Goal: Task Accomplishment & Management: Manage account settings

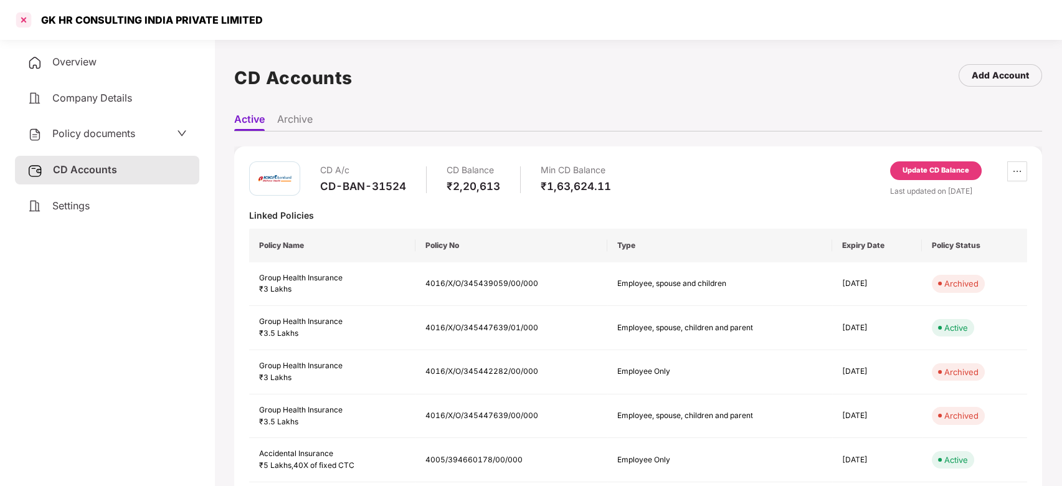
click at [27, 24] on div at bounding box center [24, 20] width 20 height 20
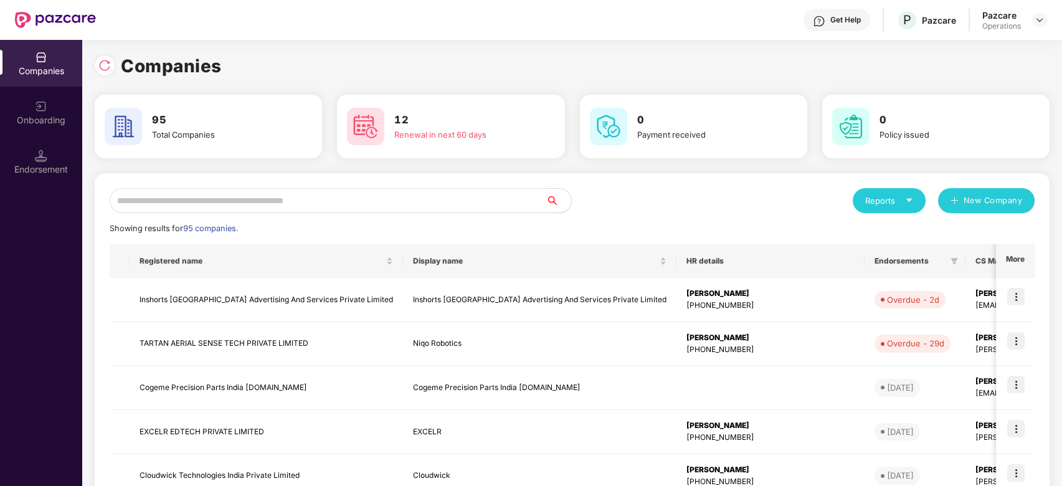
click at [397, 193] on input "text" at bounding box center [328, 200] width 437 height 25
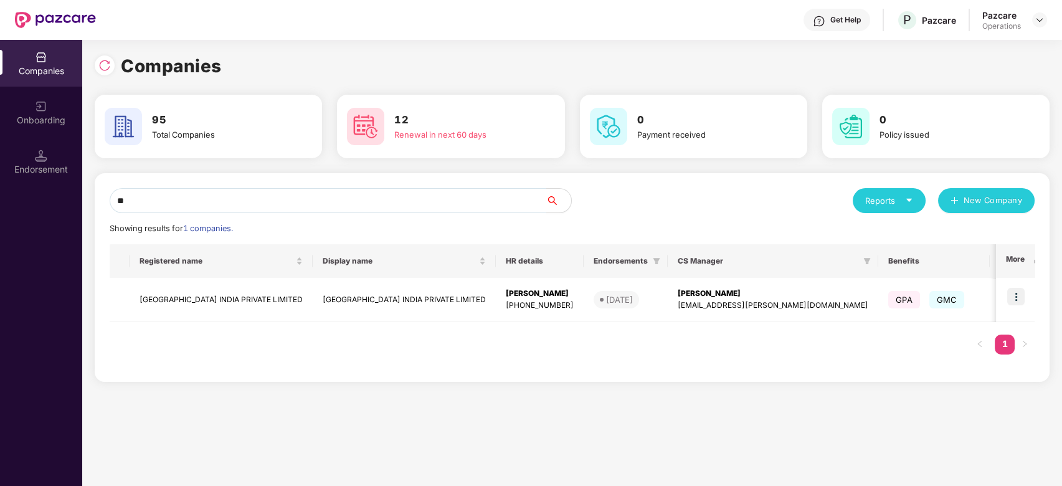
type input "*"
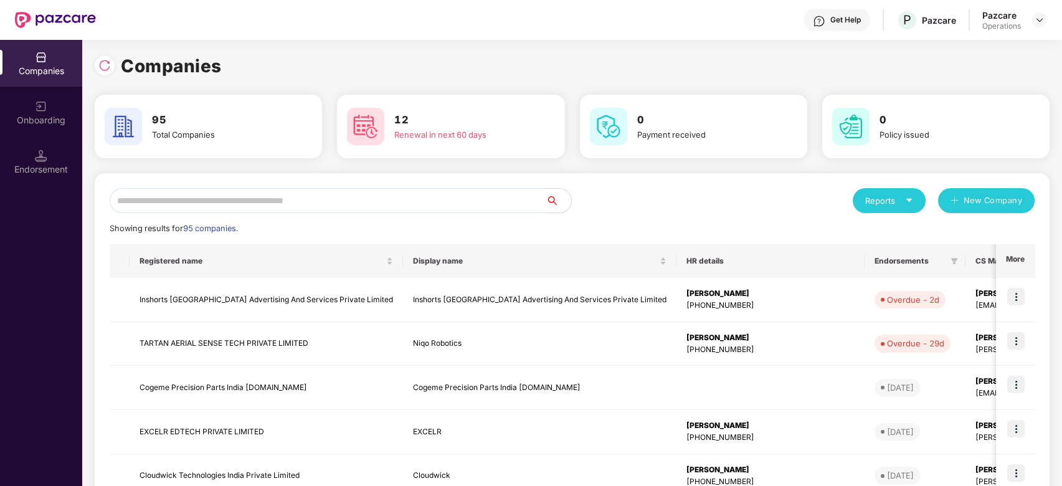
click at [354, 204] on input "text" at bounding box center [328, 200] width 437 height 25
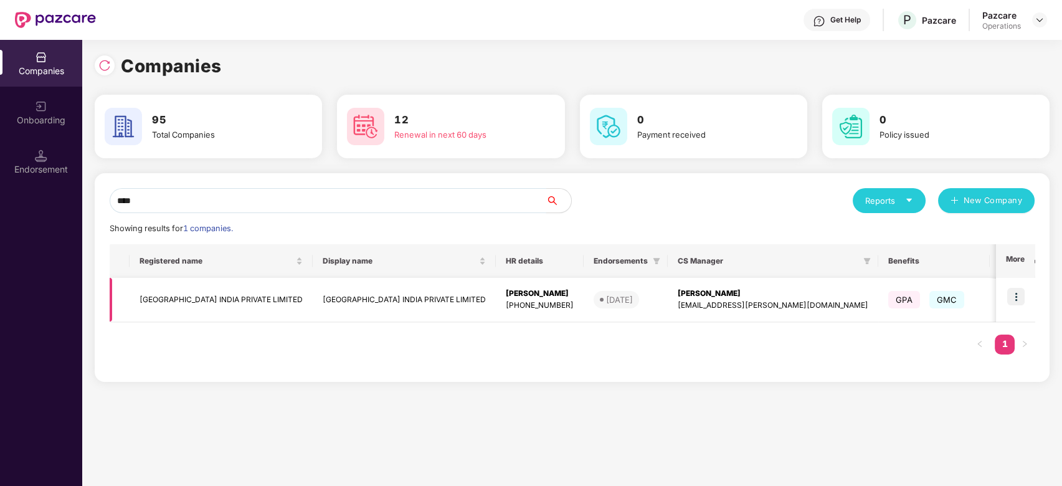
type input "****"
click at [277, 294] on td "[GEOGRAPHIC_DATA] INDIA PRIVATE LIMITED" at bounding box center [221, 300] width 183 height 44
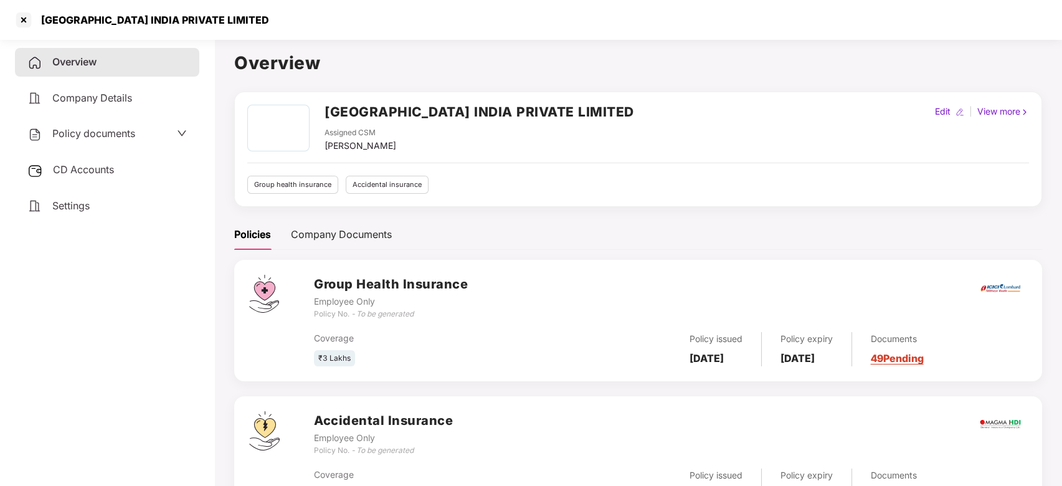
click at [92, 132] on span "Policy documents" at bounding box center [93, 133] width 83 height 12
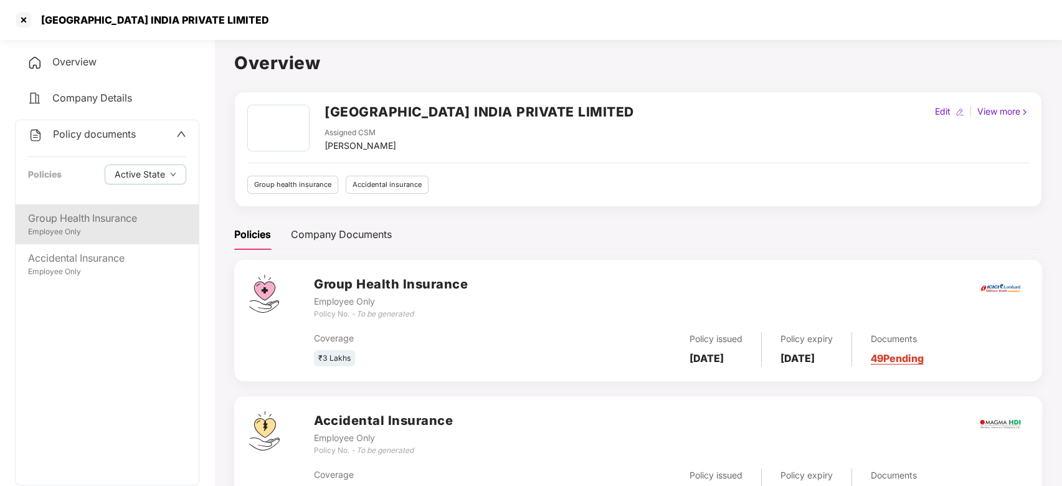
click at [85, 227] on div "Employee Only" at bounding box center [107, 232] width 158 height 12
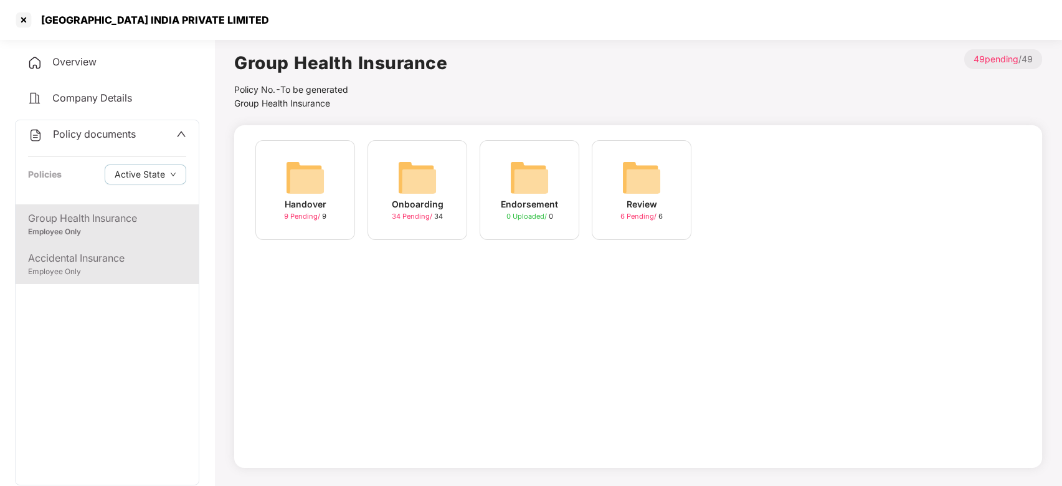
click at [100, 262] on div "Accidental Insurance" at bounding box center [107, 258] width 158 height 16
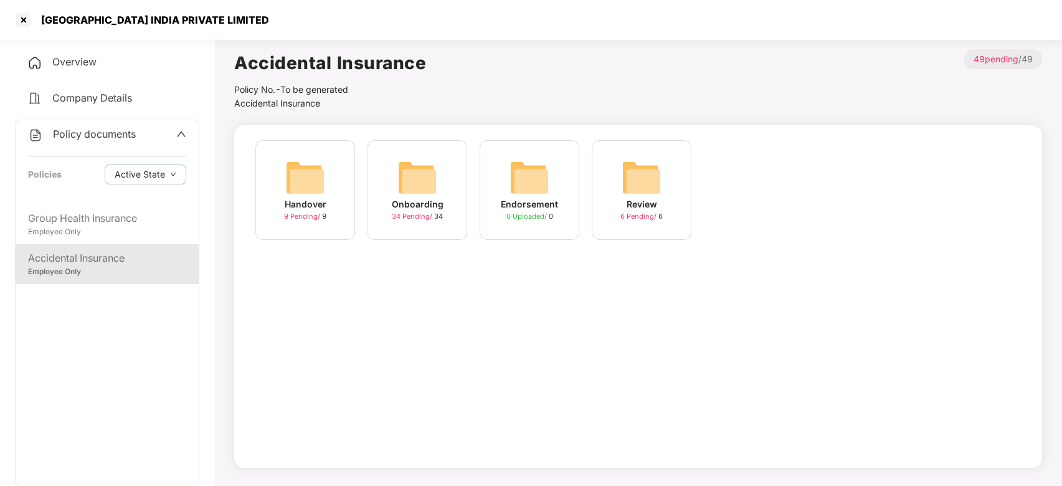
click at [75, 128] on span "Policy documents" at bounding box center [94, 134] width 83 height 12
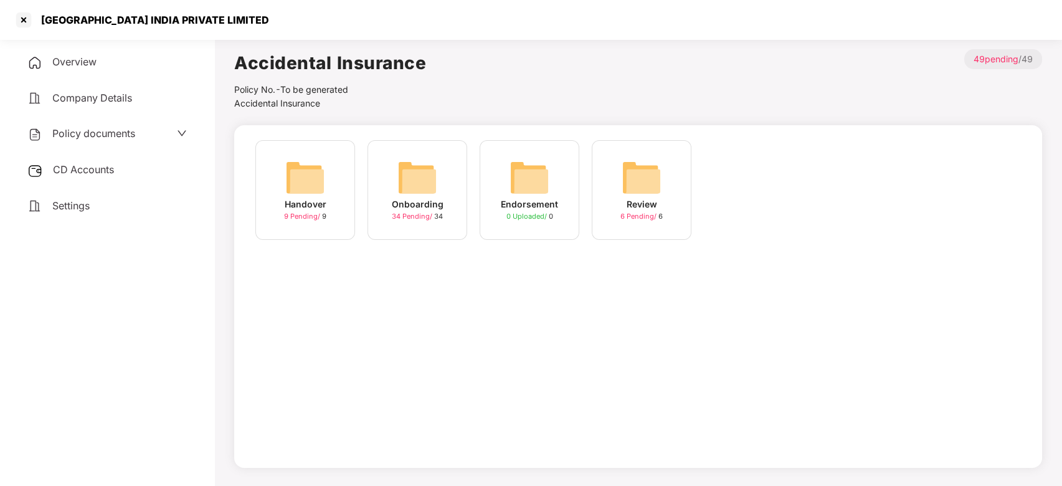
click at [28, 31] on div "[GEOGRAPHIC_DATA] INDIA PRIVATE LIMITED" at bounding box center [531, 20] width 1062 height 40
click at [22, 19] on div at bounding box center [24, 20] width 20 height 20
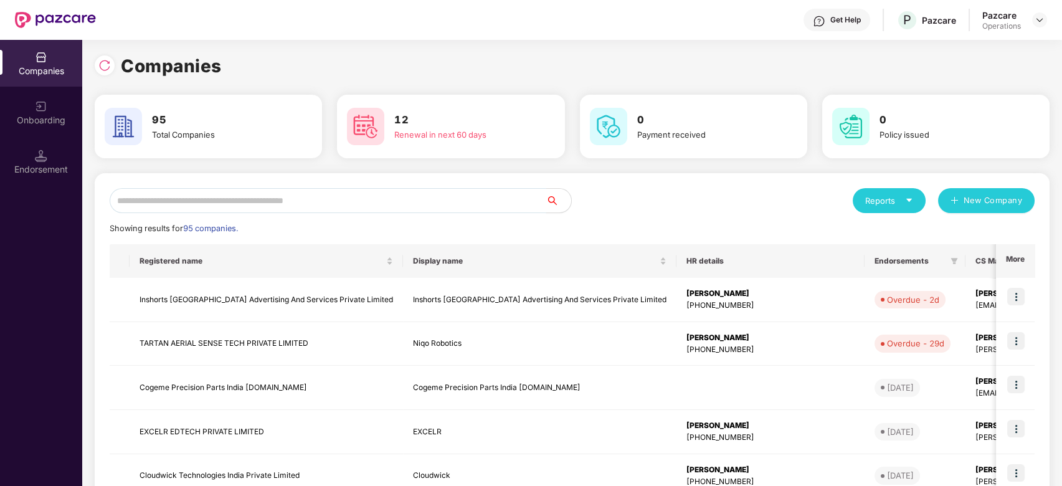
click at [325, 198] on input "text" at bounding box center [328, 200] width 437 height 25
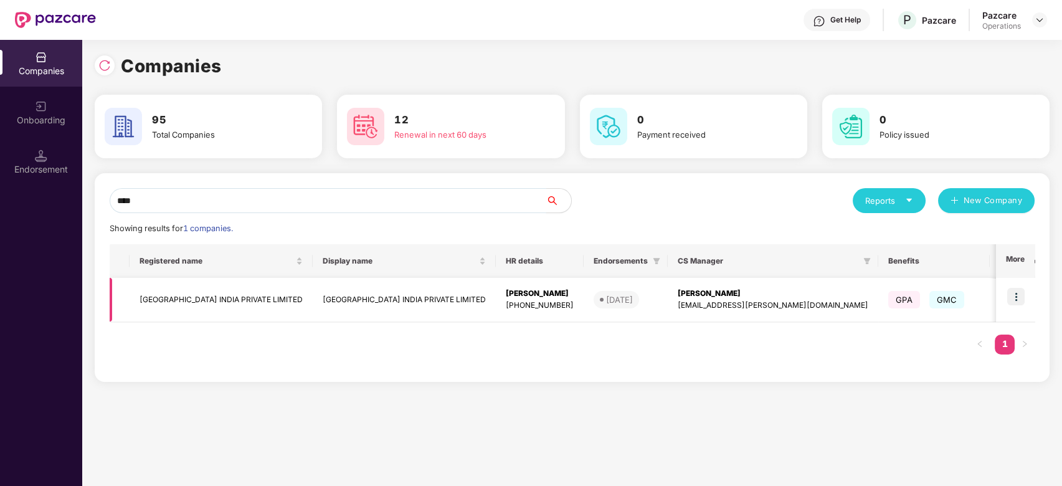
type input "****"
click at [227, 285] on td "[GEOGRAPHIC_DATA] INDIA PRIVATE LIMITED" at bounding box center [221, 300] width 183 height 44
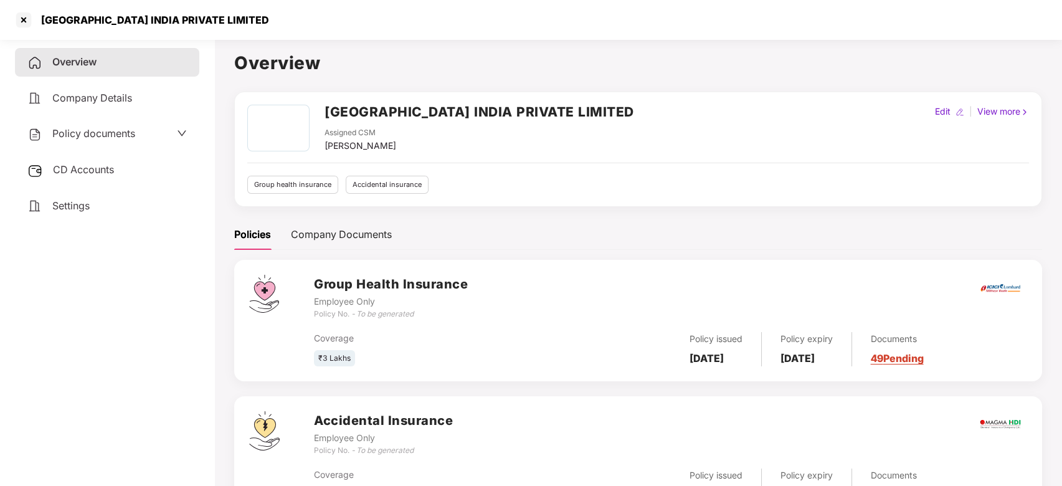
scroll to position [61, 0]
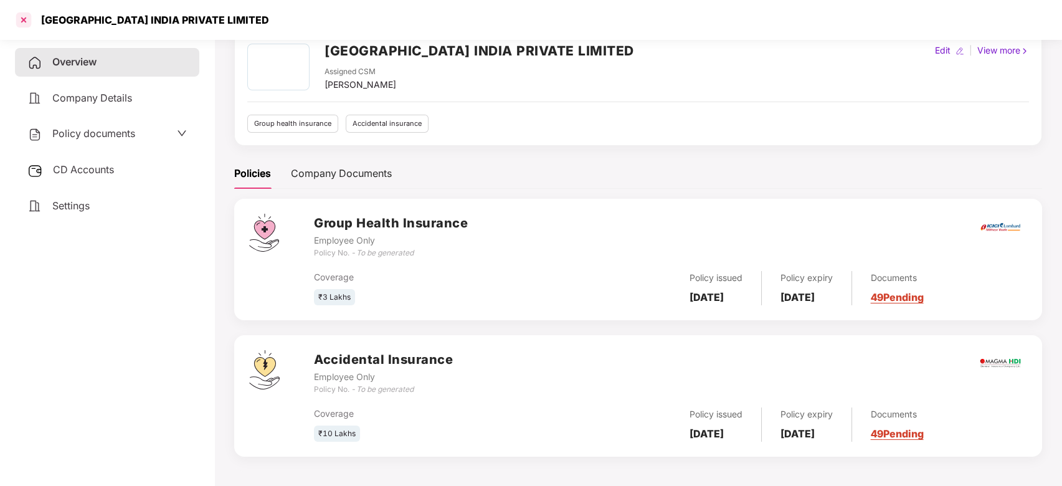
click at [22, 20] on div at bounding box center [24, 20] width 20 height 20
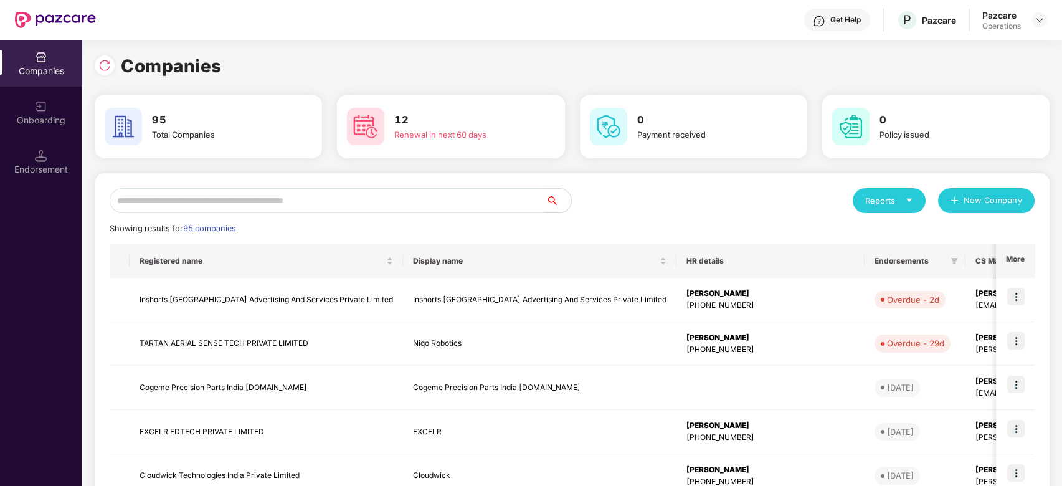
click at [272, 197] on input "text" at bounding box center [328, 200] width 437 height 25
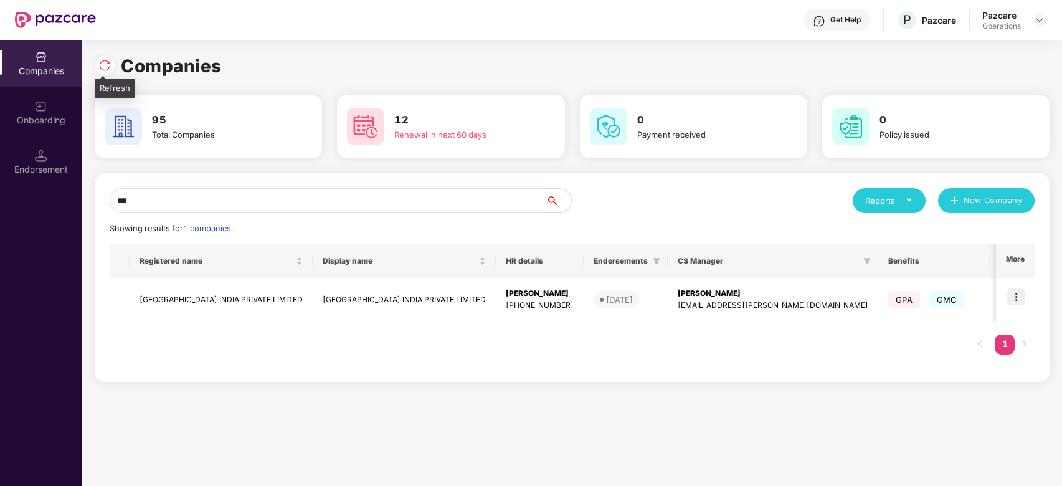
click at [105, 64] on img at bounding box center [104, 65] width 12 height 12
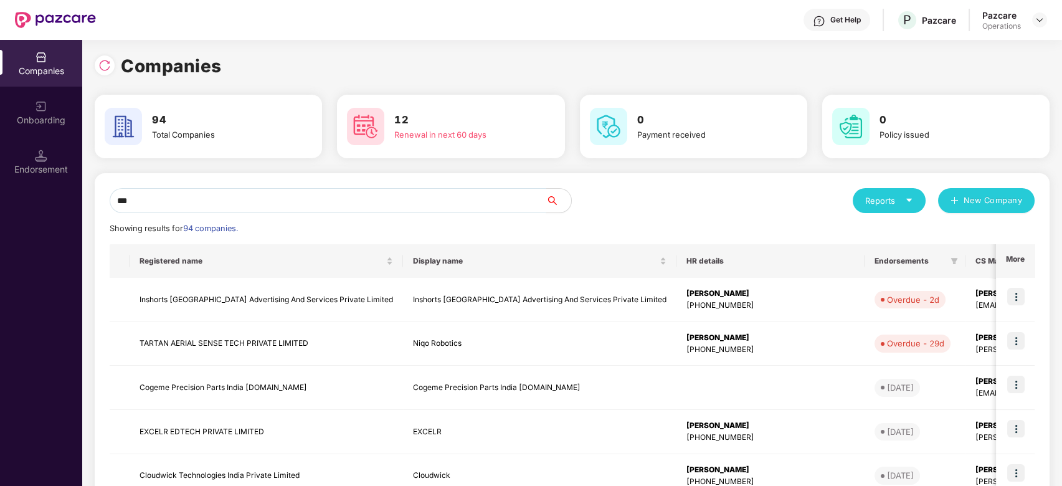
click at [223, 202] on input "***" at bounding box center [328, 200] width 437 height 25
type input "*"
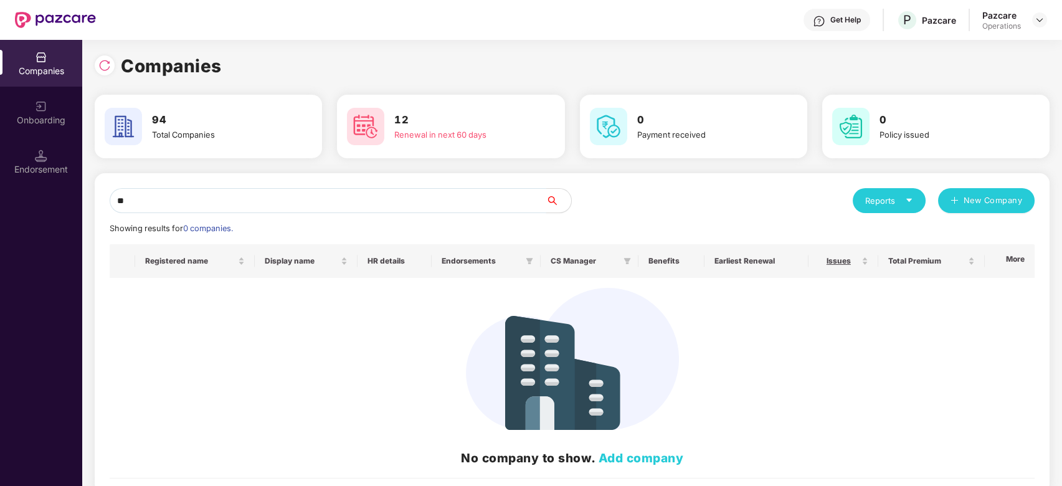
type input "*"
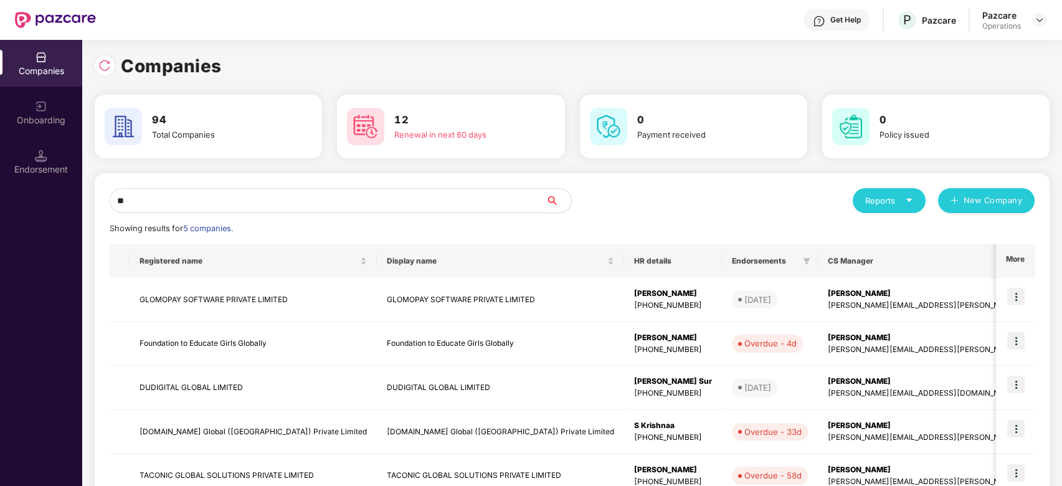
type input "*"
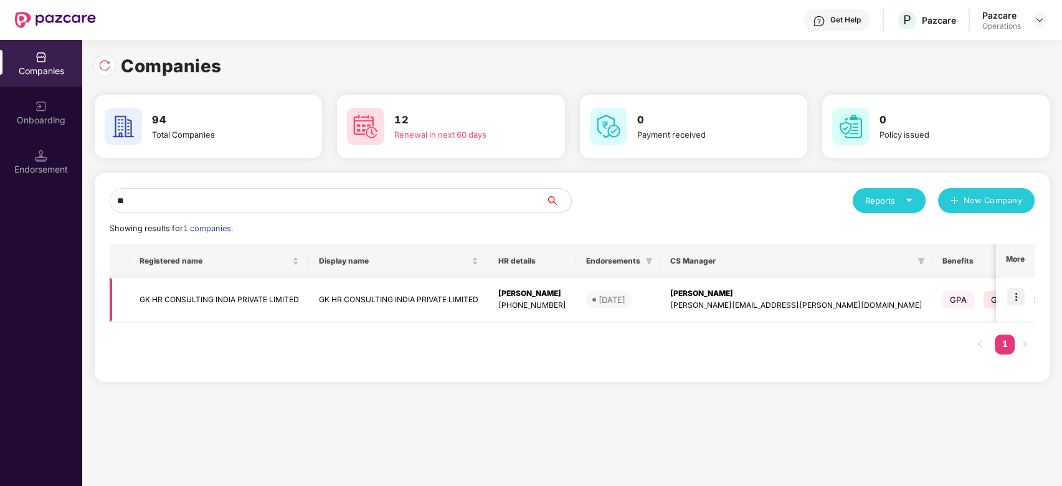
type input "**"
click at [1019, 299] on img at bounding box center [1015, 296] width 17 height 17
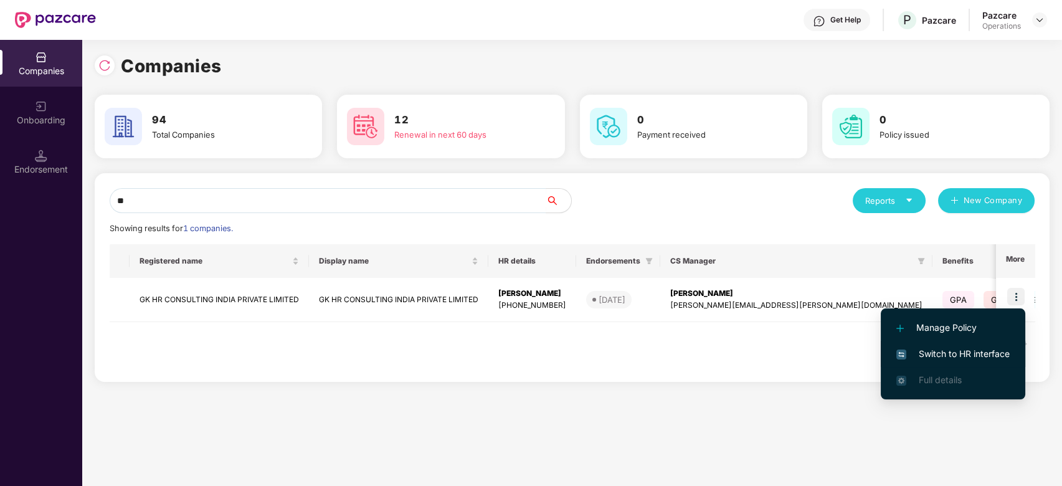
click at [935, 355] on span "Switch to HR interface" at bounding box center [953, 354] width 113 height 14
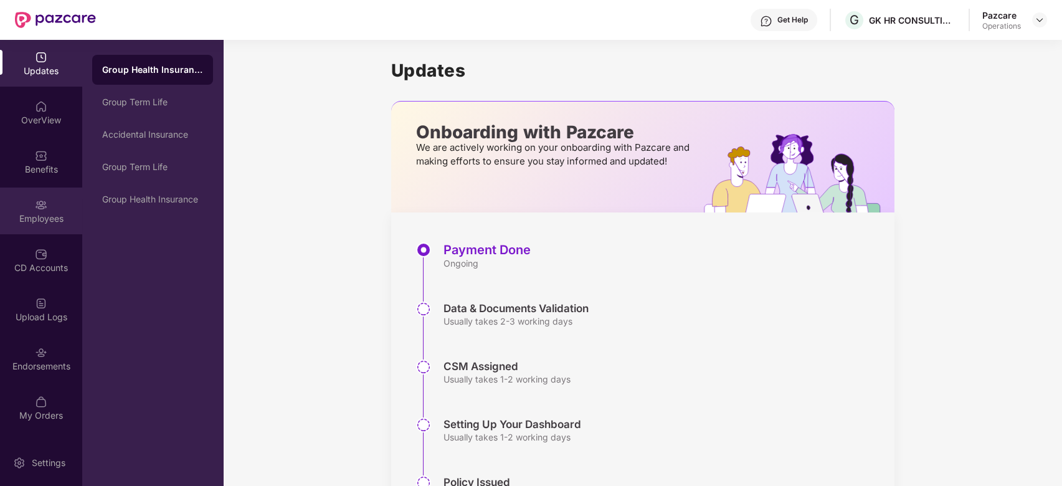
click at [40, 207] on img at bounding box center [41, 205] width 12 height 12
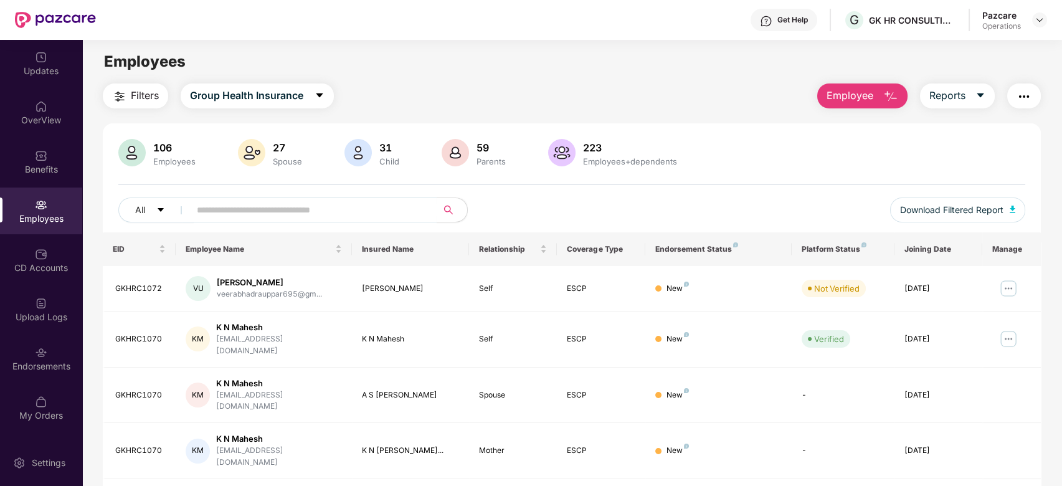
click at [135, 95] on span "Filters" at bounding box center [145, 96] width 28 height 16
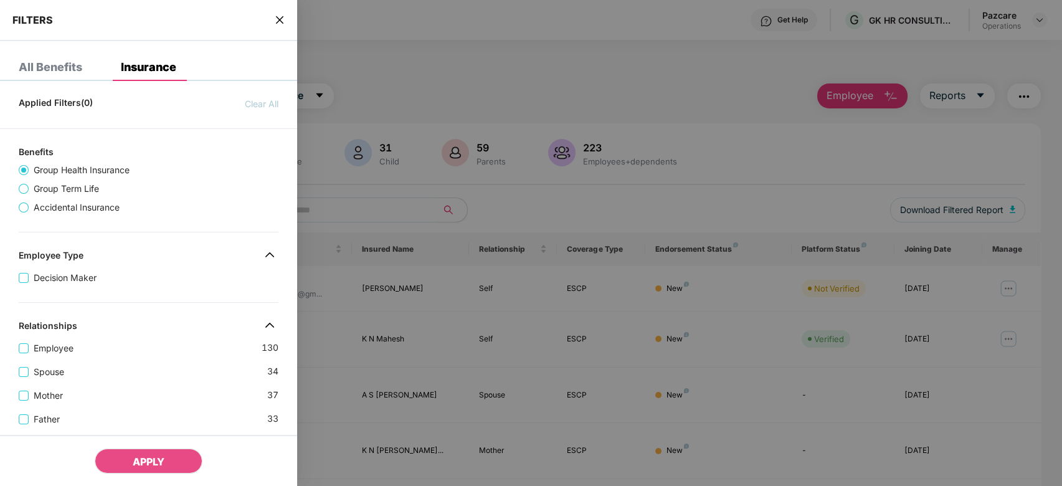
scroll to position [397, 0]
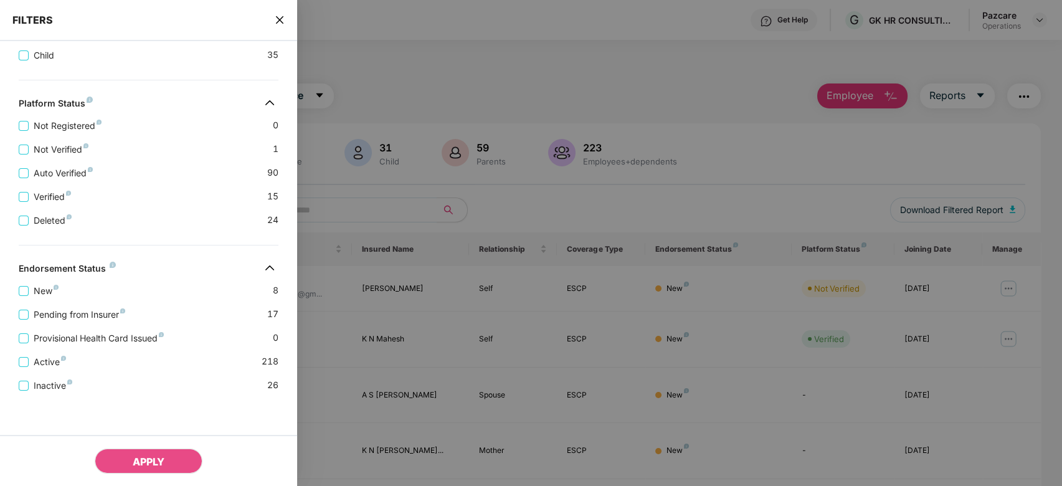
click at [280, 12] on div "FILTERS" at bounding box center [148, 20] width 297 height 41
click at [276, 24] on icon "close" at bounding box center [280, 20] width 10 height 10
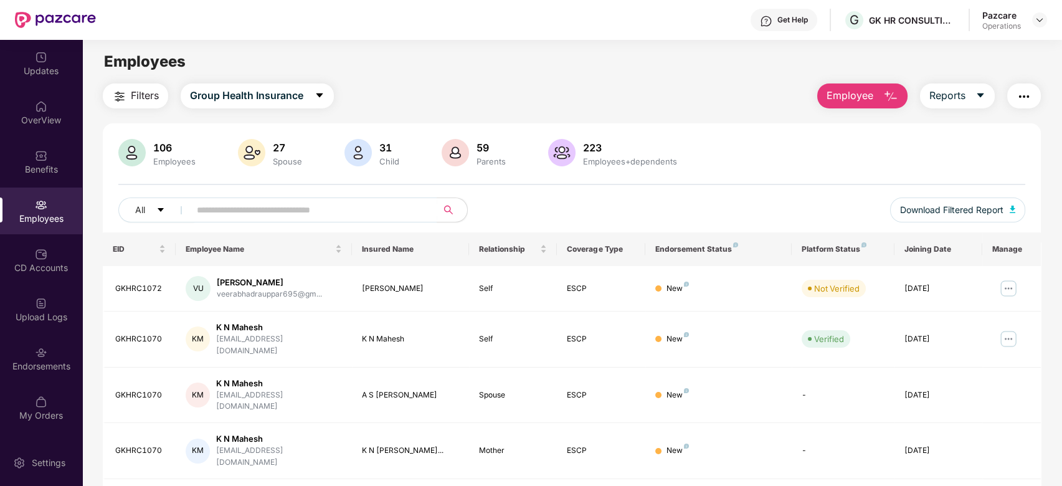
click at [131, 98] on span "Filters" at bounding box center [145, 96] width 28 height 16
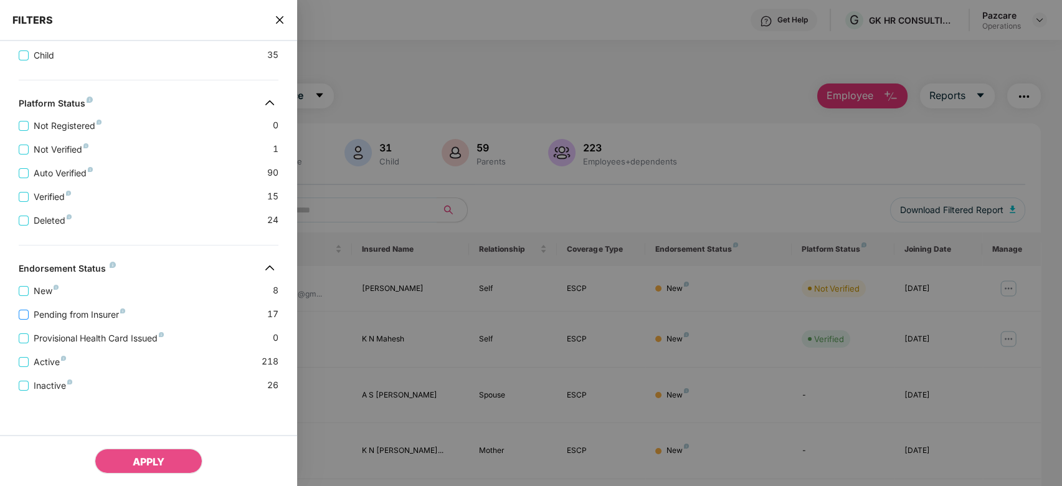
click at [95, 311] on span "Pending from Insurer" at bounding box center [80, 315] width 102 height 14
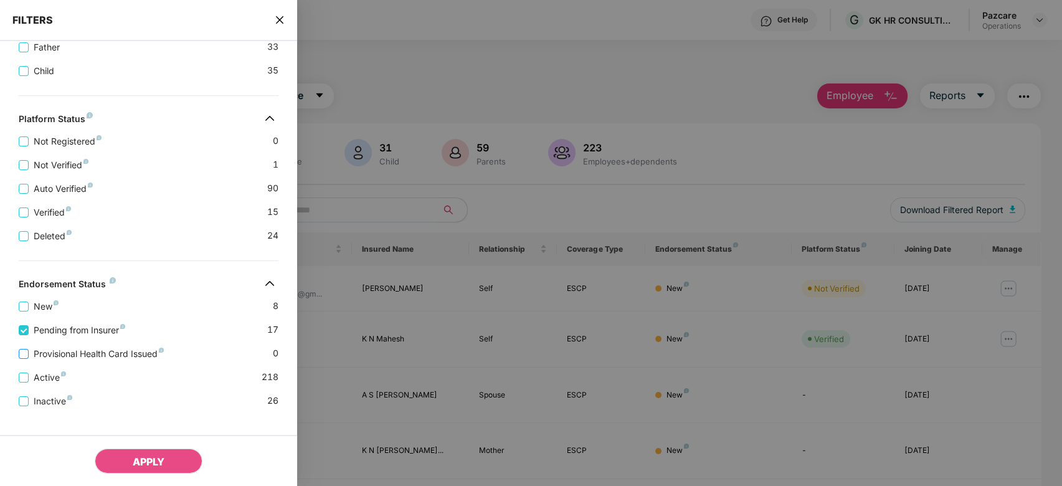
click at [90, 358] on span "Provisional Health Card Issued" at bounding box center [99, 354] width 140 height 14
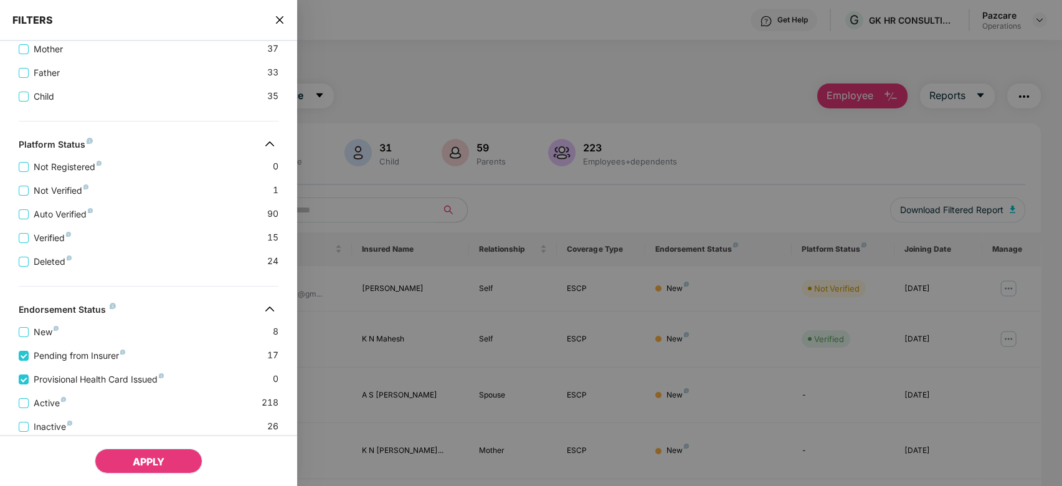
click at [136, 464] on span "APPLY" at bounding box center [149, 461] width 32 height 12
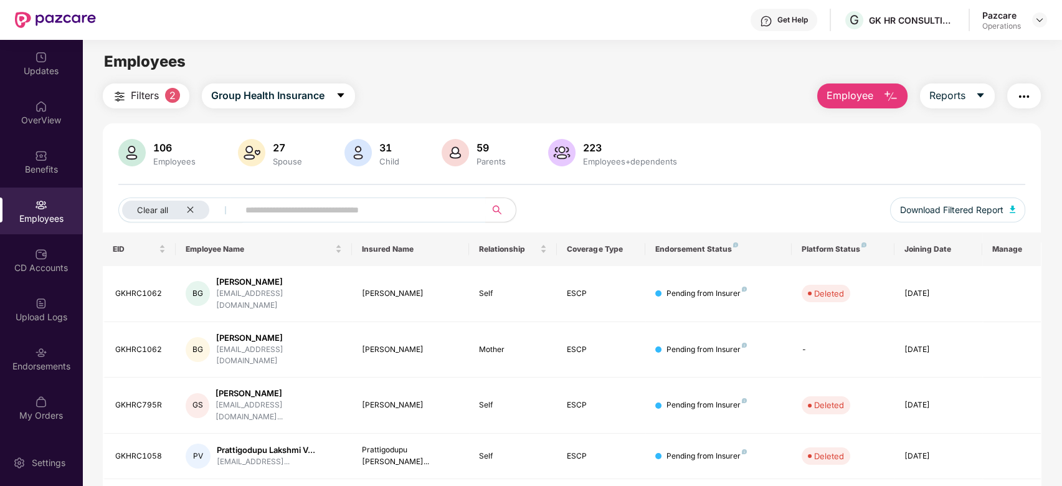
scroll to position [278, 0]
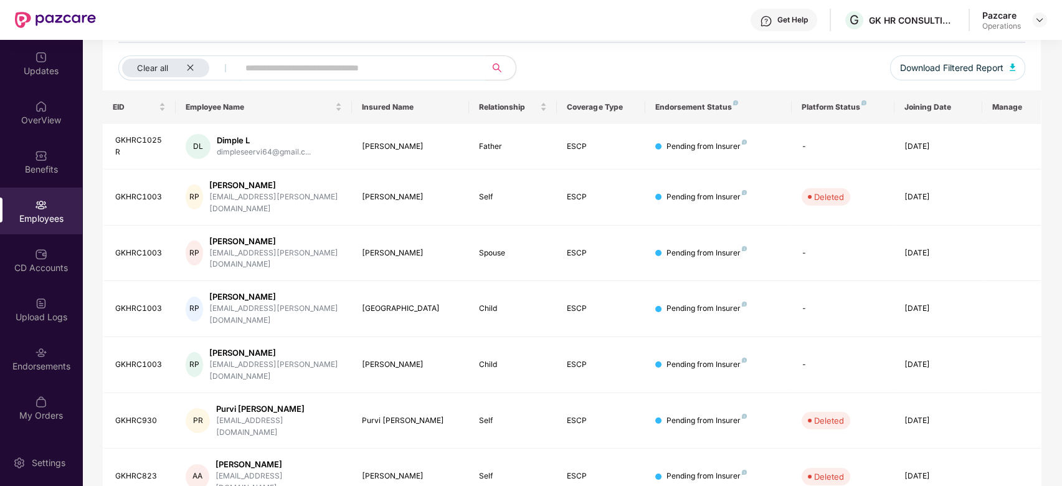
scroll to position [0, 0]
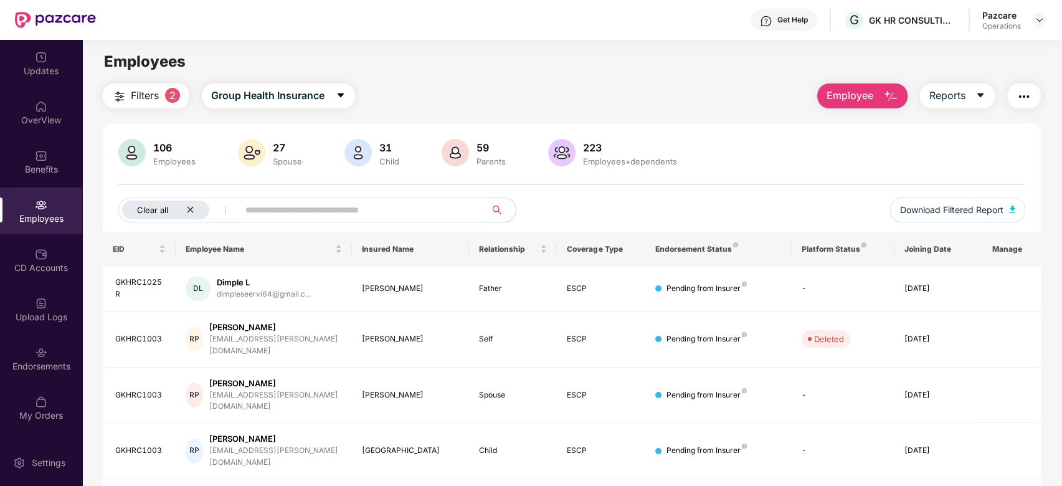
click at [189, 207] on icon "close" at bounding box center [190, 210] width 8 height 8
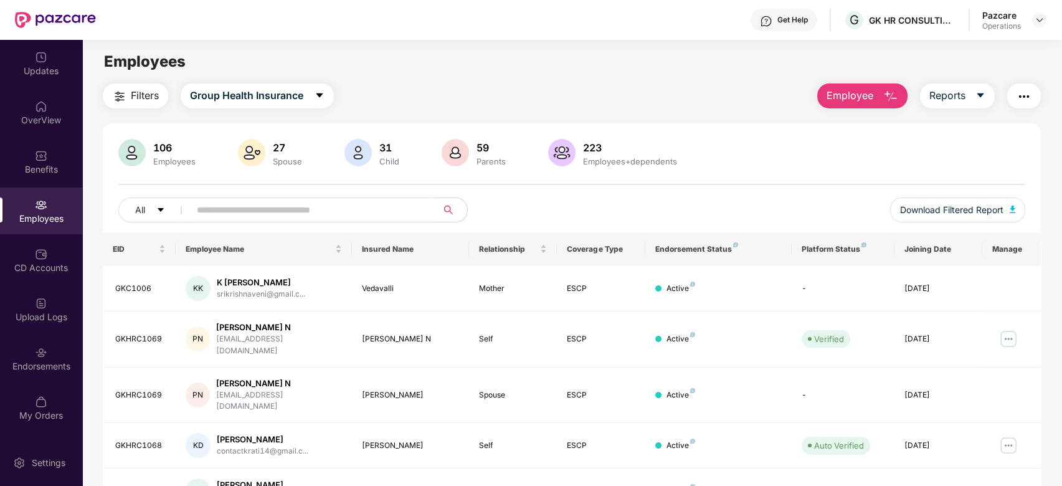
click at [133, 105] on button "Filters" at bounding box center [135, 95] width 65 height 25
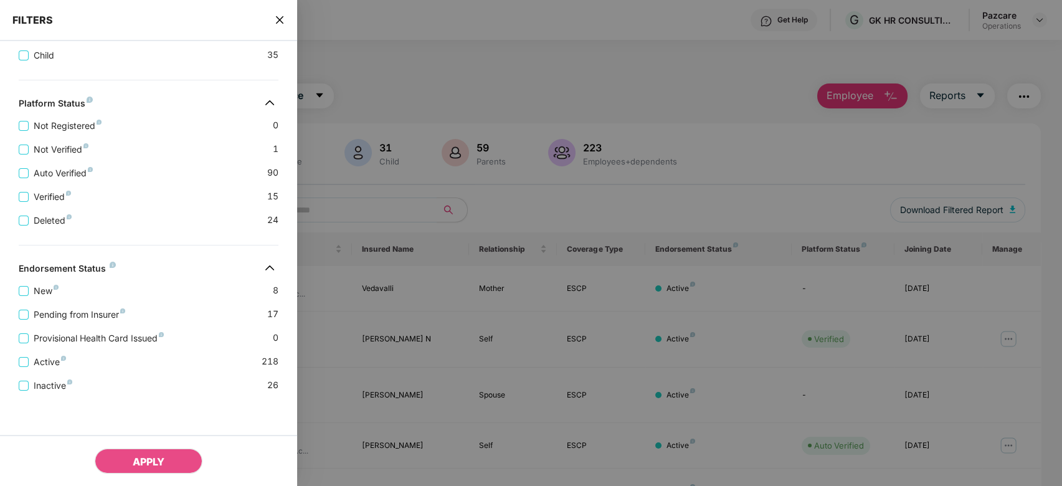
click at [280, 22] on icon "close" at bounding box center [280, 20] width 10 height 10
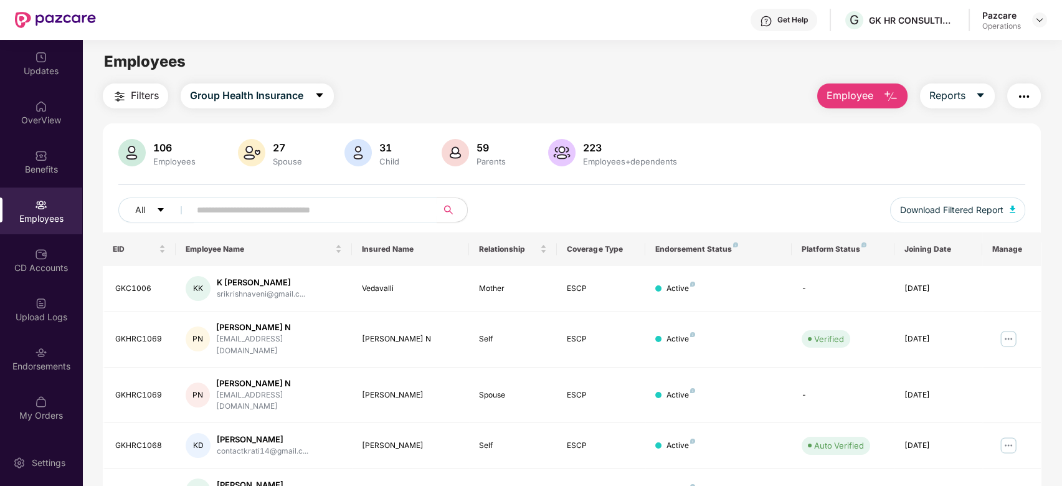
click at [1026, 102] on img "button" at bounding box center [1024, 96] width 15 height 15
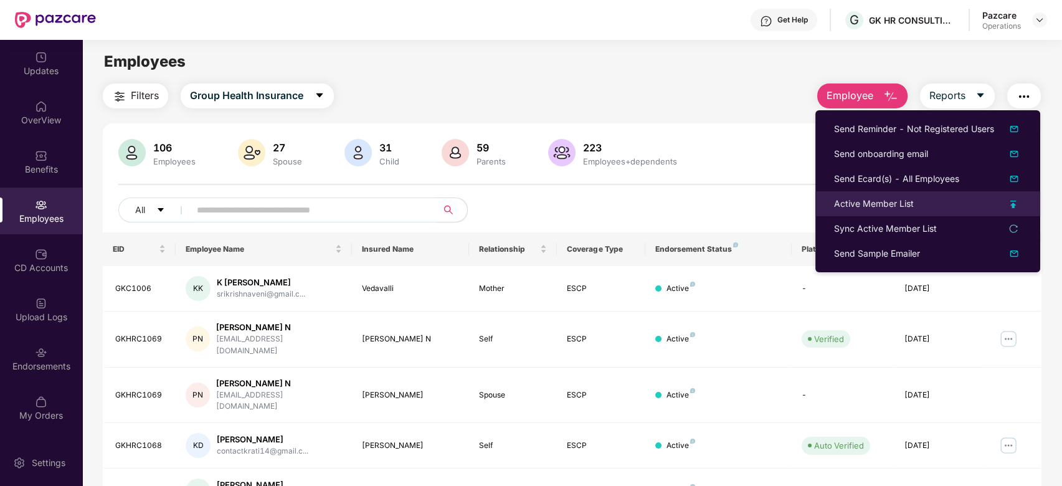
click at [869, 199] on div "Active Member List" at bounding box center [874, 204] width 80 height 14
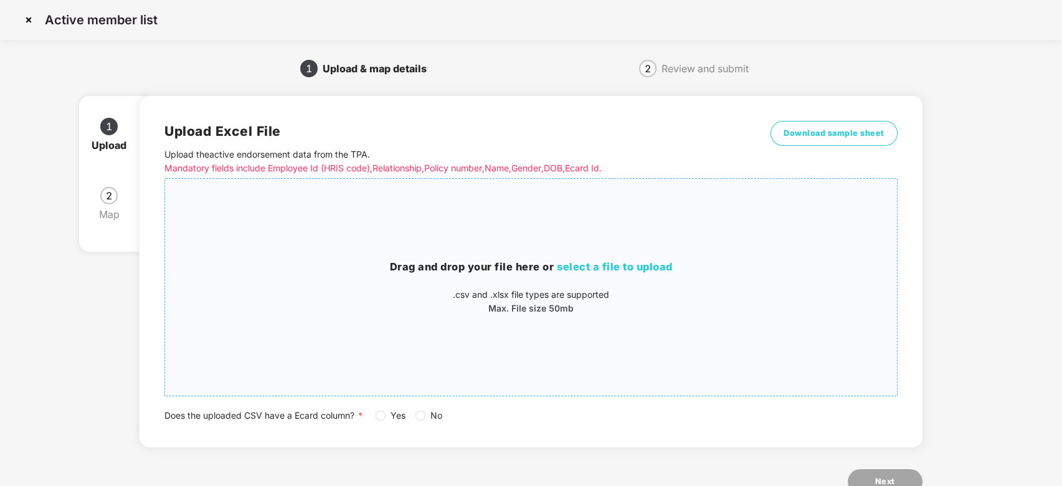
click at [610, 276] on div "Drag and drop your file here or select a file to upload .csv and .xlsx file typ…" at bounding box center [531, 287] width 732 height 56
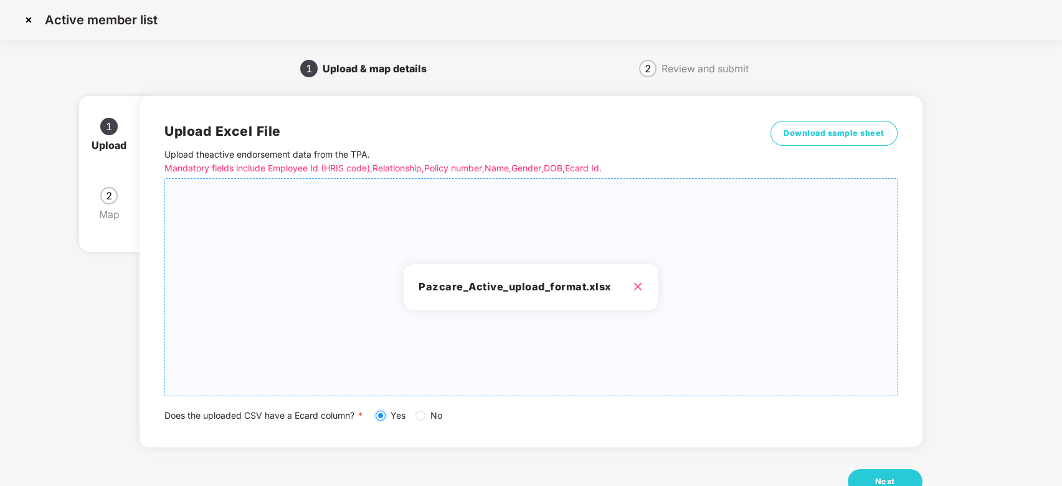
scroll to position [39, 0]
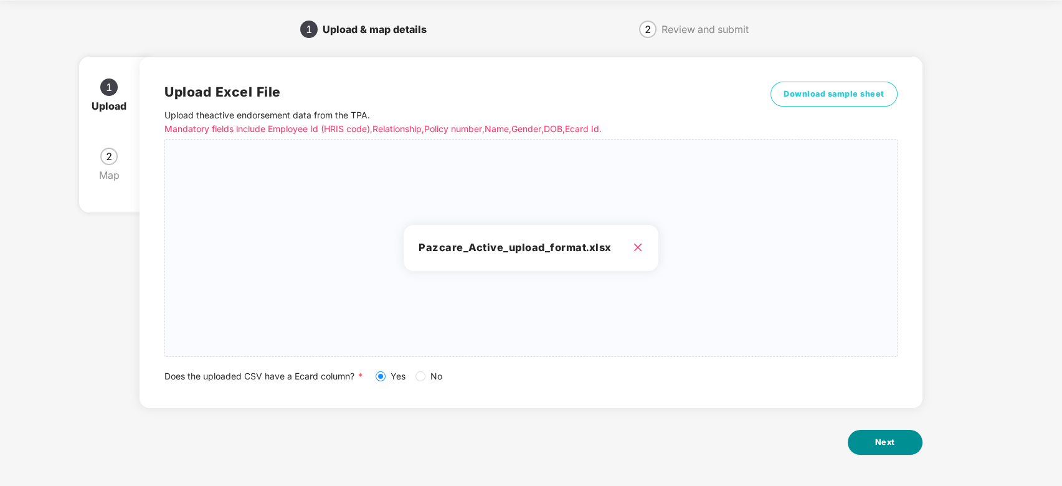
click at [873, 439] on button "Next" at bounding box center [885, 442] width 75 height 25
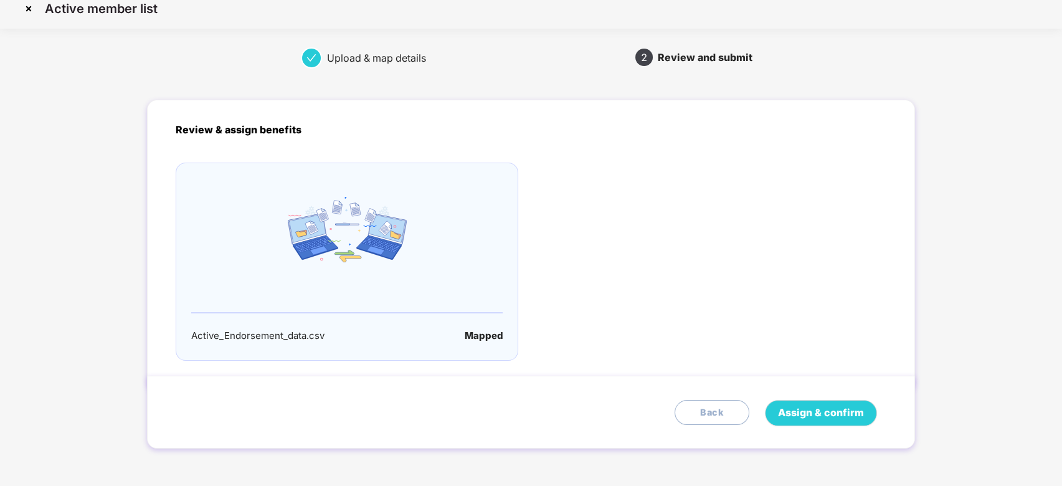
scroll to position [0, 0]
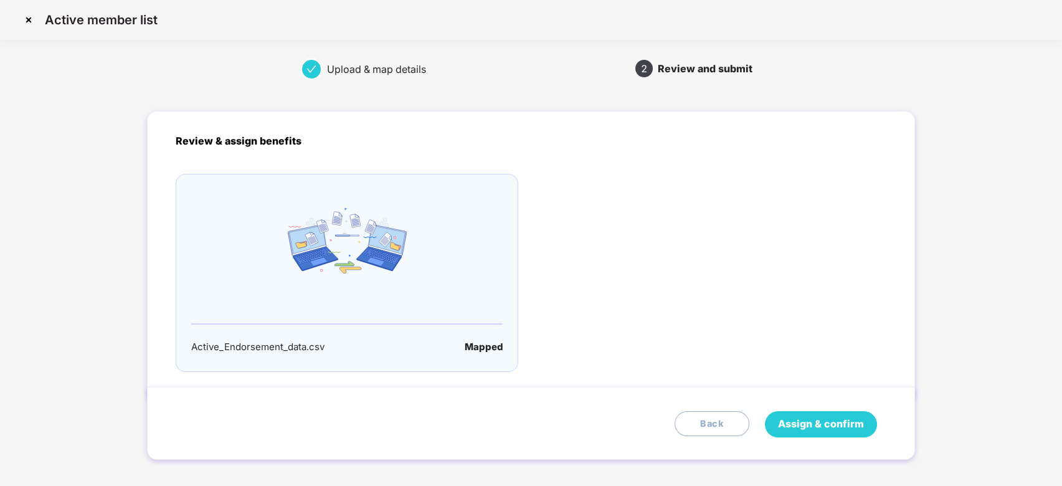
click at [819, 429] on span "Assign & confirm" at bounding box center [821, 424] width 86 height 16
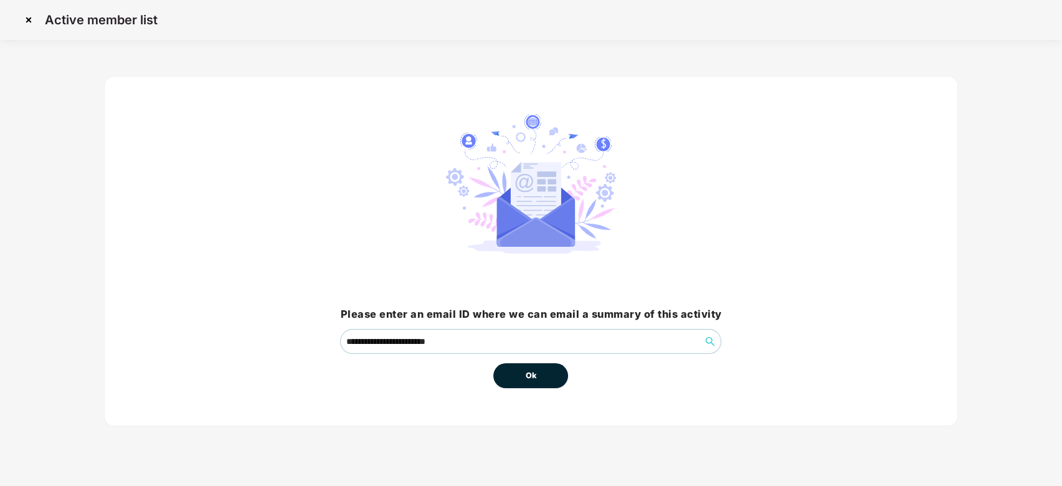
click at [533, 370] on span "Ok" at bounding box center [530, 375] width 11 height 12
click at [526, 381] on span "Ok" at bounding box center [530, 375] width 11 height 12
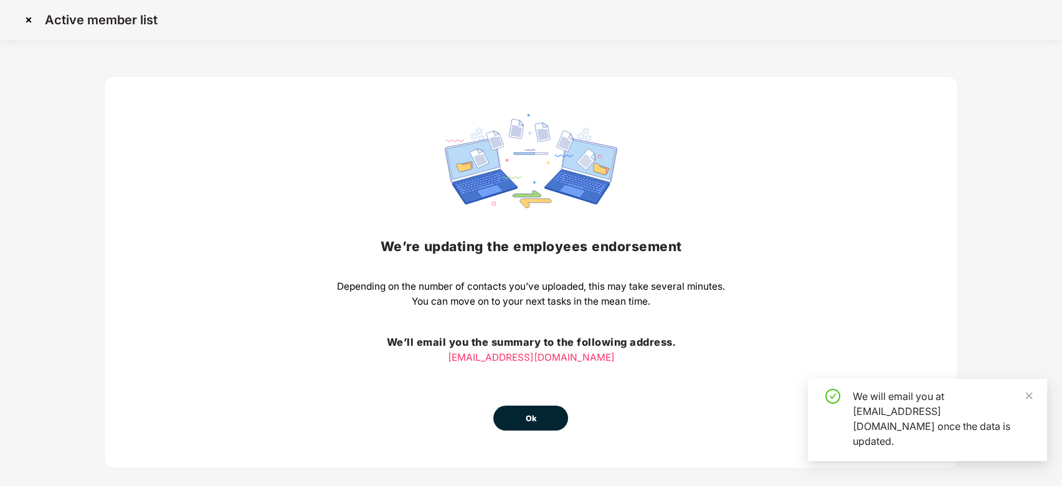
click at [531, 426] on button "Ok" at bounding box center [530, 418] width 75 height 25
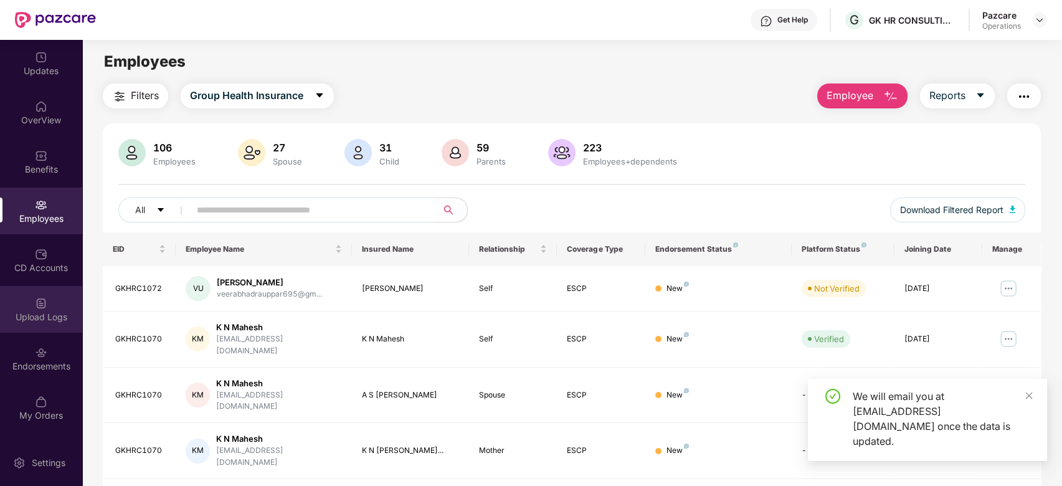
click at [31, 315] on div "Upload Logs" at bounding box center [41, 317] width 82 height 12
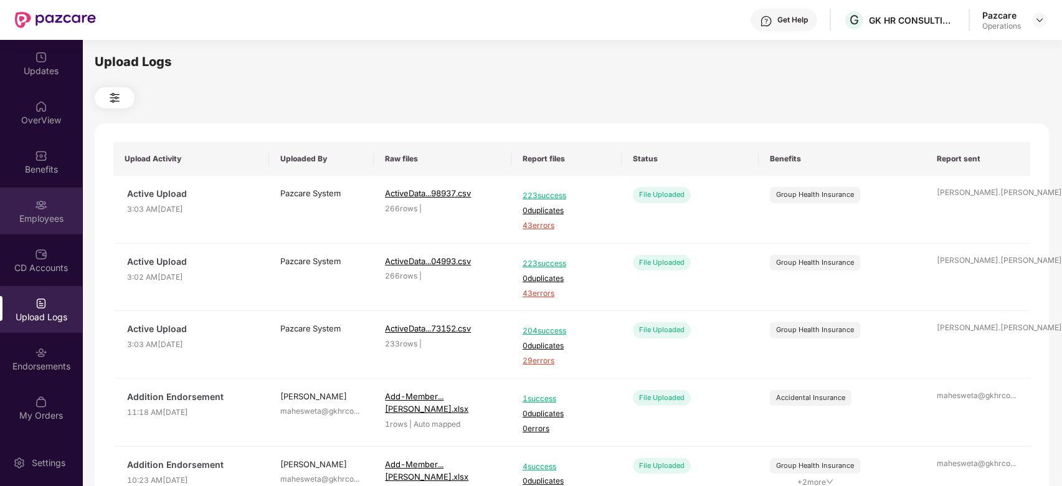
click at [36, 208] on img at bounding box center [41, 205] width 12 height 12
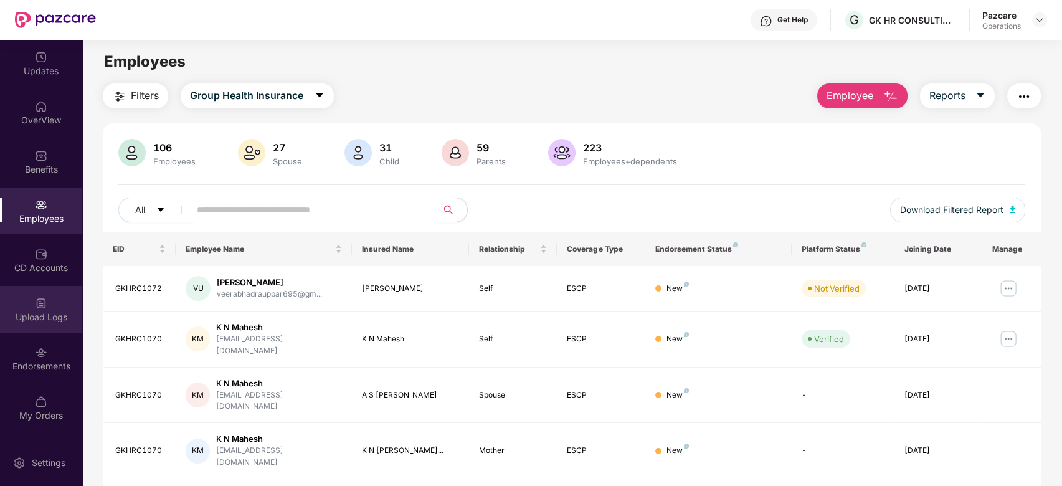
click at [29, 297] on div "Upload Logs" at bounding box center [41, 309] width 82 height 47
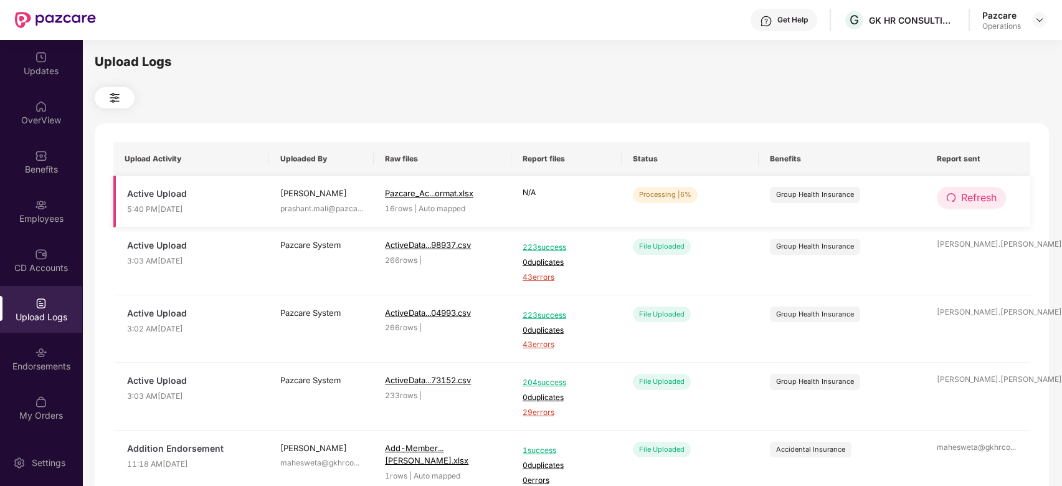
click at [969, 194] on span "Refresh" at bounding box center [979, 198] width 36 height 16
click at [969, 194] on span "Refresh" at bounding box center [980, 198] width 36 height 16
click at [980, 201] on span "Refresh" at bounding box center [979, 198] width 36 height 16
click at [980, 201] on span "Refresh" at bounding box center [980, 198] width 36 height 16
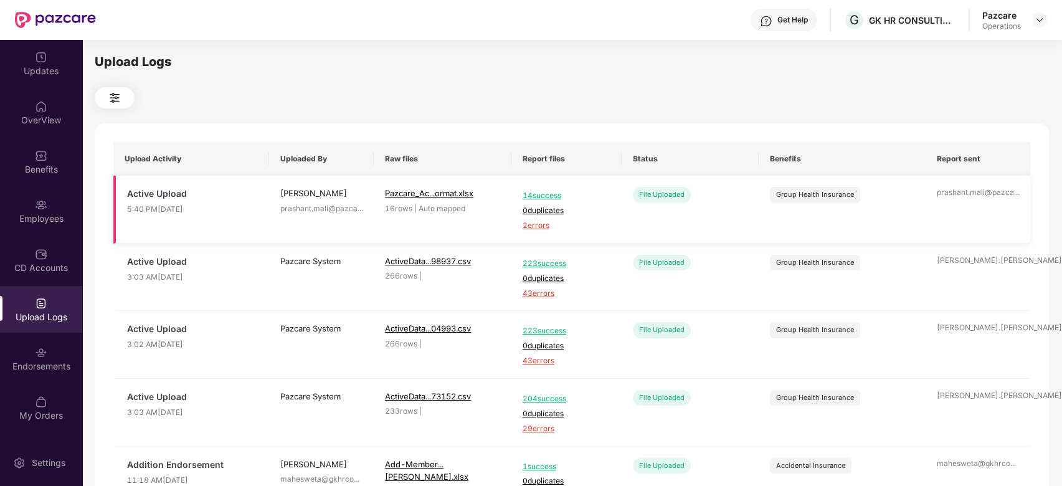
click at [542, 224] on span "2 errors" at bounding box center [567, 226] width 88 height 12
click at [40, 197] on div at bounding box center [41, 203] width 12 height 12
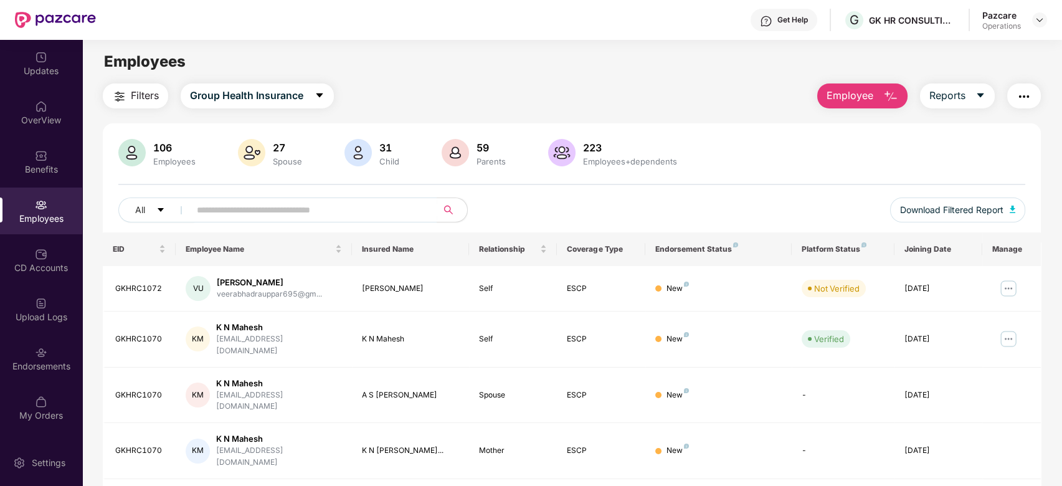
click at [140, 93] on span "Filters" at bounding box center [145, 96] width 28 height 16
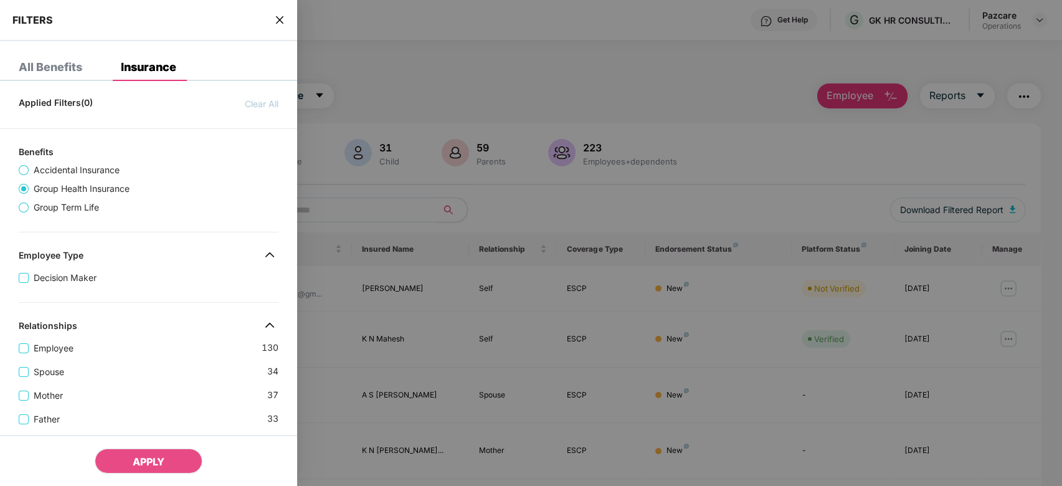
scroll to position [397, 0]
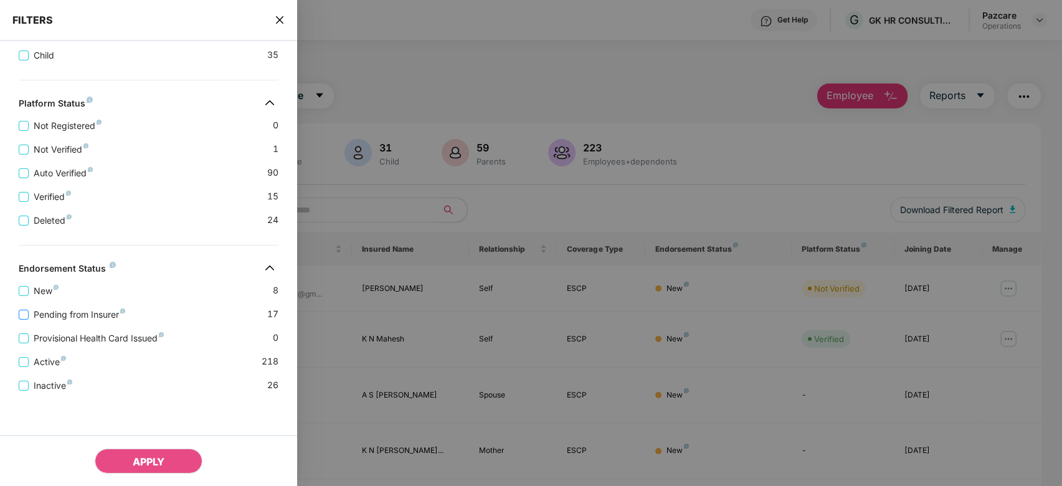
click at [97, 313] on span "Pending from Insurer" at bounding box center [80, 315] width 102 height 14
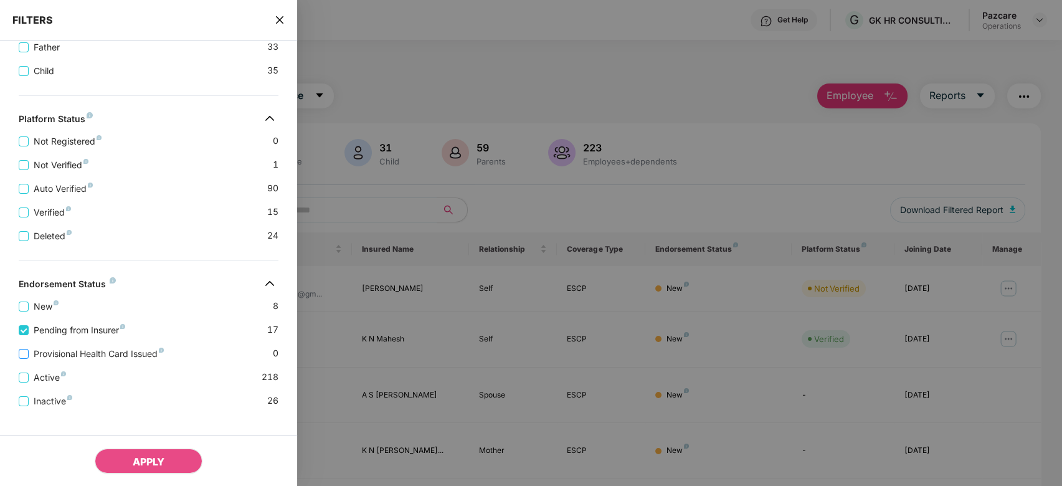
click at [100, 361] on span "Provisional Health Card Issued" at bounding box center [99, 354] width 140 height 14
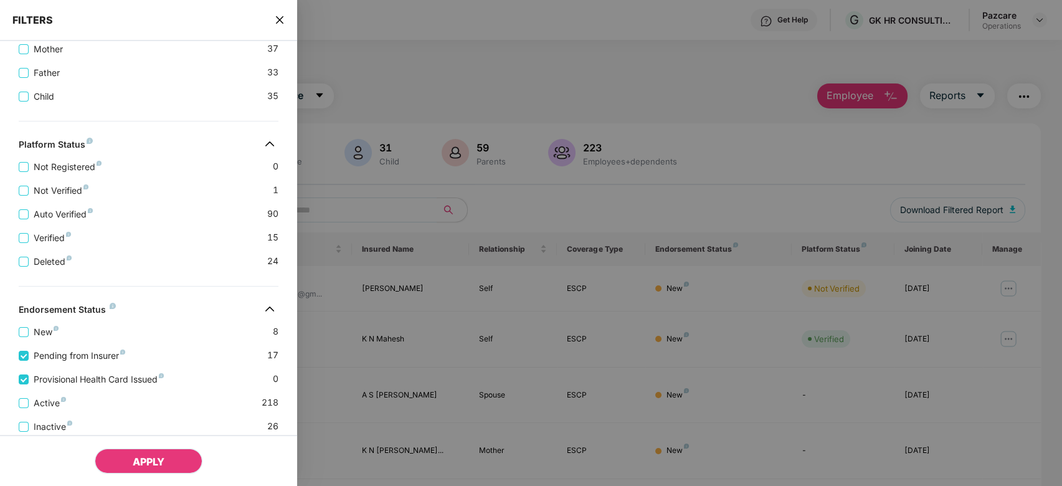
click at [161, 457] on span "APPLY" at bounding box center [149, 461] width 32 height 12
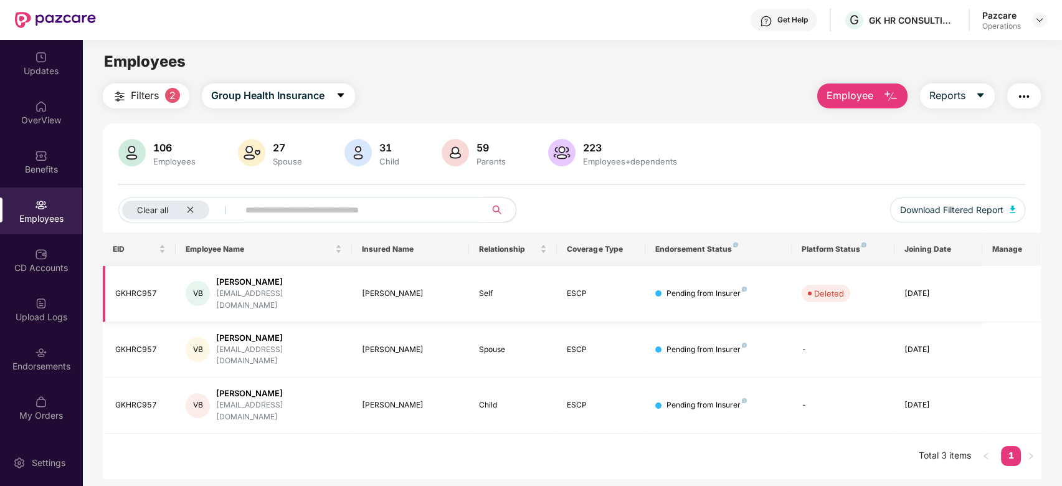
click at [134, 288] on div "GKHRC957" at bounding box center [140, 294] width 51 height 12
copy div "GKHRC957"
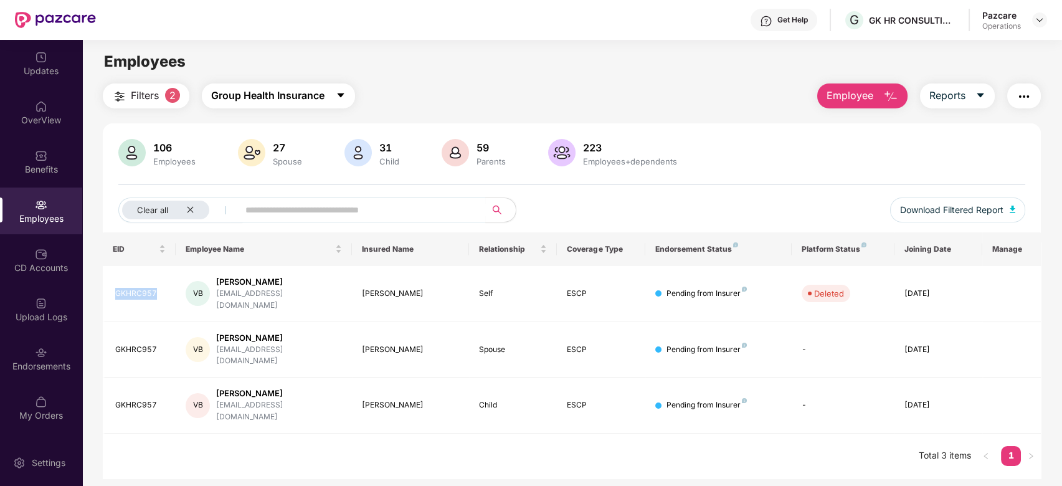
click at [320, 97] on span "Group Health Insurance" at bounding box center [267, 96] width 113 height 16
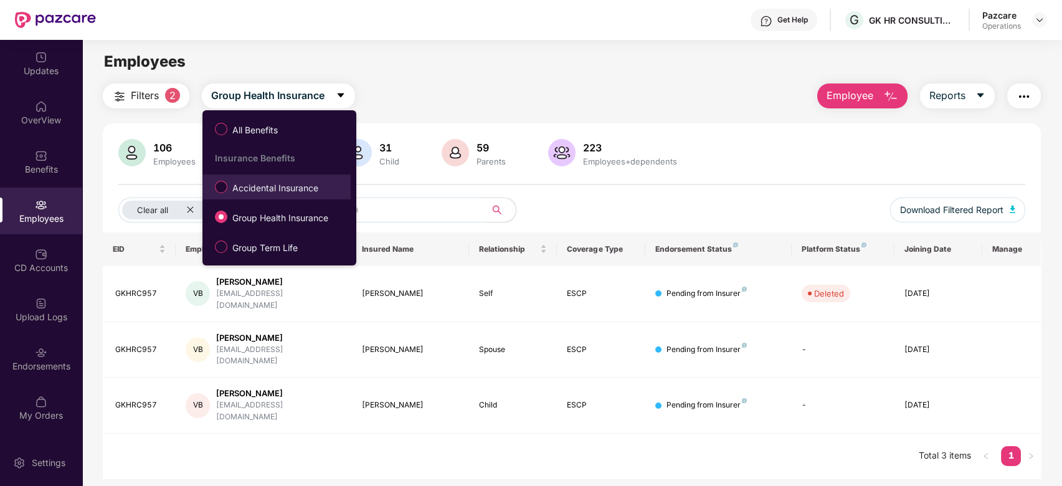
click at [257, 188] on span "Accidental Insurance" at bounding box center [275, 188] width 96 height 14
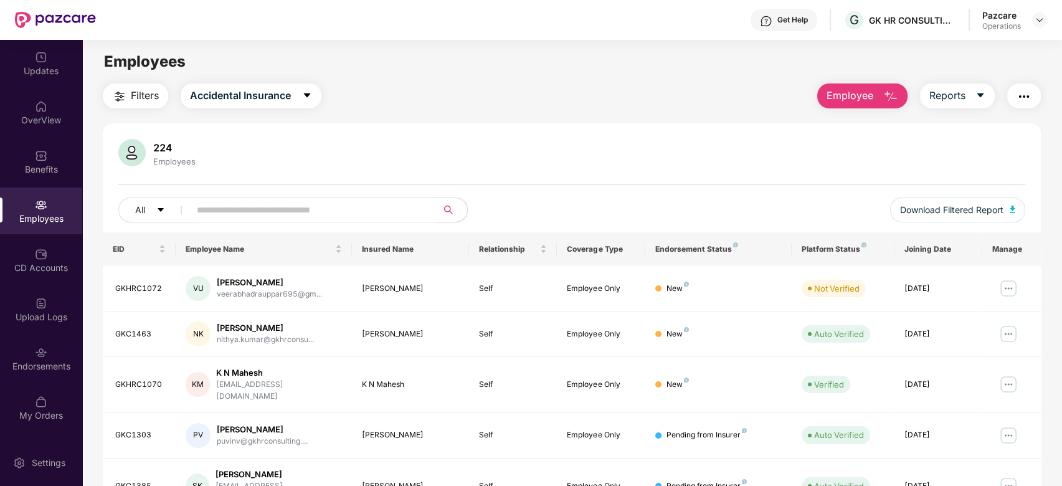
click at [140, 102] on span "Filters" at bounding box center [145, 96] width 28 height 16
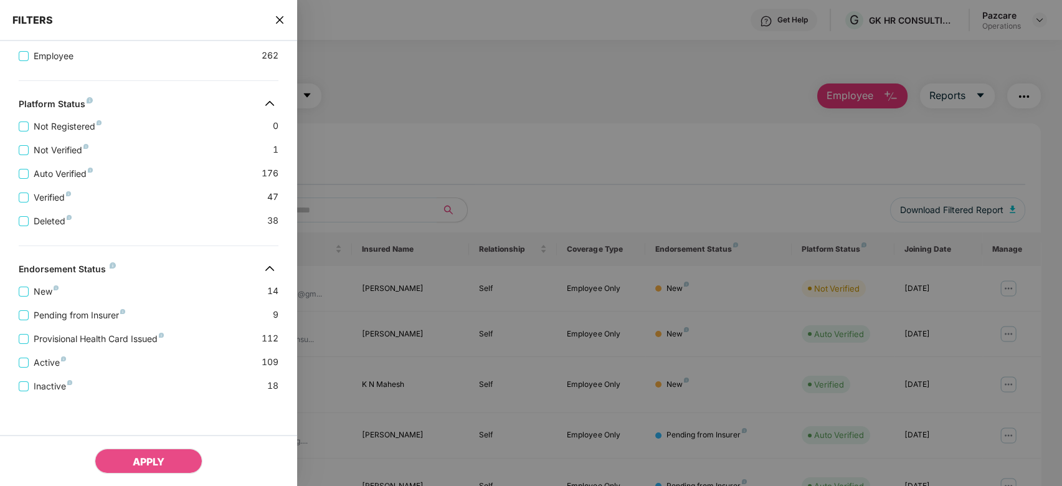
scroll to position [300, 0]
click at [498, 141] on div at bounding box center [531, 243] width 1062 height 486
click at [280, 21] on icon "close" at bounding box center [280, 20] width 10 height 10
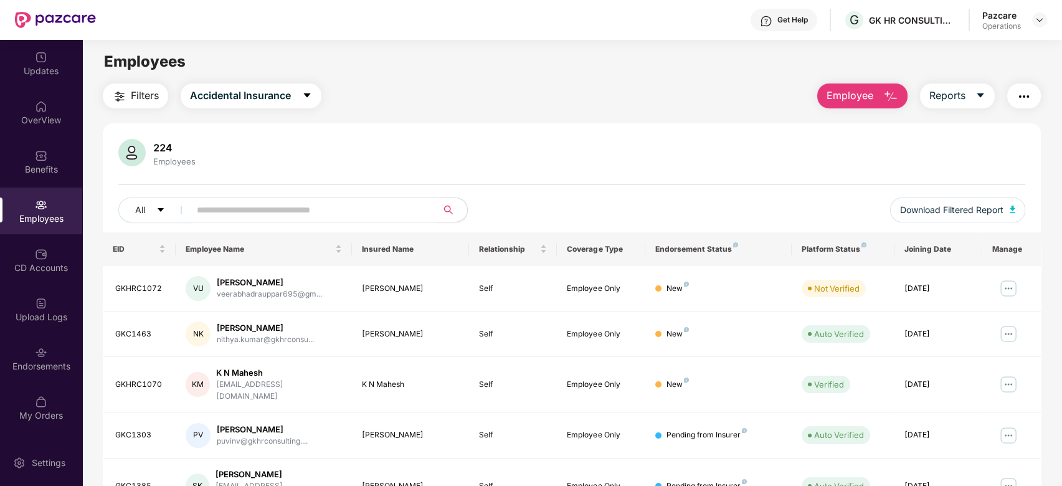
click at [133, 92] on span "Filters" at bounding box center [145, 96] width 28 height 16
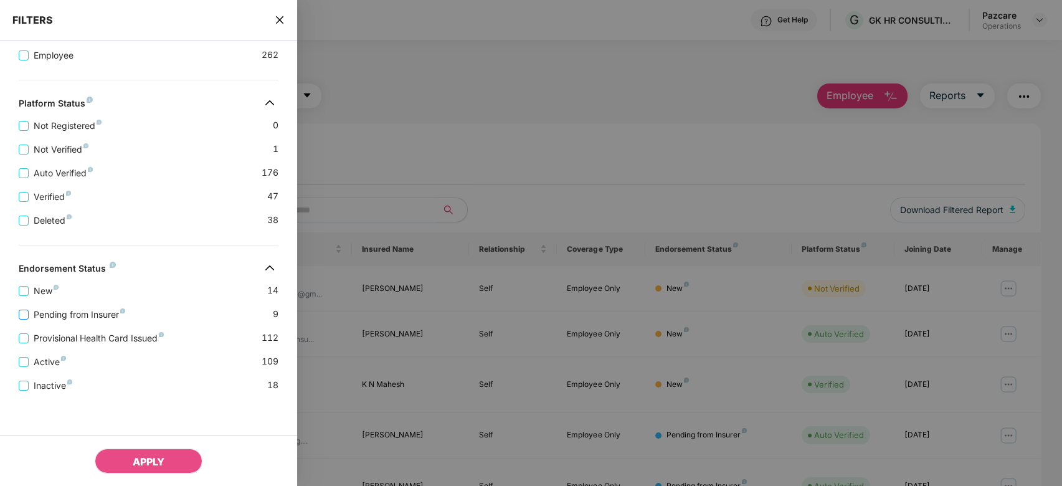
click at [103, 308] on span "Pending from Insurer" at bounding box center [80, 315] width 102 height 14
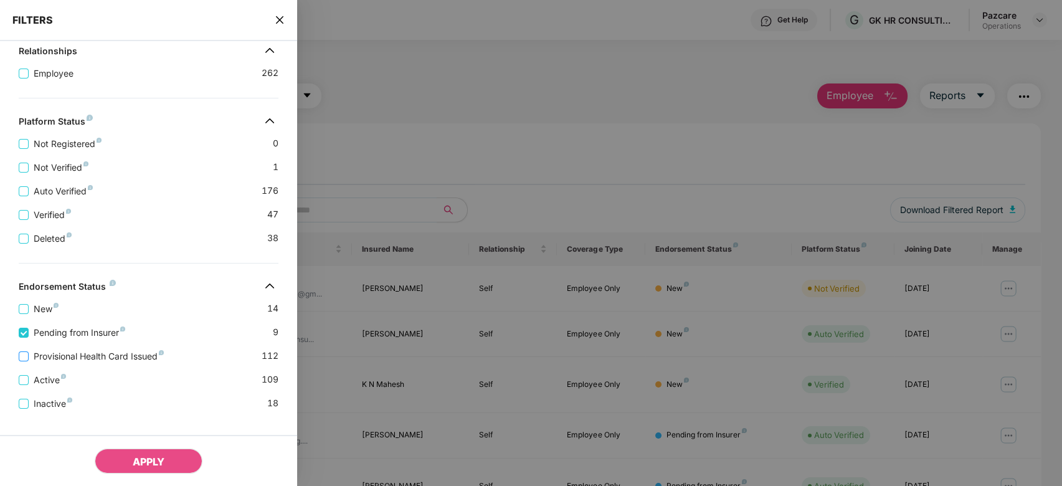
click at [107, 362] on span "Provisional Health Card Issued" at bounding box center [99, 357] width 140 height 14
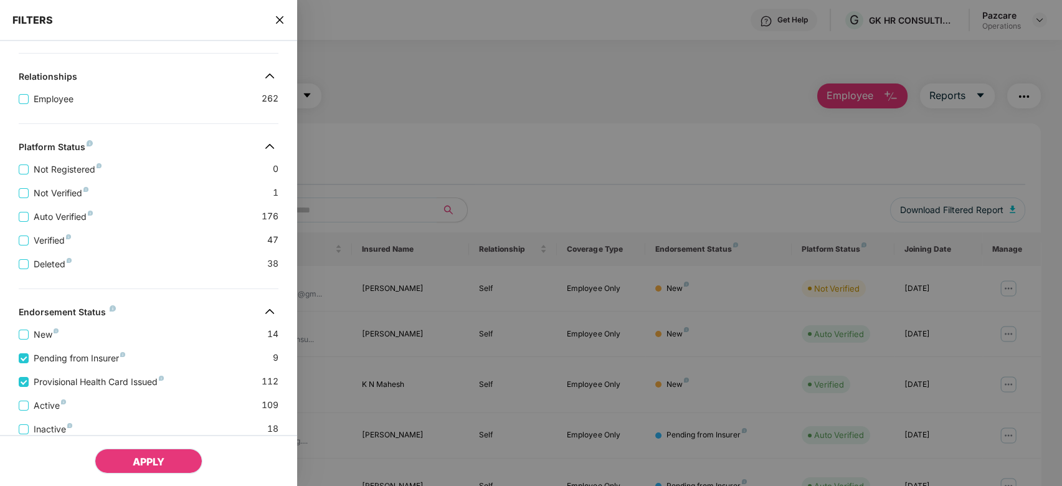
click at [153, 458] on span "APPLY" at bounding box center [149, 461] width 32 height 12
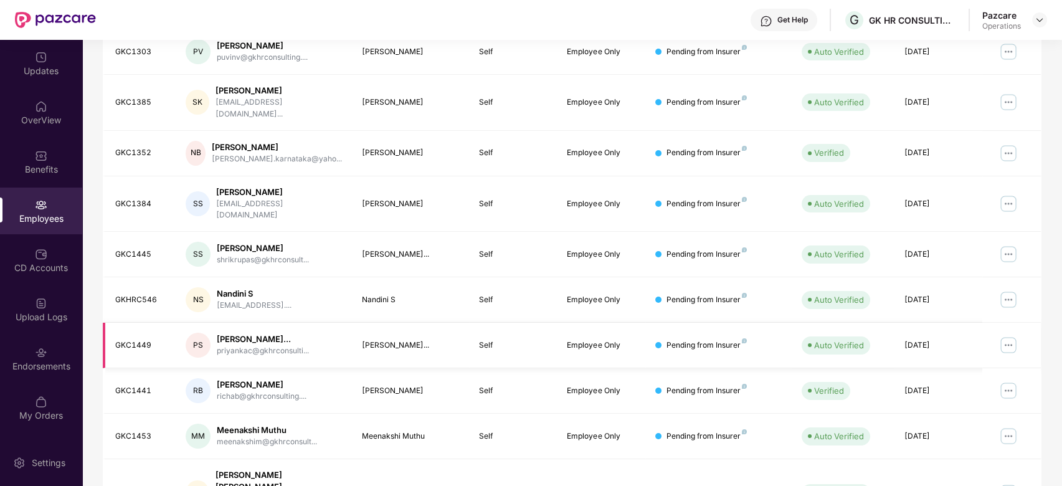
scroll to position [0, 0]
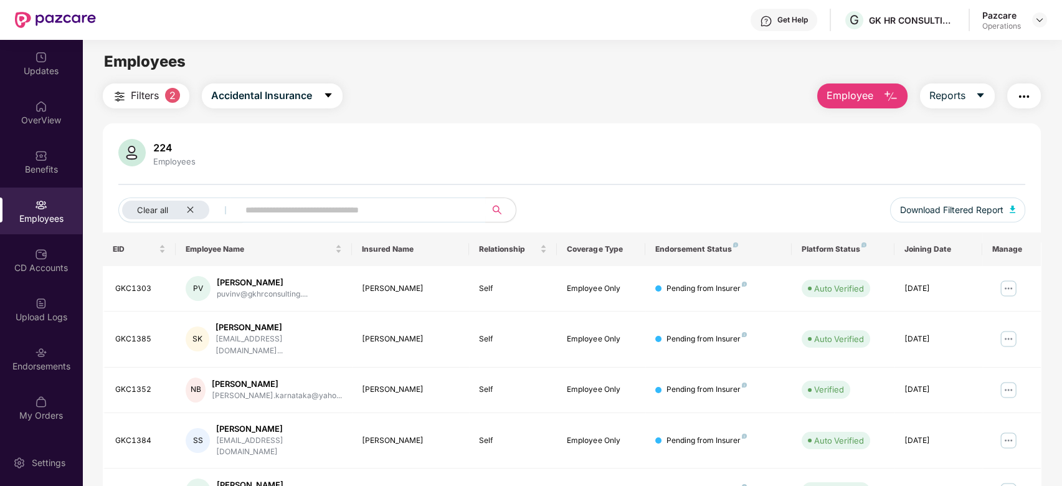
click at [1014, 92] on button "button" at bounding box center [1024, 95] width 34 height 25
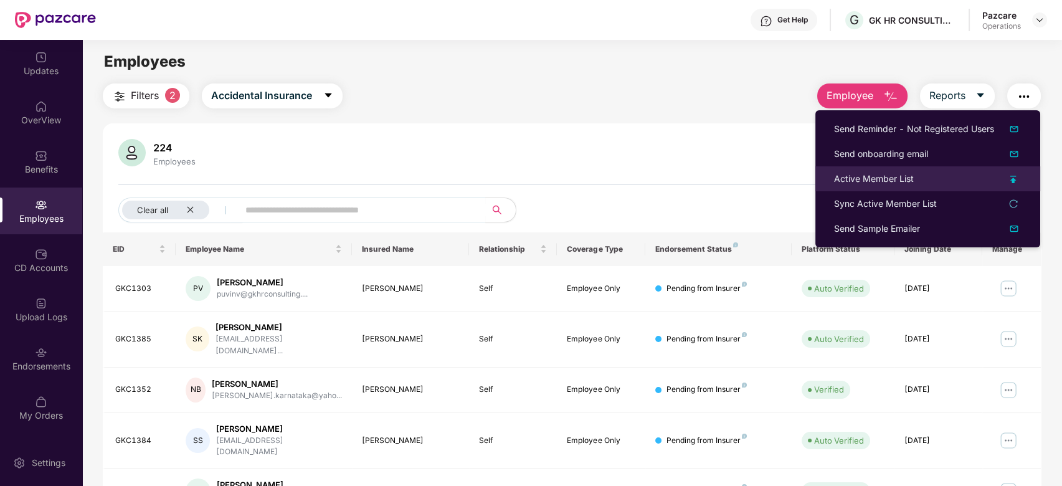
click at [857, 174] on div "Active Member List" at bounding box center [874, 179] width 80 height 14
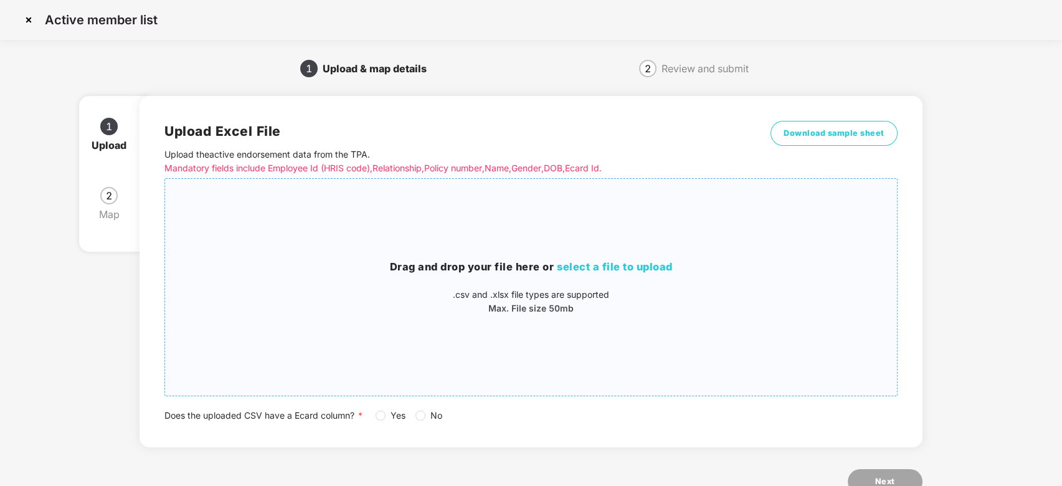
click at [599, 230] on div "Drag and drop your file here or select a file to upload .csv and .xlsx file typ…" at bounding box center [531, 287] width 732 height 197
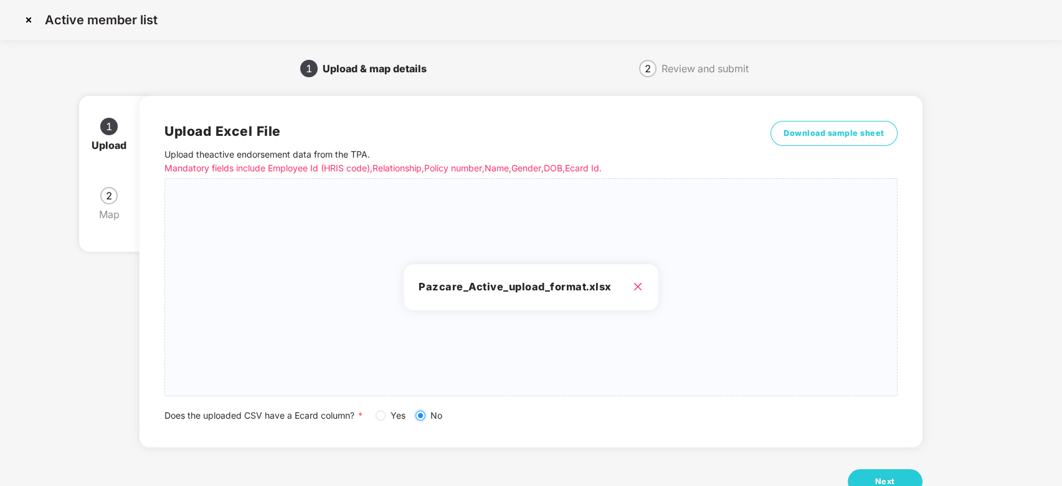
scroll to position [39, 0]
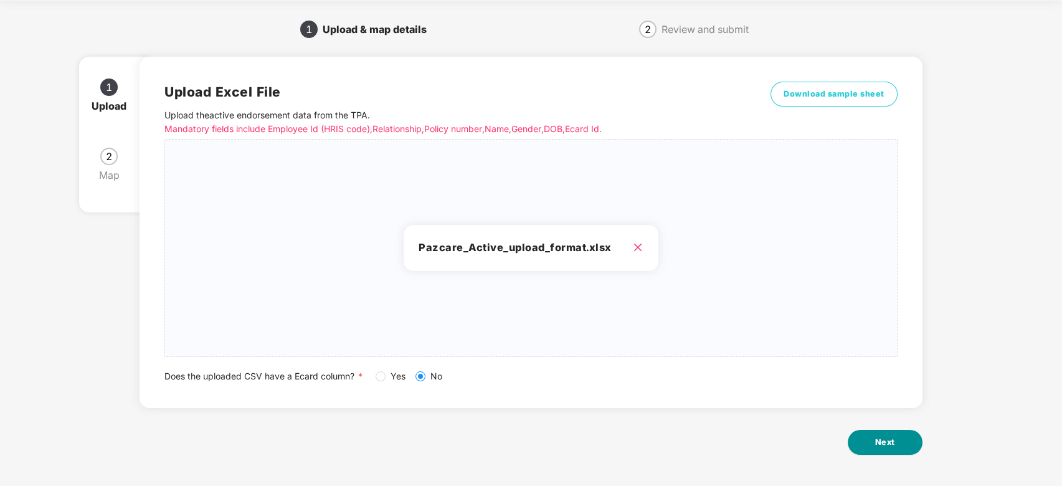
click at [872, 439] on button "Next" at bounding box center [885, 442] width 75 height 25
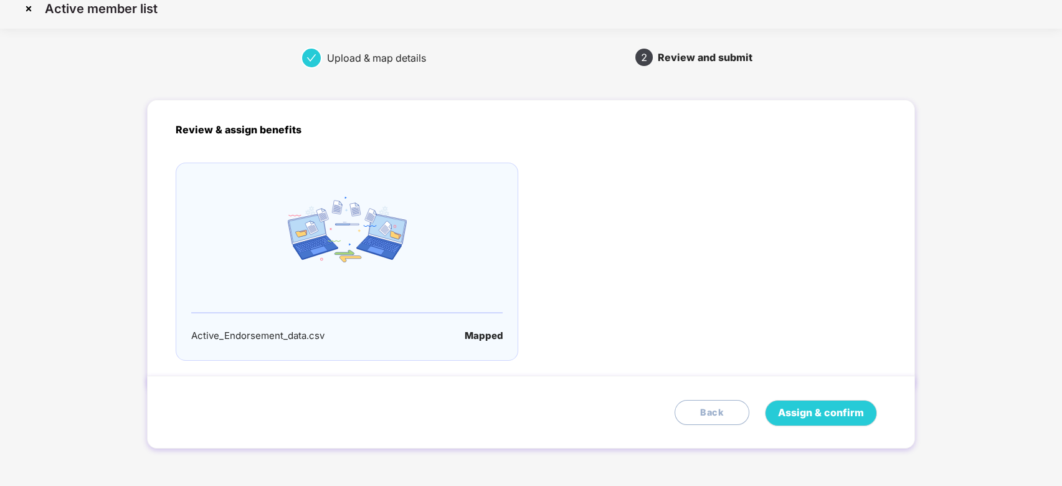
scroll to position [0, 0]
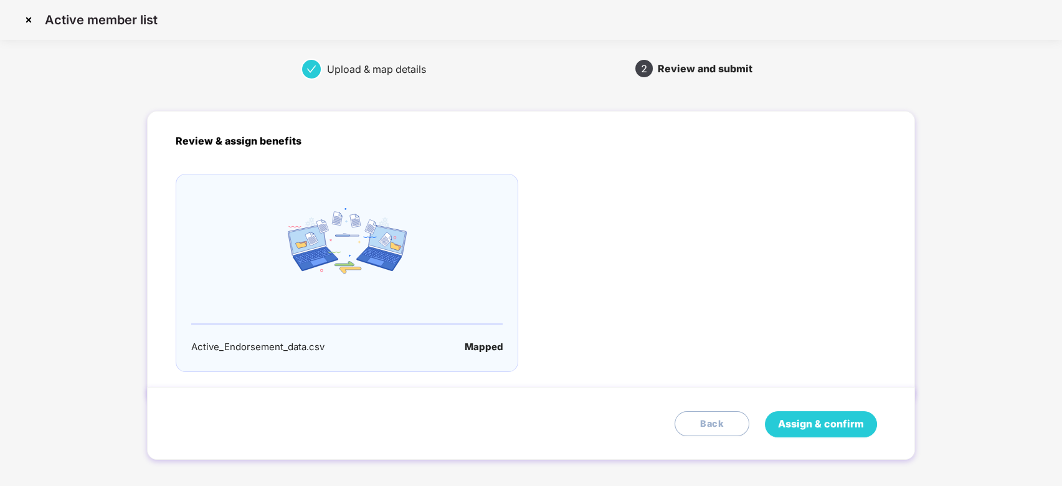
click at [822, 426] on span "Assign & confirm" at bounding box center [821, 424] width 86 height 16
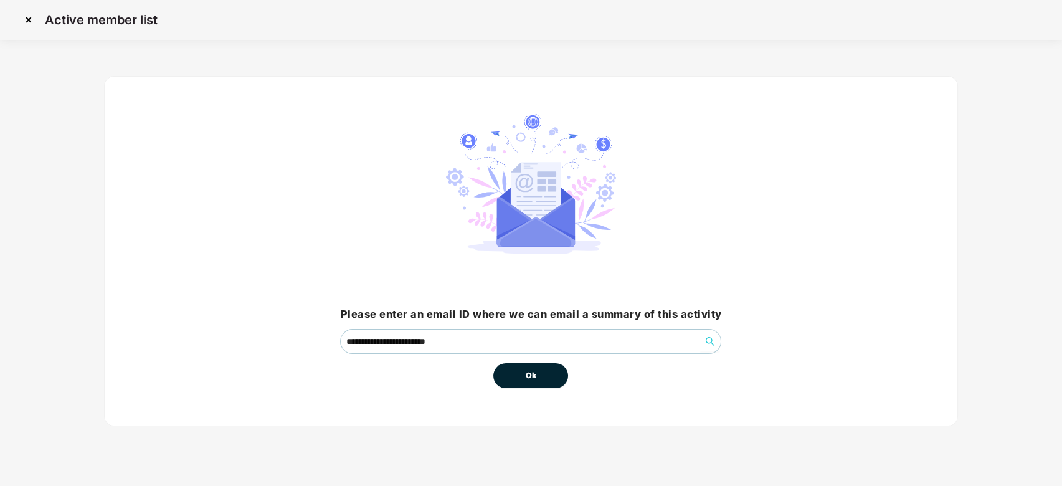
click at [521, 384] on button "Ok" at bounding box center [530, 375] width 75 height 25
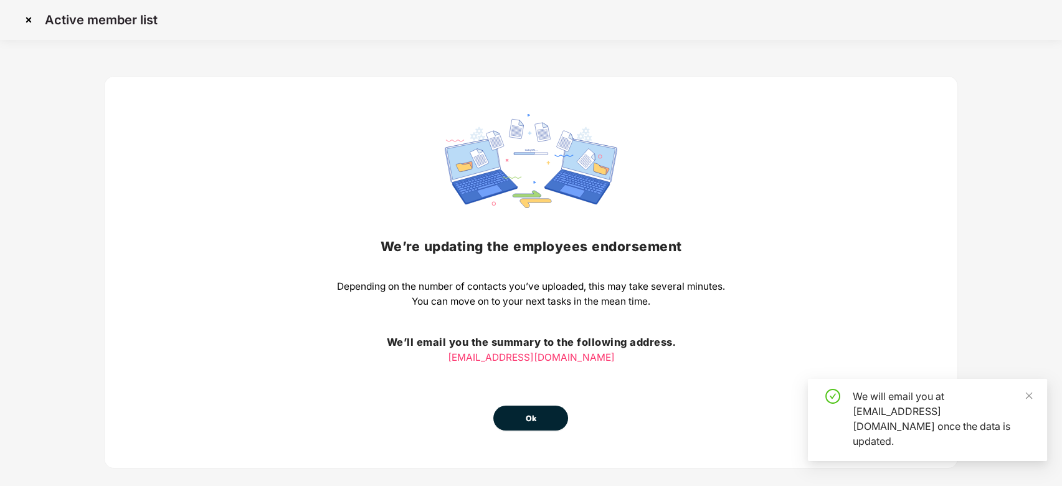
click at [530, 413] on span "Ok" at bounding box center [530, 418] width 11 height 12
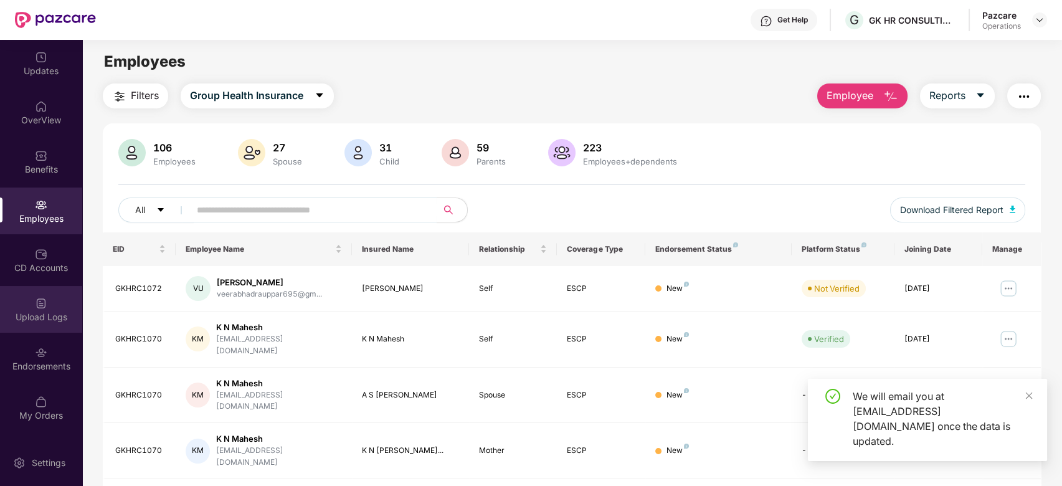
click at [36, 306] on img at bounding box center [41, 303] width 12 height 12
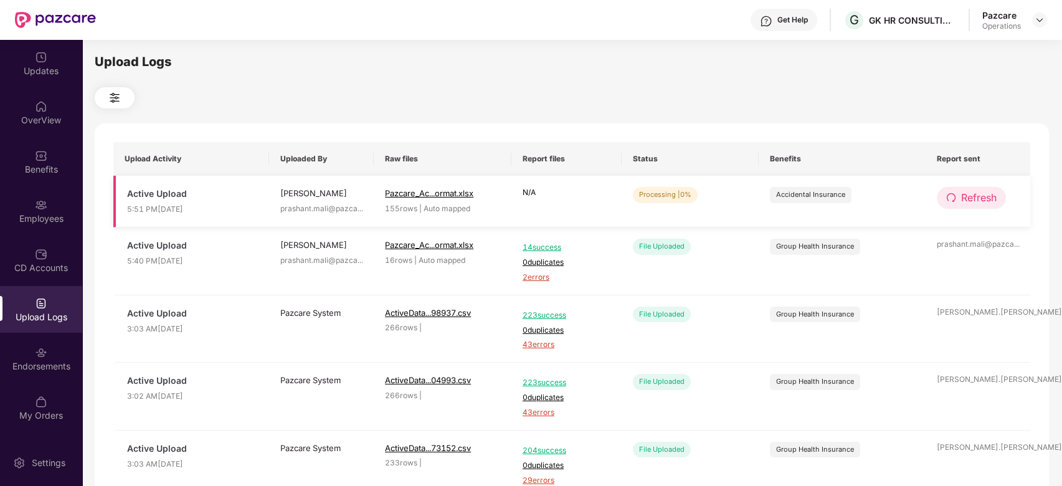
click at [987, 198] on span "Refresh" at bounding box center [979, 198] width 36 height 16
click at [978, 188] on button "Refresh" at bounding box center [971, 198] width 69 height 22
click at [976, 201] on span "Refresh" at bounding box center [979, 198] width 36 height 16
click at [966, 199] on span "Refresh" at bounding box center [979, 198] width 36 height 16
click at [988, 194] on span "Refresh" at bounding box center [979, 198] width 36 height 16
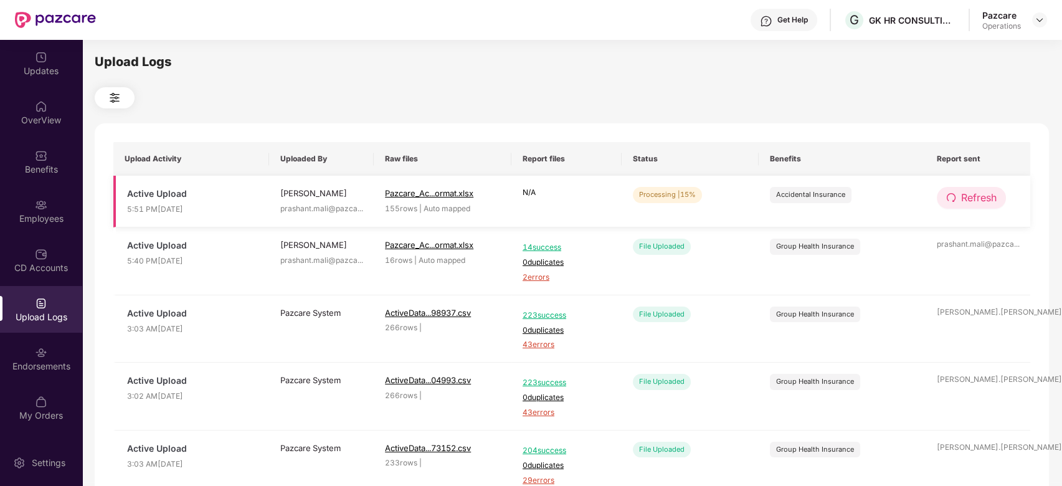
click at [976, 199] on span "Refresh" at bounding box center [979, 198] width 36 height 16
click at [976, 199] on span "Refresh" at bounding box center [980, 198] width 36 height 16
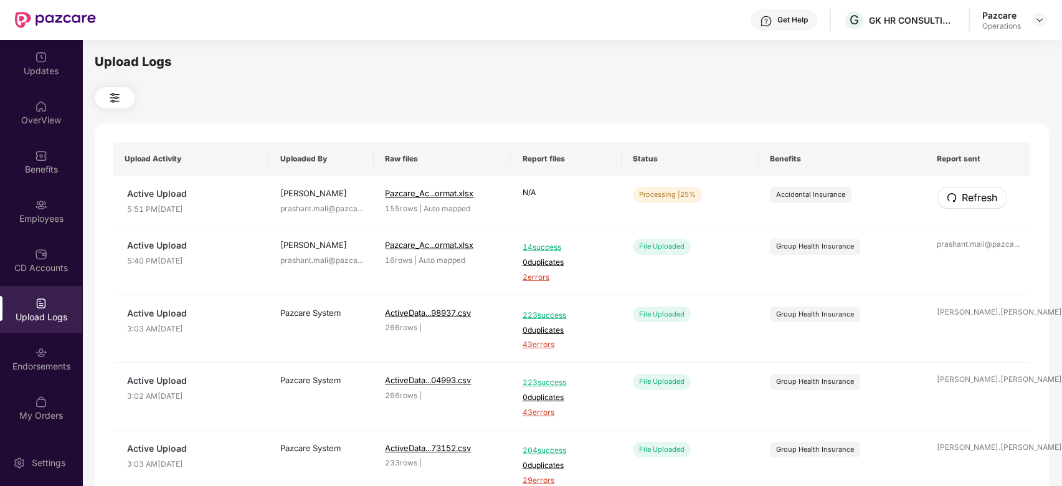
click at [976, 199] on span "Refresh" at bounding box center [980, 198] width 36 height 16
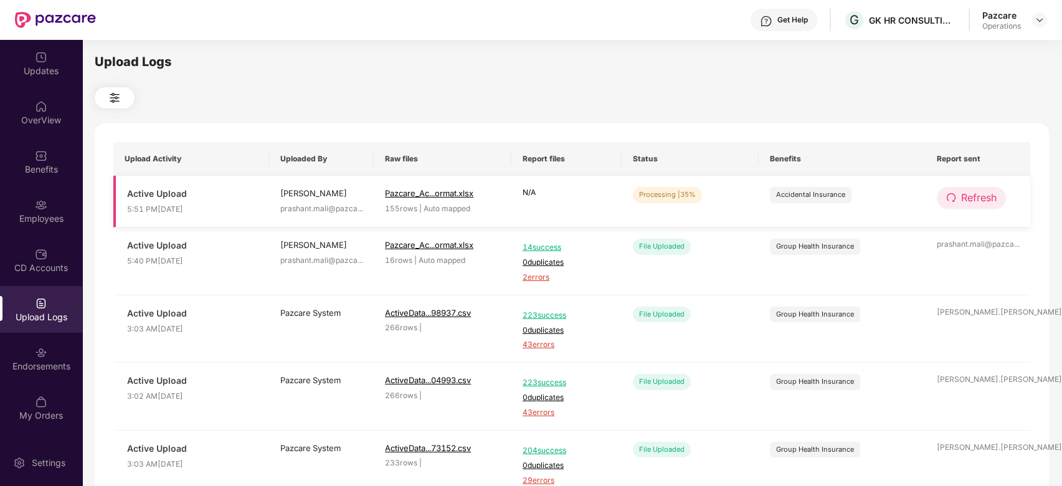
click at [968, 195] on span "Refresh" at bounding box center [979, 198] width 36 height 16
click at [968, 195] on span "Refresh" at bounding box center [980, 198] width 36 height 16
click at [983, 206] on button "Refresh" at bounding box center [971, 198] width 69 height 22
click at [983, 206] on button "Refresh" at bounding box center [972, 198] width 70 height 22
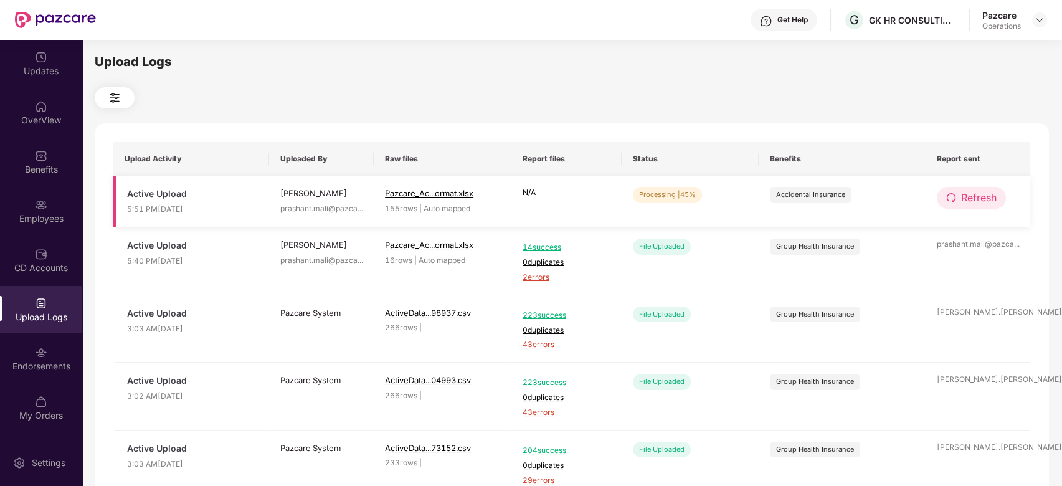
click at [969, 195] on span "Refresh" at bounding box center [979, 198] width 36 height 16
click at [969, 195] on span "Refresh" at bounding box center [980, 198] width 36 height 16
click at [973, 204] on span "Refresh" at bounding box center [979, 198] width 36 height 16
click at [966, 197] on span "Refresh" at bounding box center [979, 198] width 36 height 16
click at [966, 197] on span "Refresh" at bounding box center [980, 198] width 36 height 16
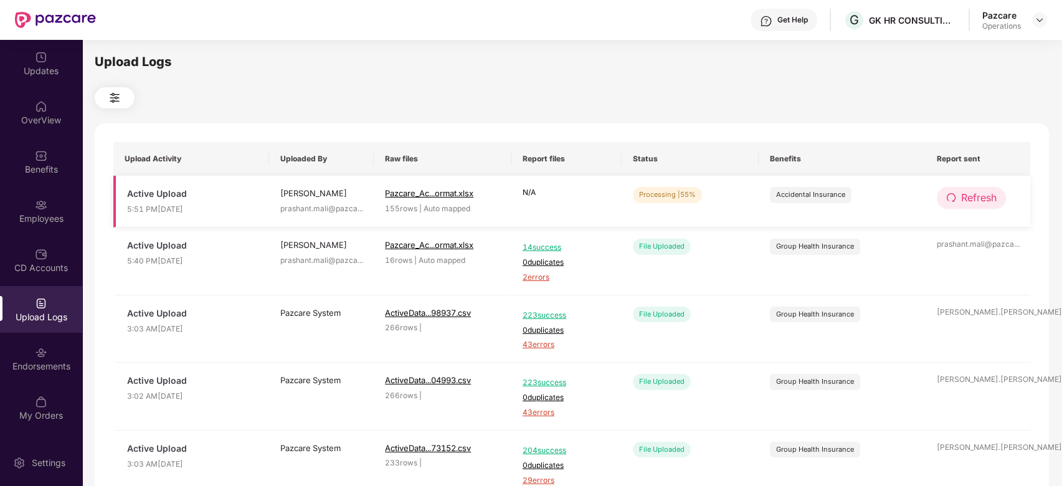
click at [974, 197] on span "Refresh" at bounding box center [979, 198] width 36 height 16
click at [974, 197] on span "Refresh" at bounding box center [980, 198] width 36 height 16
click at [968, 204] on span "Refresh" at bounding box center [979, 198] width 36 height 16
click at [968, 204] on span "Refresh" at bounding box center [980, 198] width 36 height 16
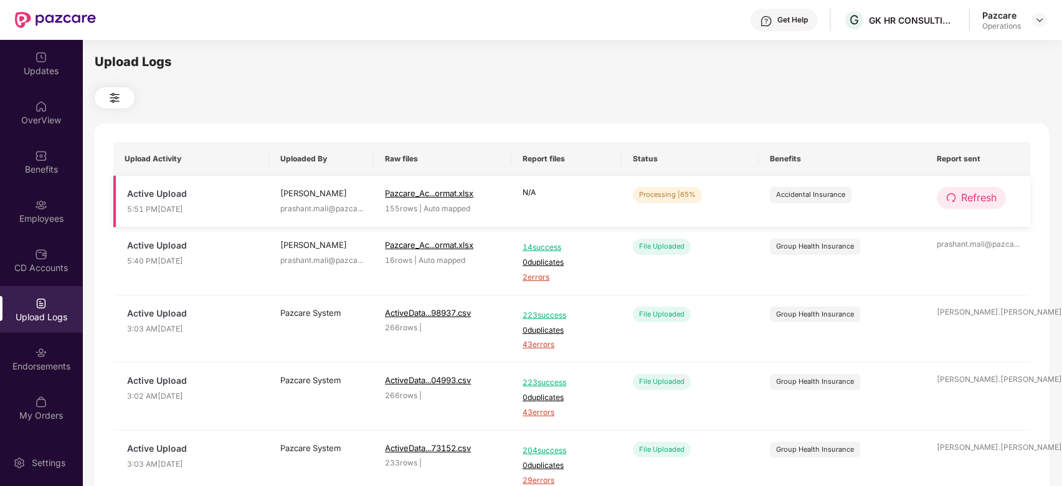
click at [981, 202] on span "Refresh" at bounding box center [979, 198] width 36 height 16
click at [981, 202] on span "Refresh" at bounding box center [980, 198] width 36 height 16
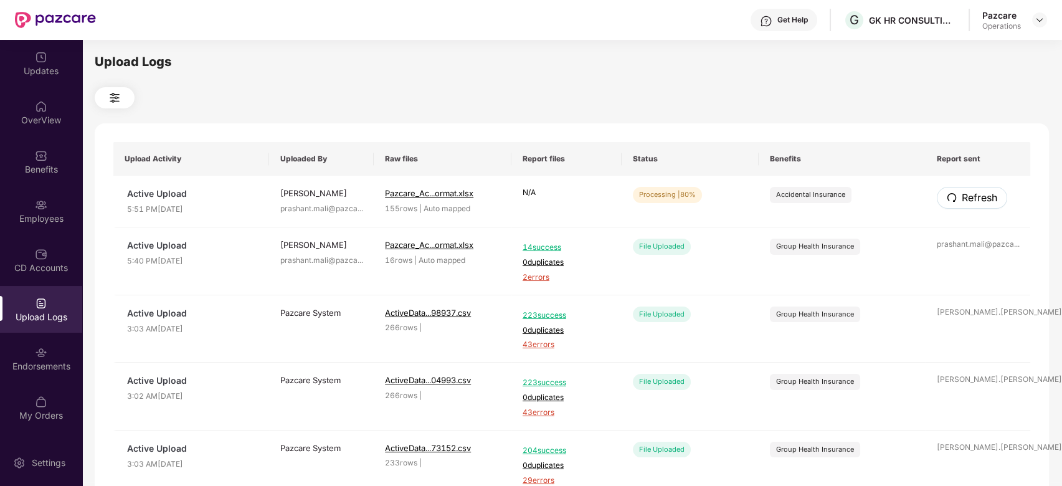
click at [981, 202] on span "Refresh" at bounding box center [980, 198] width 36 height 16
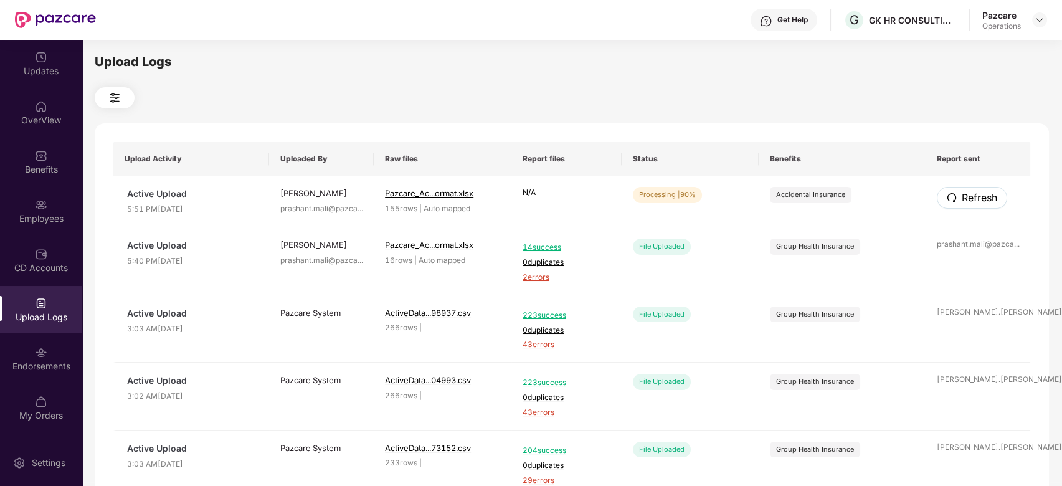
click at [981, 202] on span "Refresh" at bounding box center [980, 198] width 36 height 16
click at [962, 202] on span "Refresh" at bounding box center [979, 198] width 36 height 16
click at [962, 202] on span "Refresh" at bounding box center [980, 198] width 36 height 16
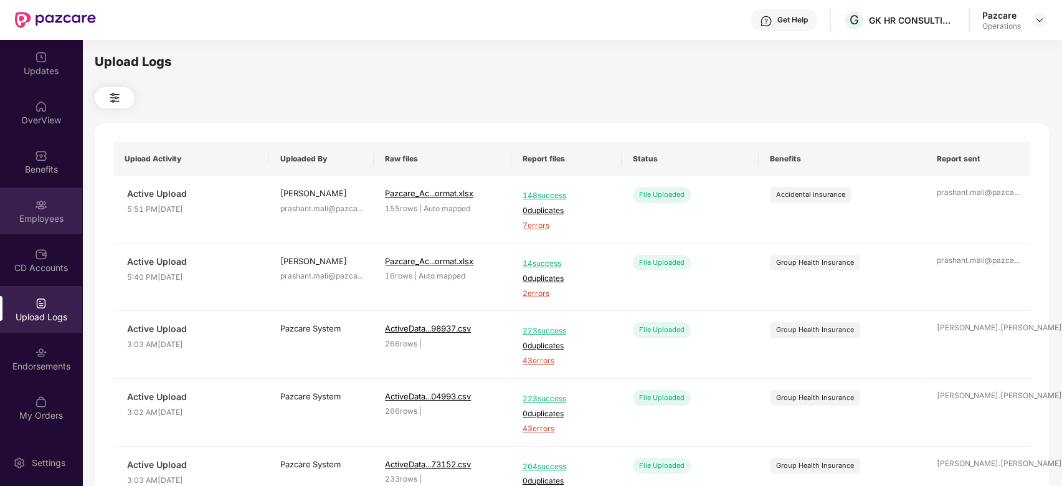
click at [26, 202] on div "Employees" at bounding box center [41, 211] width 82 height 47
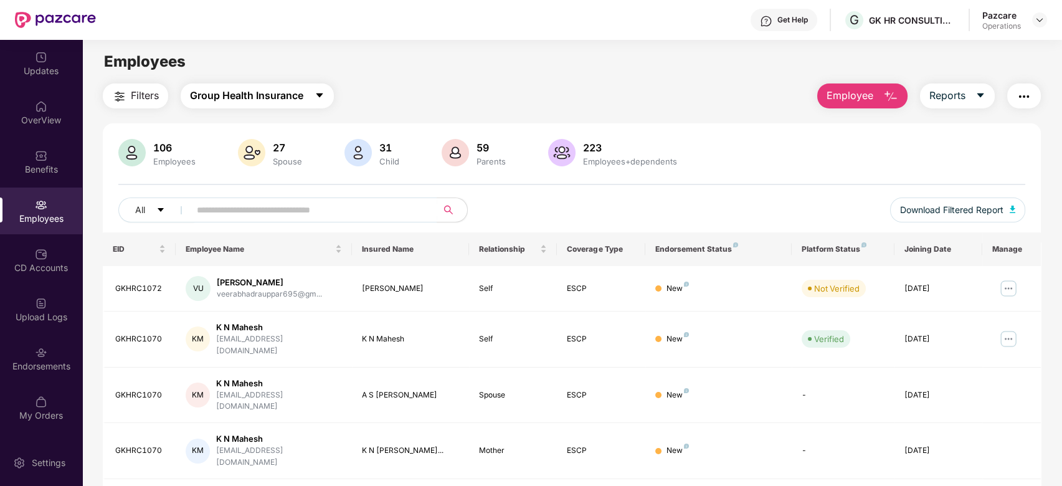
click at [237, 96] on span "Group Health Insurance" at bounding box center [246, 96] width 113 height 16
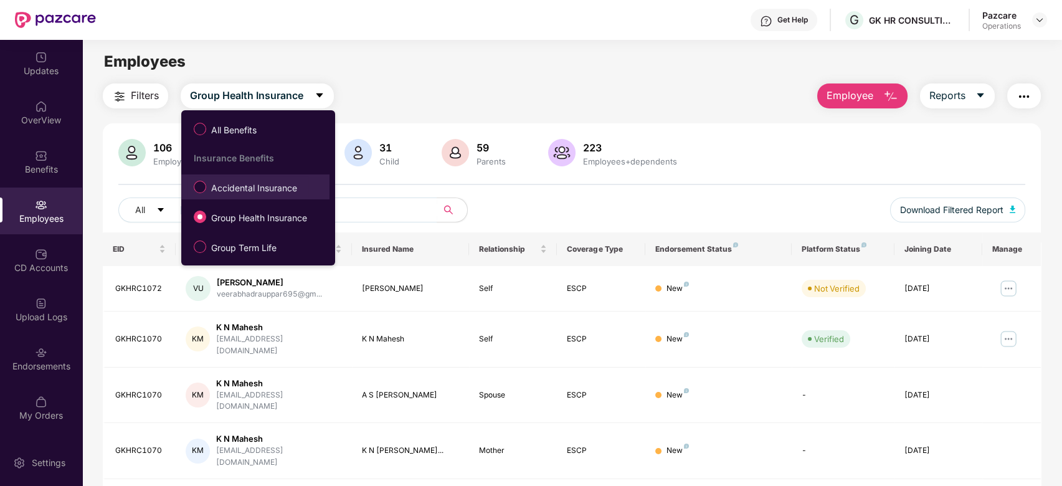
click at [231, 189] on span "Accidental Insurance" at bounding box center [254, 188] width 96 height 14
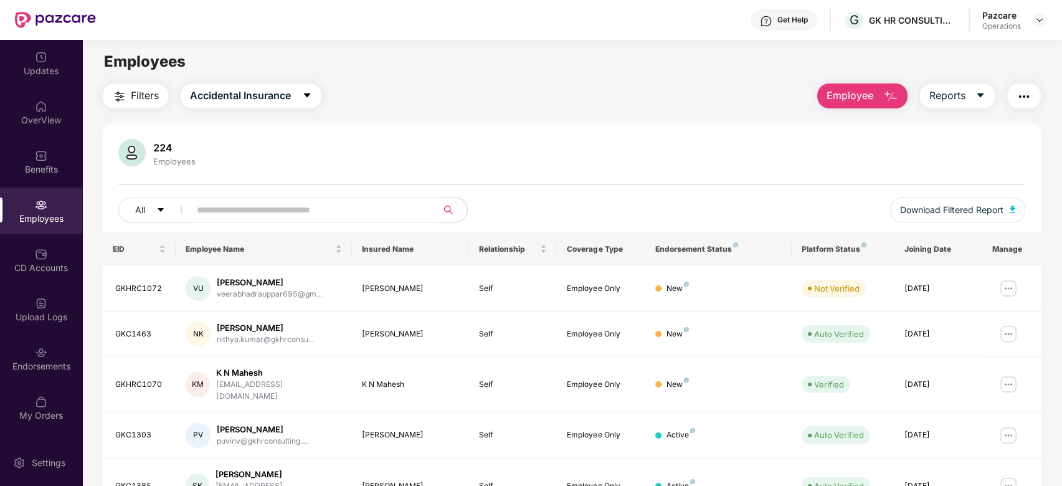
click at [141, 95] on span "Filters" at bounding box center [145, 96] width 28 height 16
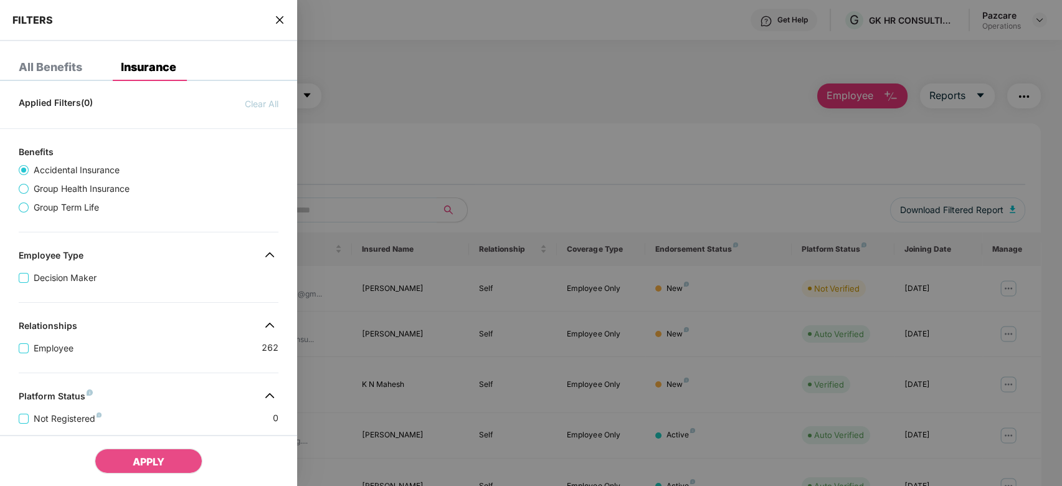
scroll to position [300, 0]
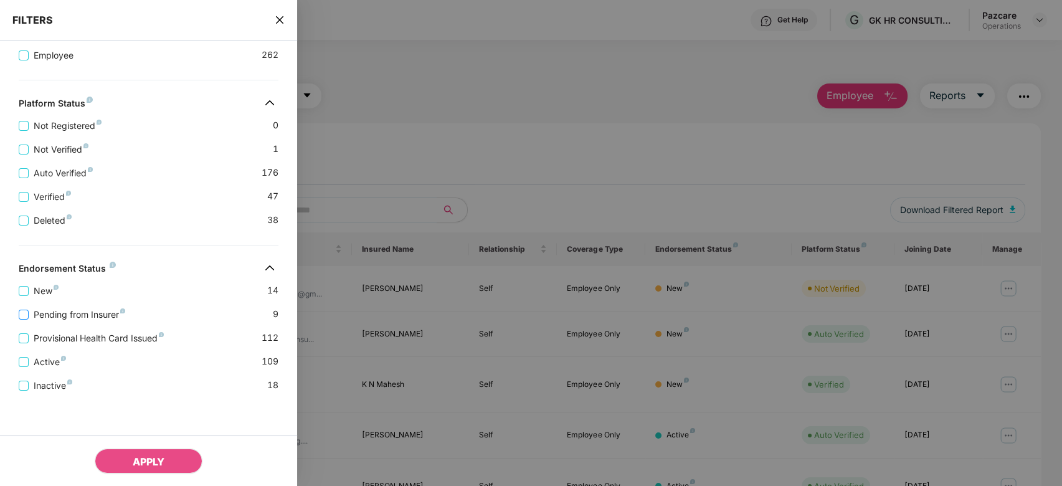
click at [103, 311] on span "Pending from Insurer" at bounding box center [80, 315] width 102 height 14
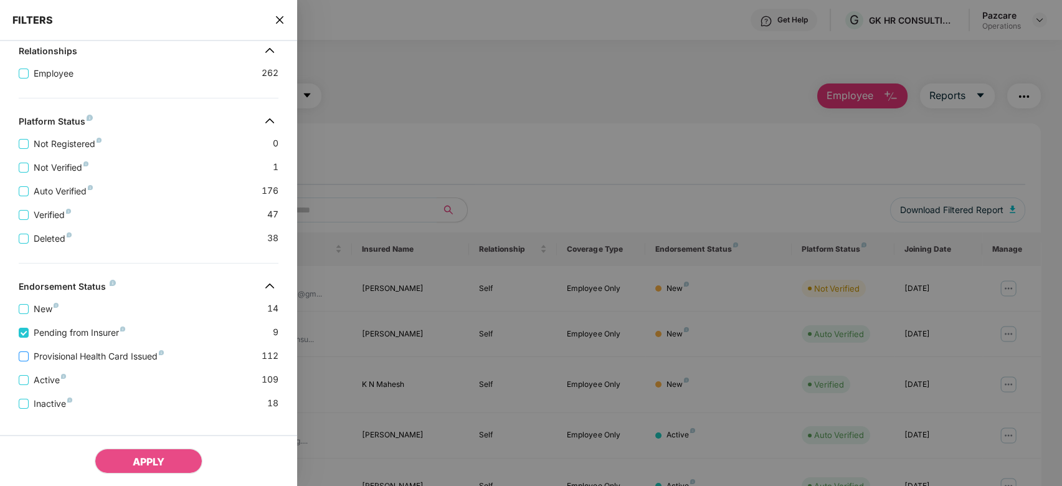
click at [100, 363] on span "Provisional Health Card Issued" at bounding box center [99, 357] width 140 height 14
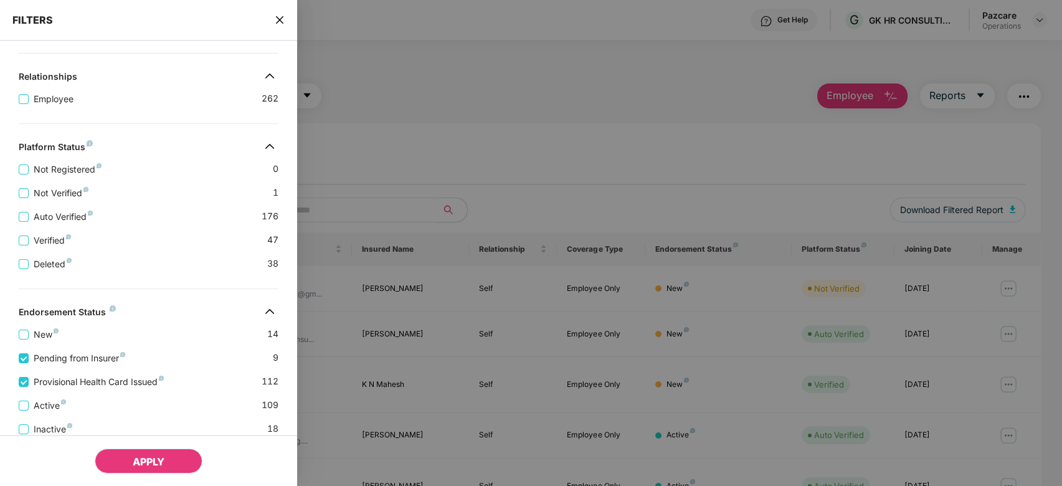
click at [149, 461] on span "APPLY" at bounding box center [149, 461] width 32 height 12
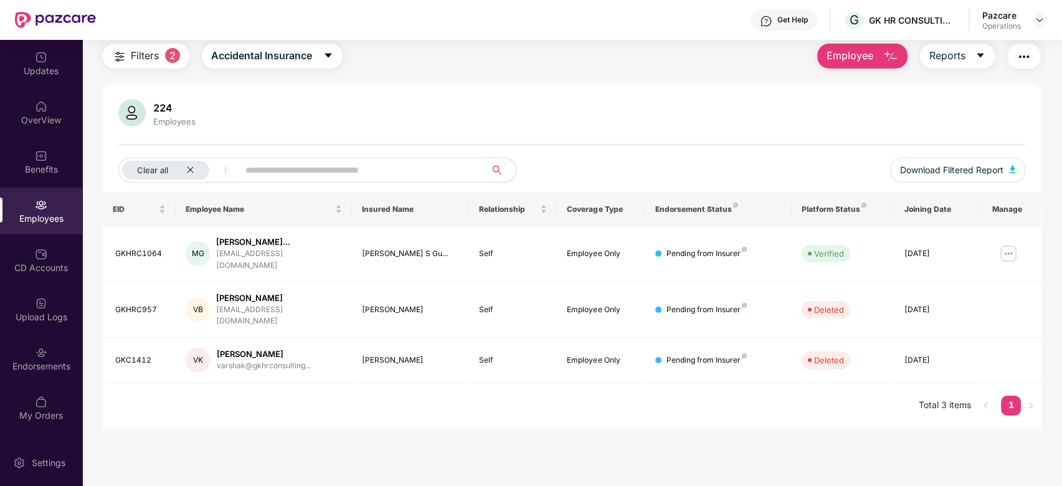
scroll to position [11, 0]
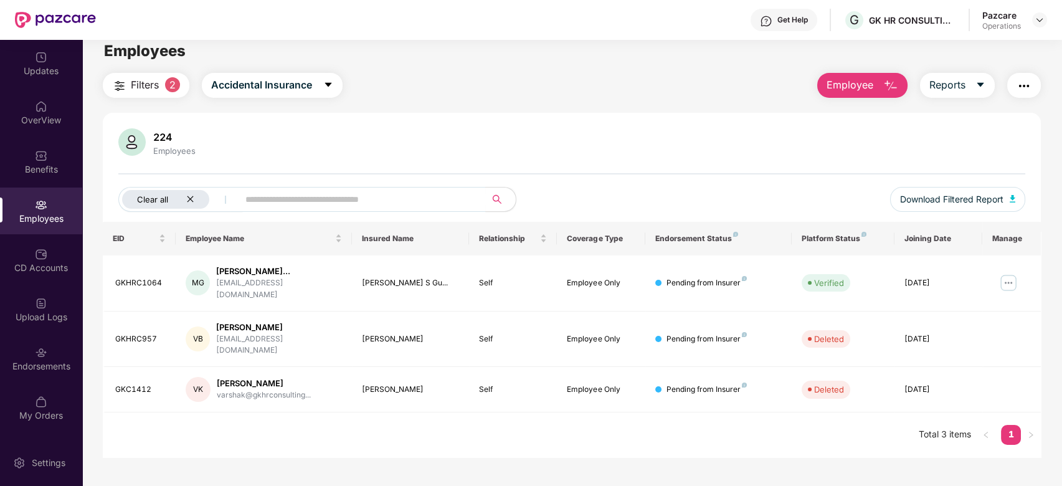
click at [184, 202] on div "Clear all" at bounding box center [165, 199] width 87 height 19
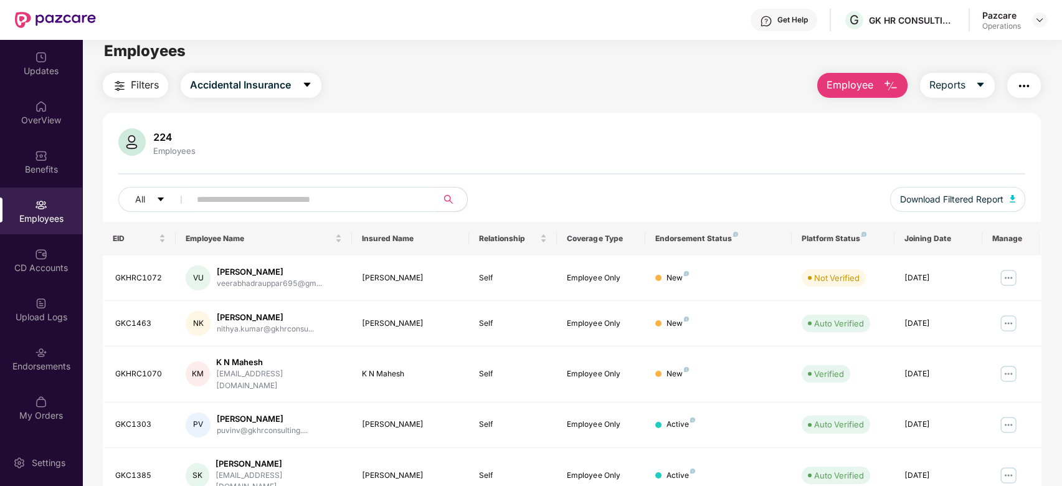
click at [150, 83] on span "Filters" at bounding box center [145, 85] width 28 height 16
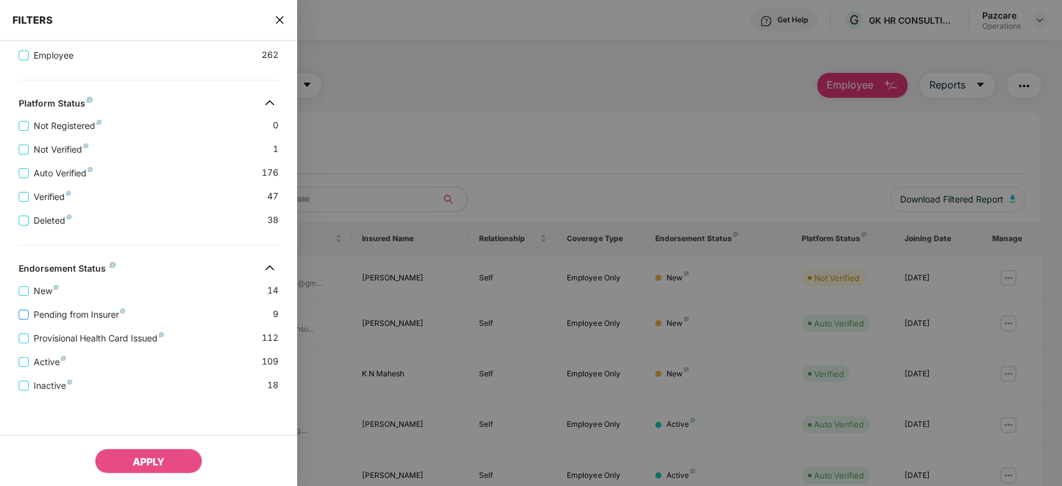
click at [87, 313] on span "Pending from Insurer" at bounding box center [80, 315] width 102 height 14
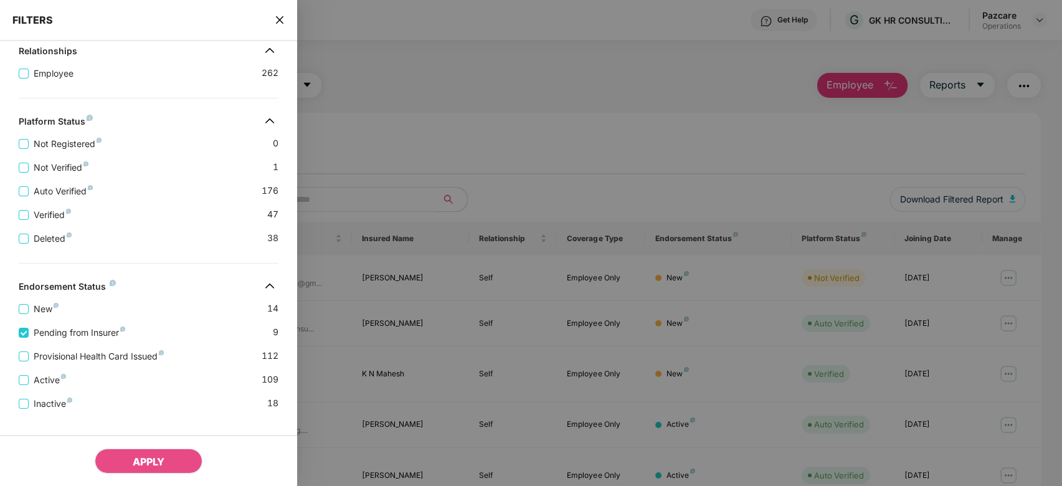
click at [90, 353] on div "Provisional Health Card Issued 112" at bounding box center [149, 352] width 260 height 24
click at [82, 363] on span "Provisional Health Card Issued" at bounding box center [99, 357] width 140 height 14
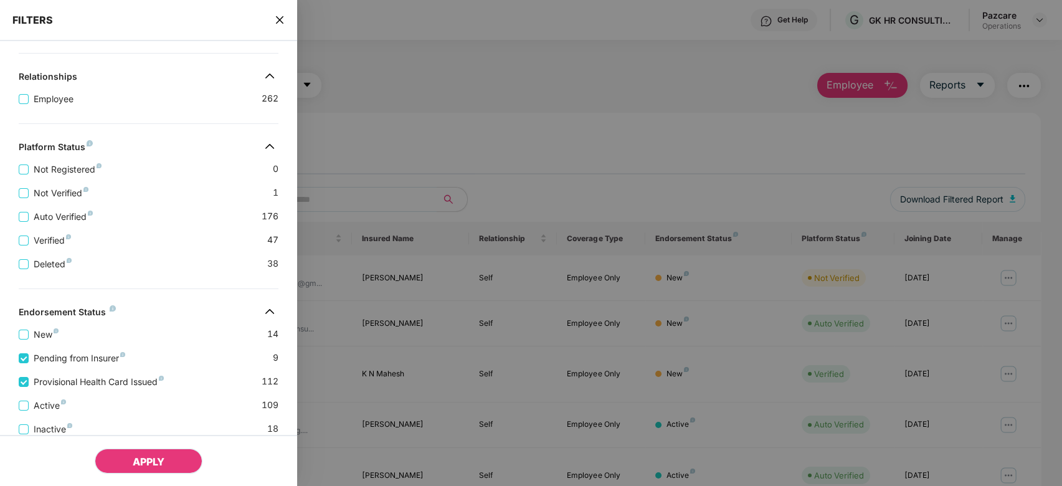
click at [161, 470] on button "APPLY" at bounding box center [149, 461] width 108 height 25
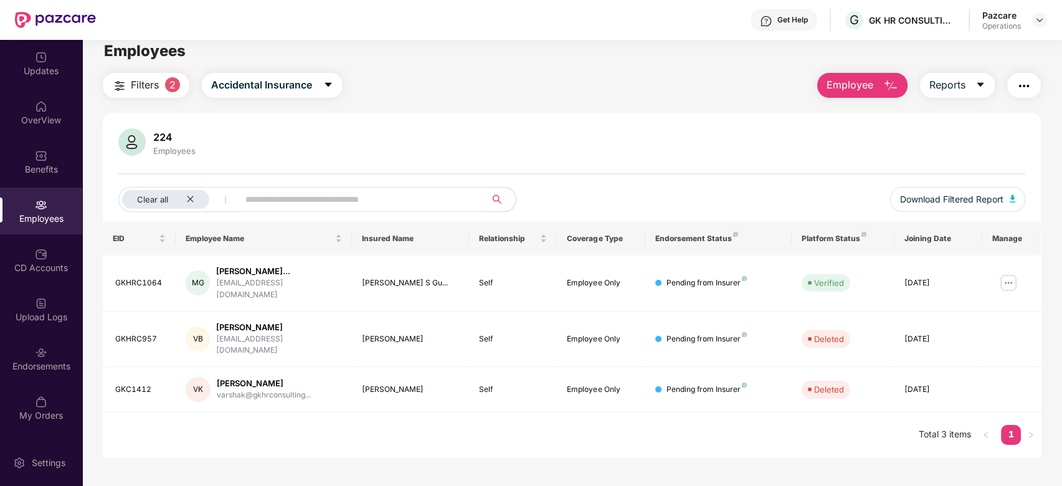
click at [1023, 83] on img "button" at bounding box center [1024, 86] width 15 height 15
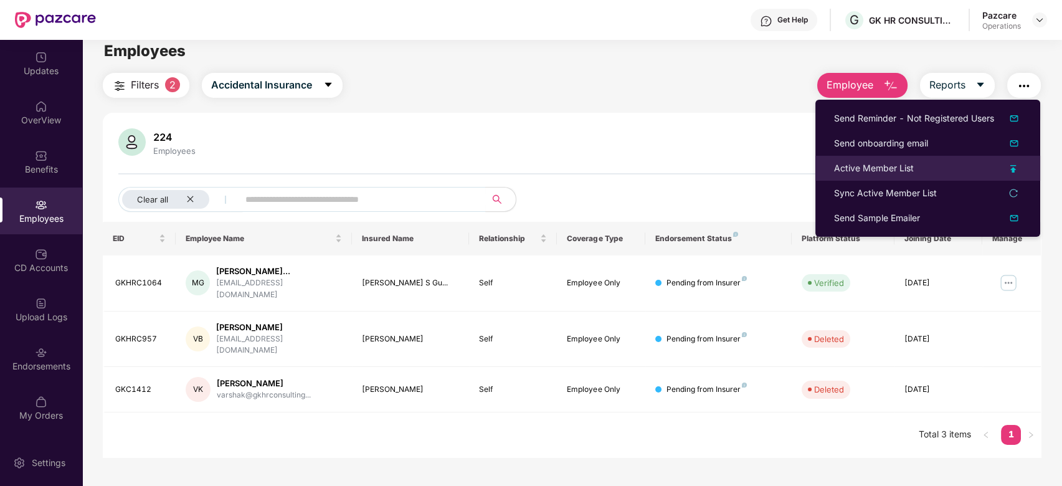
click at [844, 167] on div "Active Member List" at bounding box center [874, 168] width 80 height 14
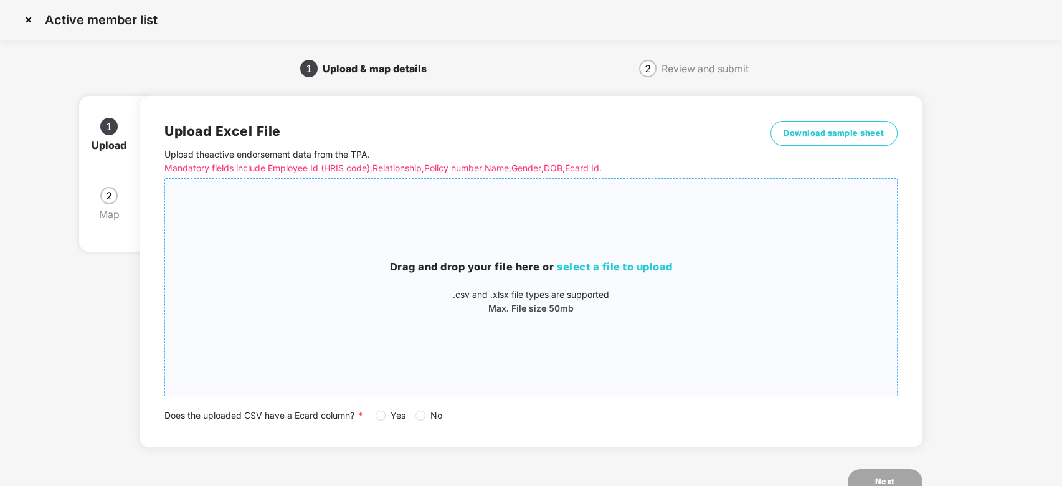
click at [564, 260] on h3 "Drag and drop your file here or select a file to upload" at bounding box center [531, 267] width 732 height 16
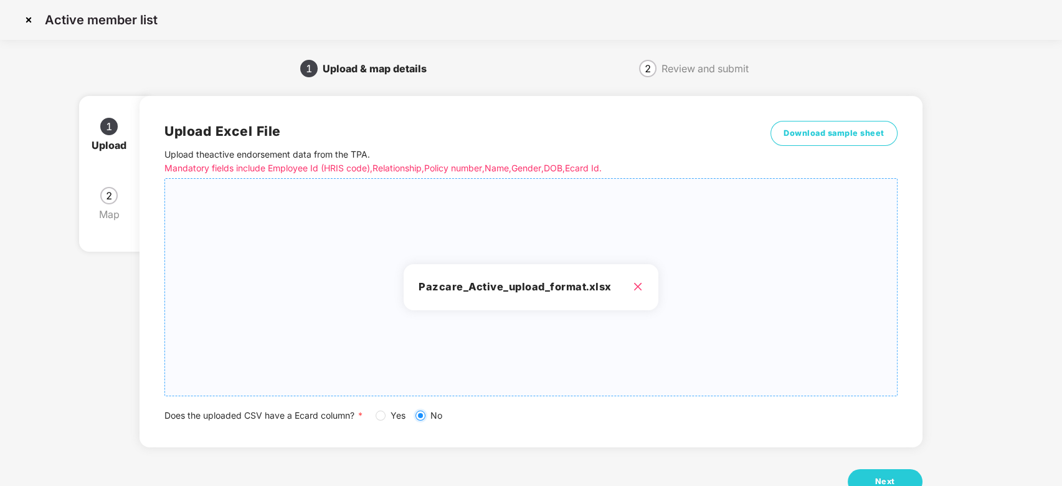
scroll to position [39, 0]
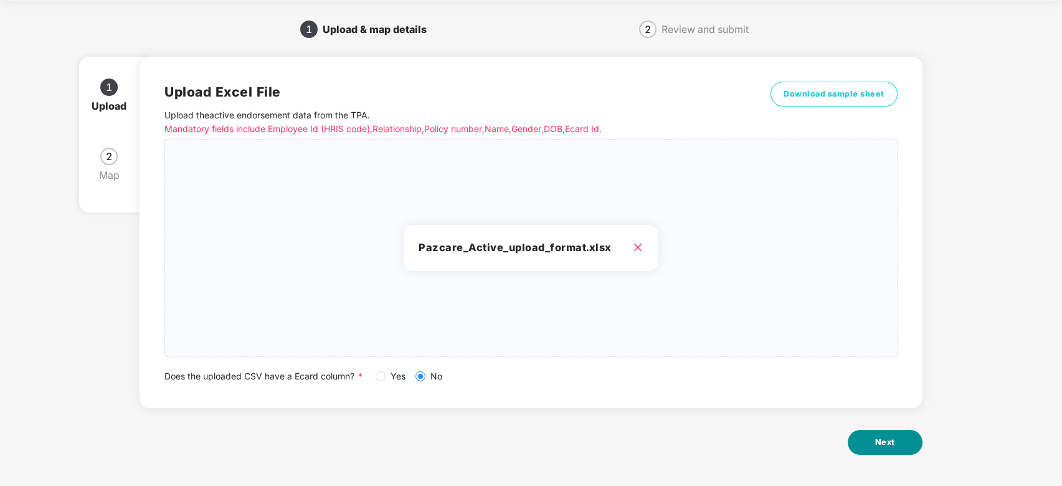
click at [880, 448] on span "Next" at bounding box center [885, 442] width 20 height 12
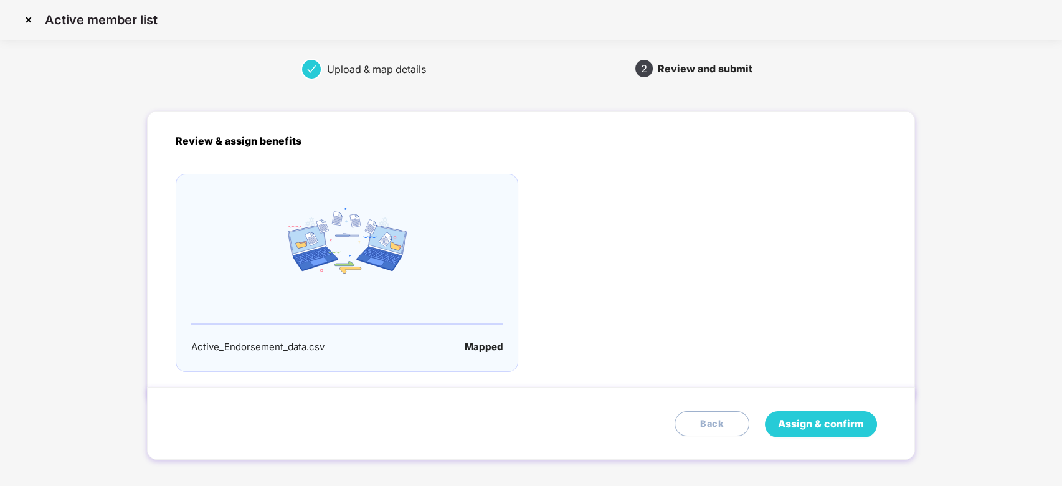
click at [816, 430] on span "Assign & confirm" at bounding box center [821, 424] width 86 height 16
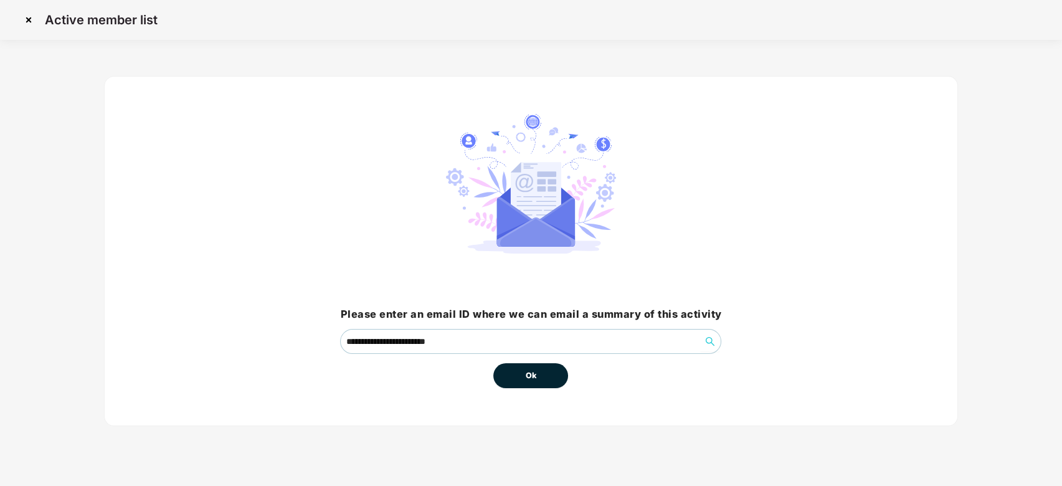
click at [523, 371] on button "Ok" at bounding box center [530, 375] width 75 height 25
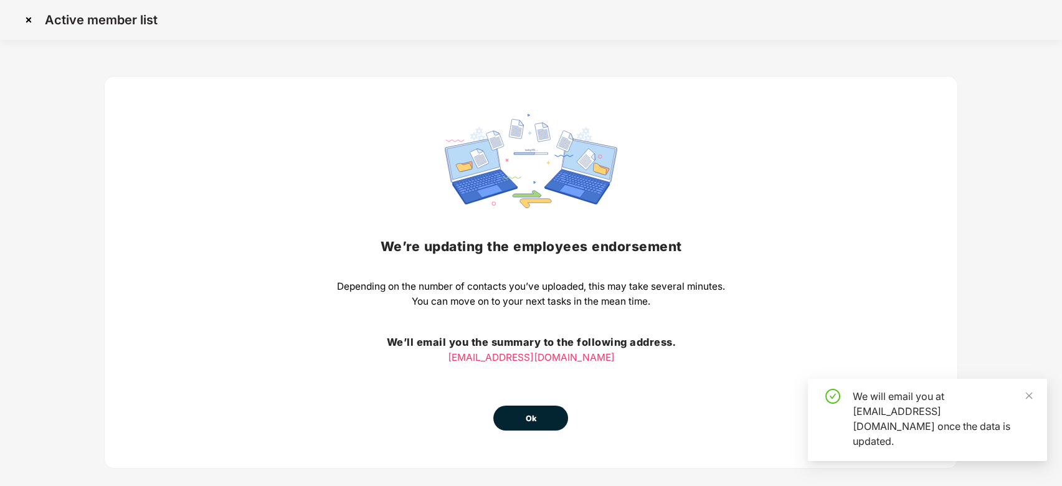
click at [530, 416] on span "Ok" at bounding box center [530, 418] width 11 height 12
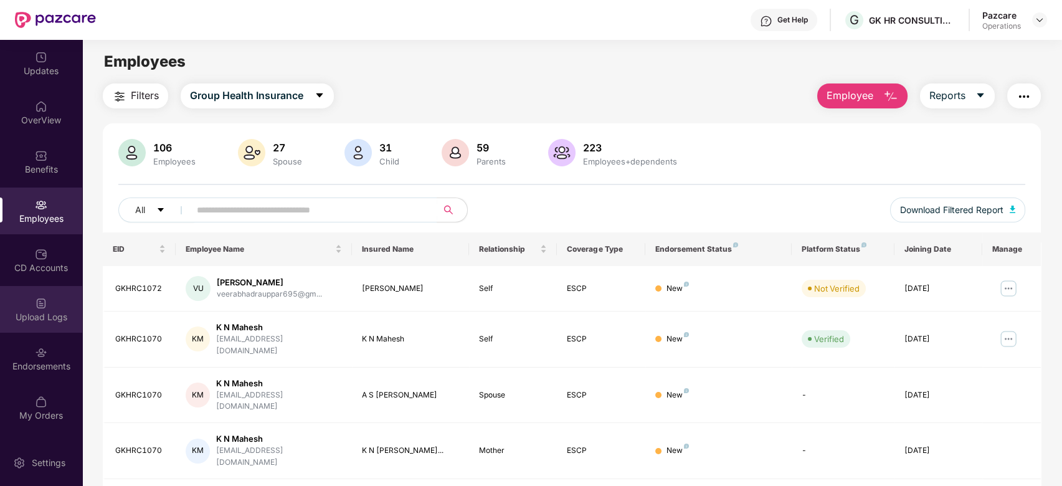
click at [36, 303] on img at bounding box center [41, 303] width 12 height 12
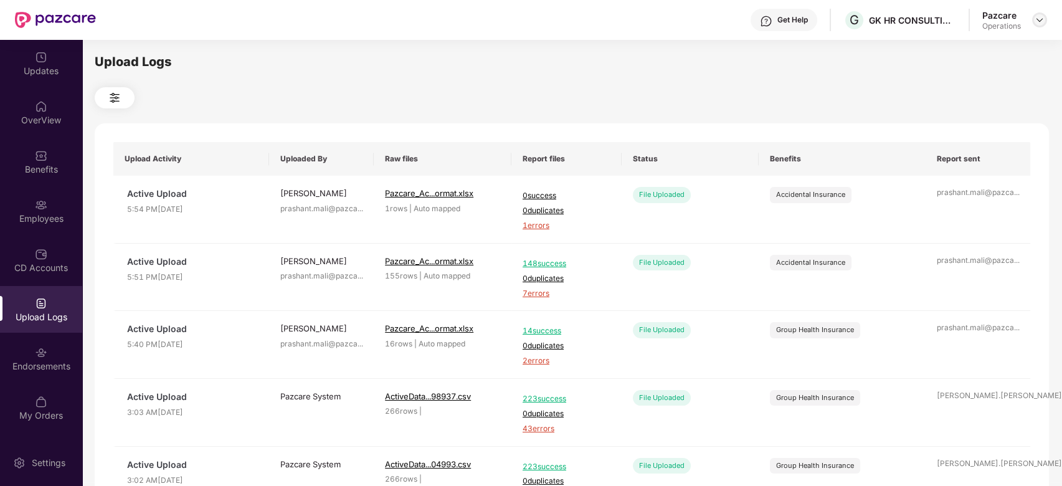
click at [1038, 23] on img at bounding box center [1040, 20] width 10 height 10
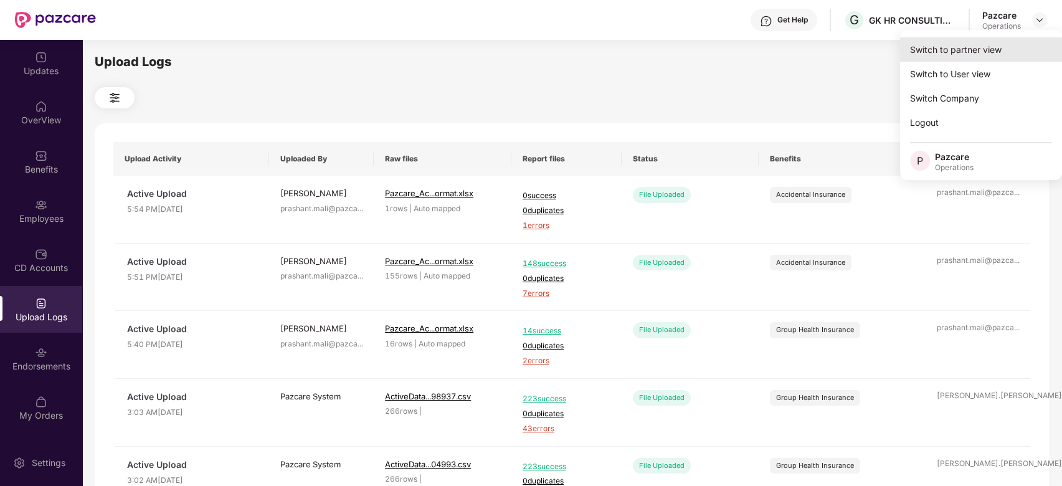
click at [962, 51] on div "Switch to partner view" at bounding box center [981, 49] width 162 height 24
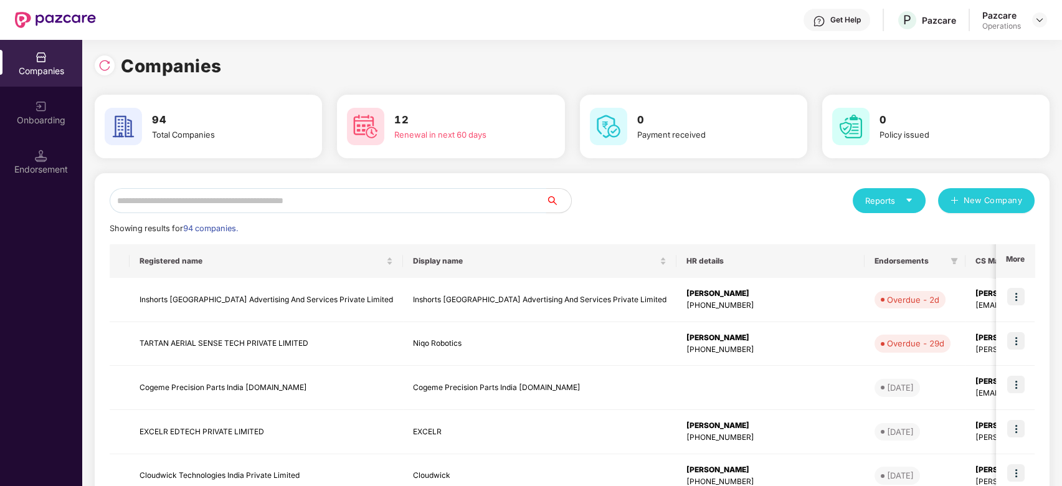
paste input "**********"
click at [426, 206] on input "text" at bounding box center [328, 200] width 437 height 25
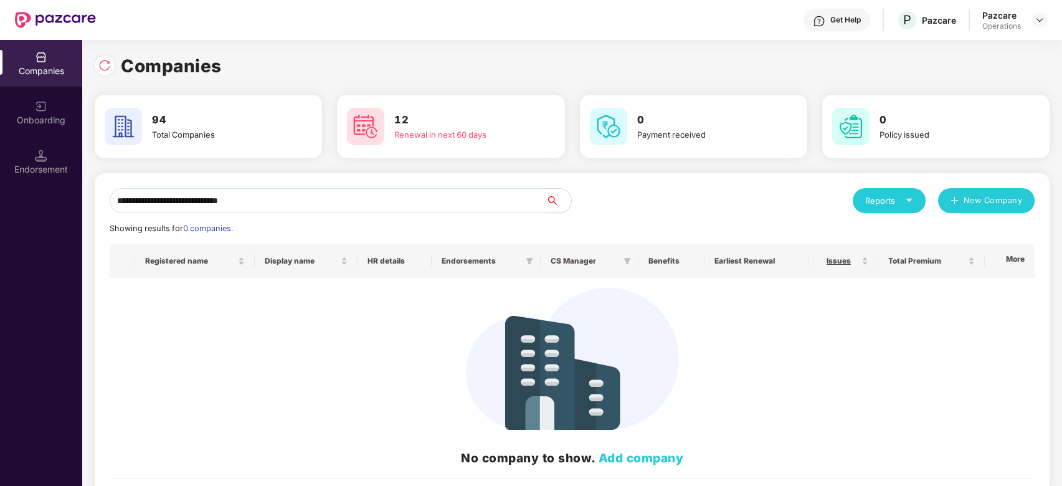
type input "**********"
click at [348, 196] on input "**********" at bounding box center [328, 200] width 437 height 25
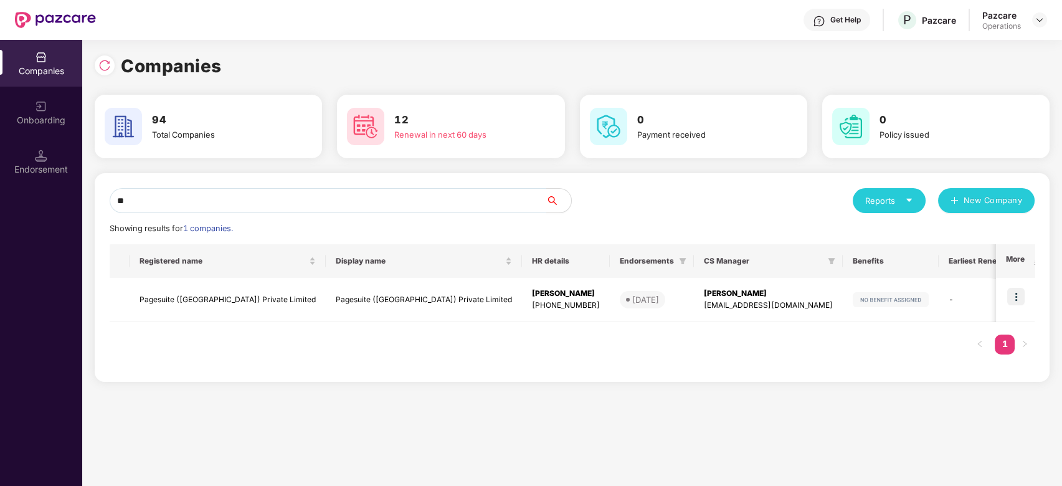
type input "*"
type input "***"
click at [42, 166] on div "Endorsement" at bounding box center [41, 169] width 82 height 12
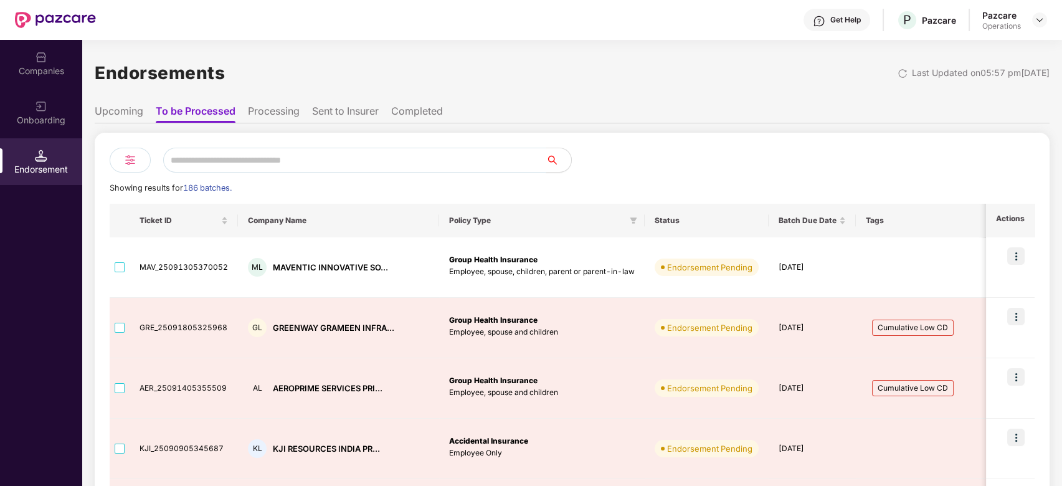
click at [224, 160] on input "text" at bounding box center [354, 160] width 383 height 25
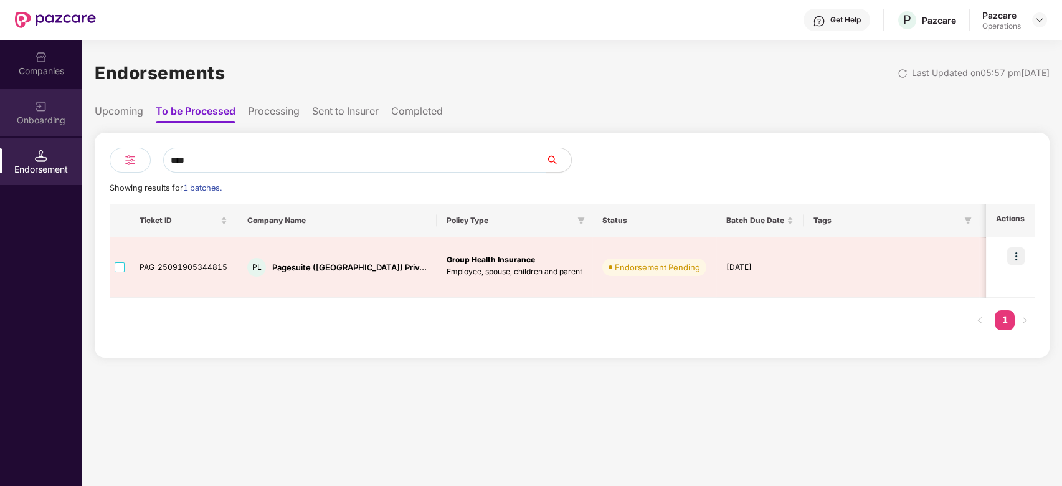
type input "****"
click at [33, 65] on div "Companies" at bounding box center [41, 71] width 82 height 12
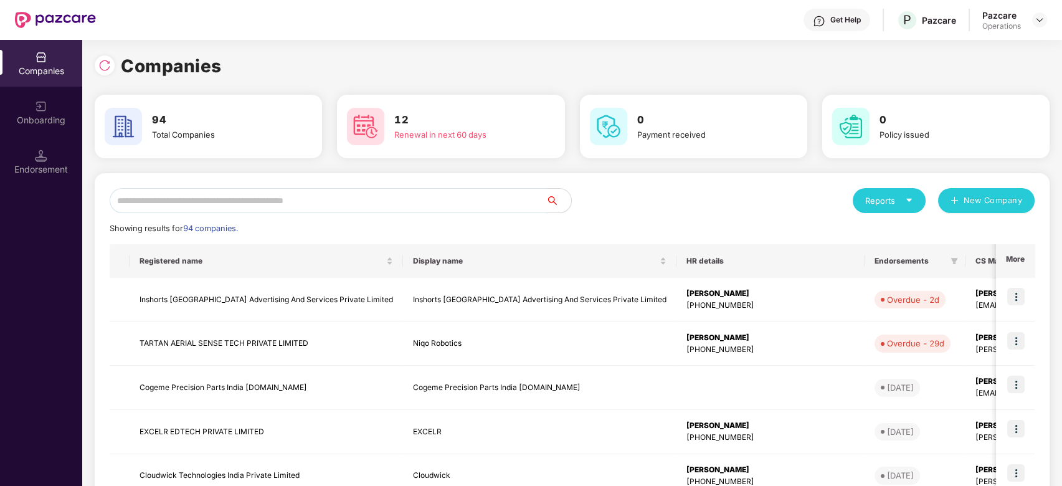
click at [270, 201] on input "text" at bounding box center [328, 200] width 437 height 25
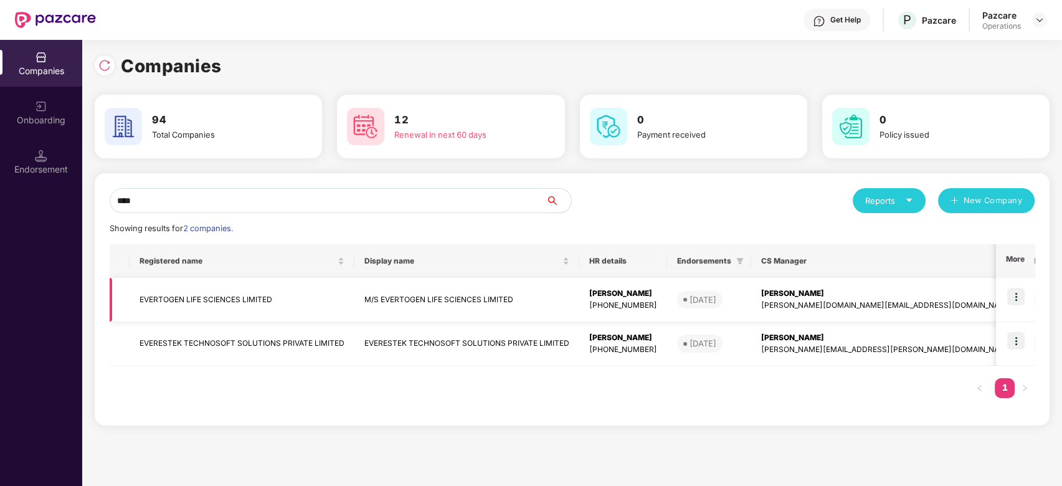
type input "****"
click at [1019, 297] on img at bounding box center [1015, 296] width 17 height 17
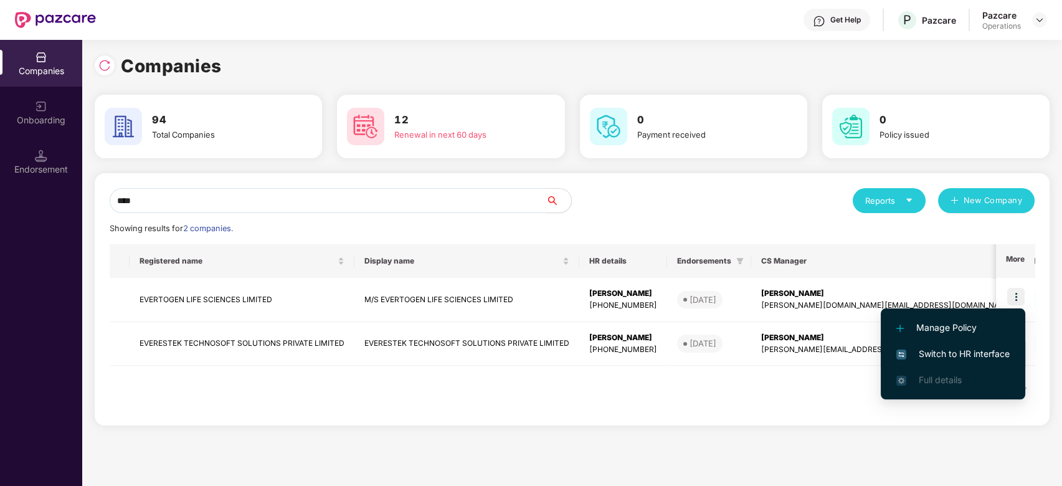
click at [948, 353] on span "Switch to HR interface" at bounding box center [953, 354] width 113 height 14
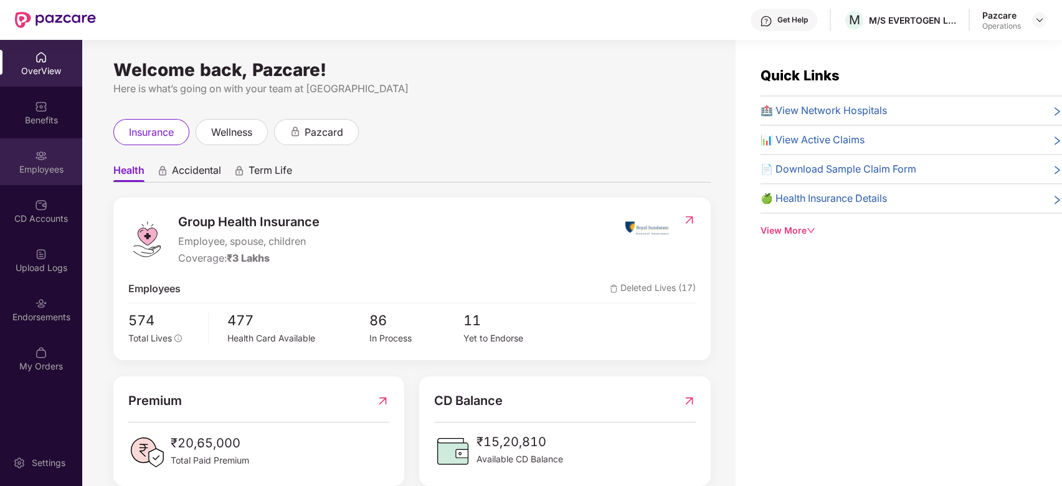
click at [18, 152] on div "Employees" at bounding box center [41, 161] width 82 height 47
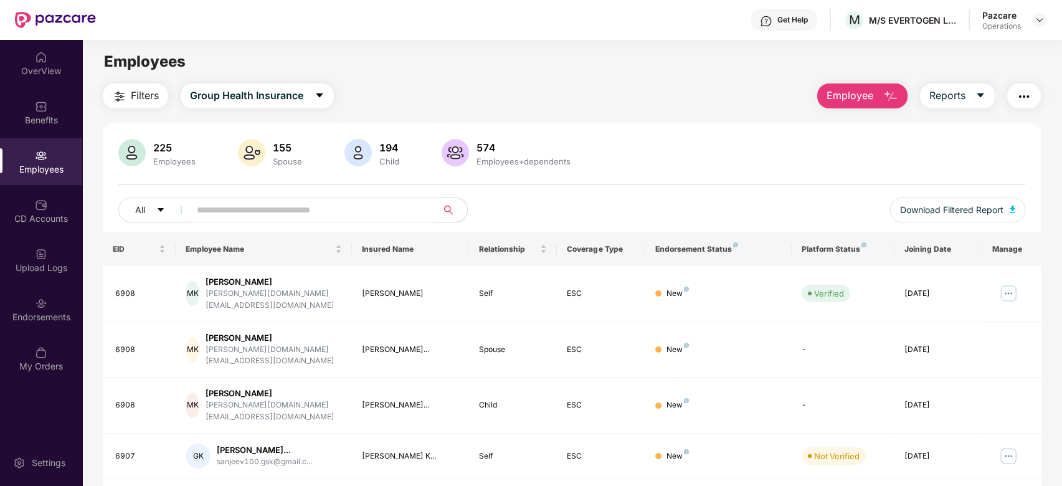
click at [139, 93] on span "Filters" at bounding box center [145, 96] width 28 height 16
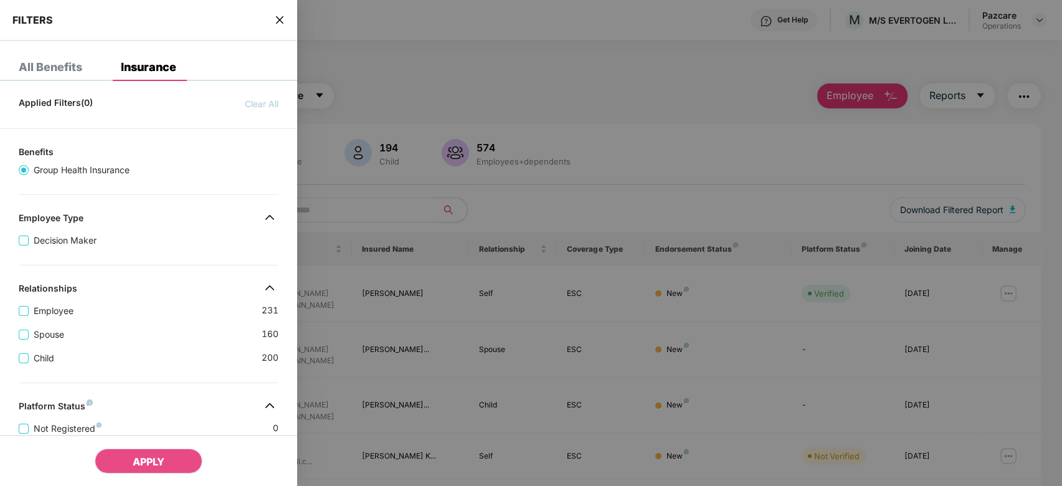
scroll to position [310, 0]
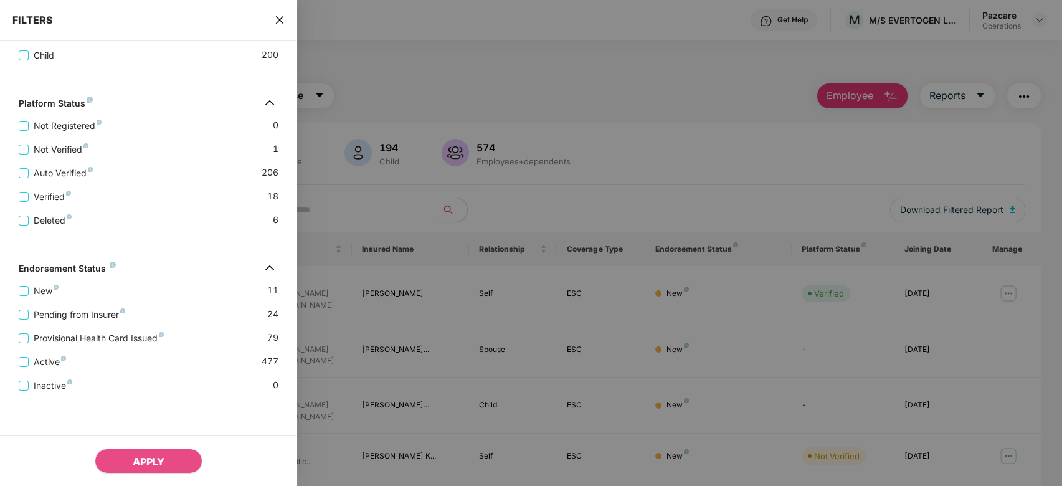
click at [277, 18] on icon "close" at bounding box center [280, 20] width 10 height 10
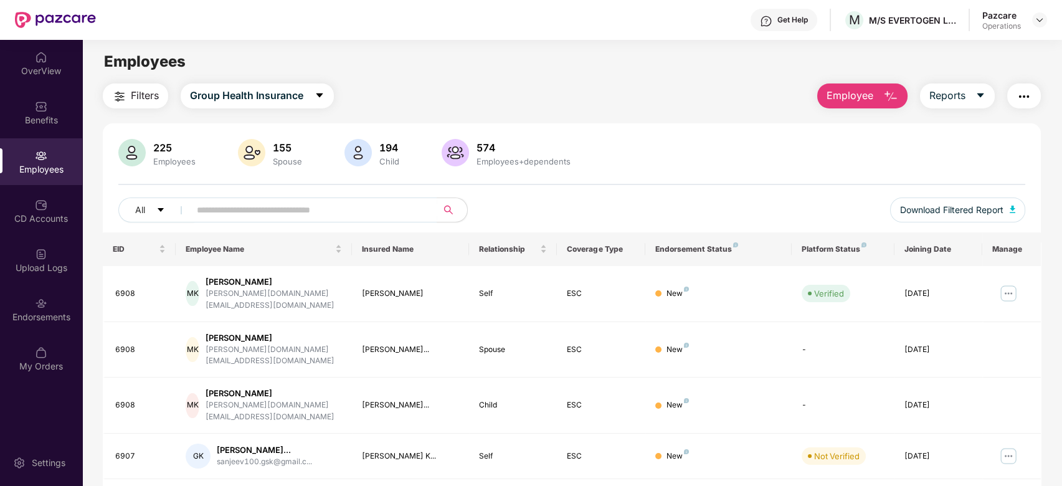
drag, startPoint x: 1039, startPoint y: 85, endPoint x: 1031, endPoint y: 93, distance: 11.5
click at [1031, 93] on div "Employee Reports" at bounding box center [923, 95] width 236 height 25
click at [1031, 93] on img "button" at bounding box center [1024, 96] width 15 height 15
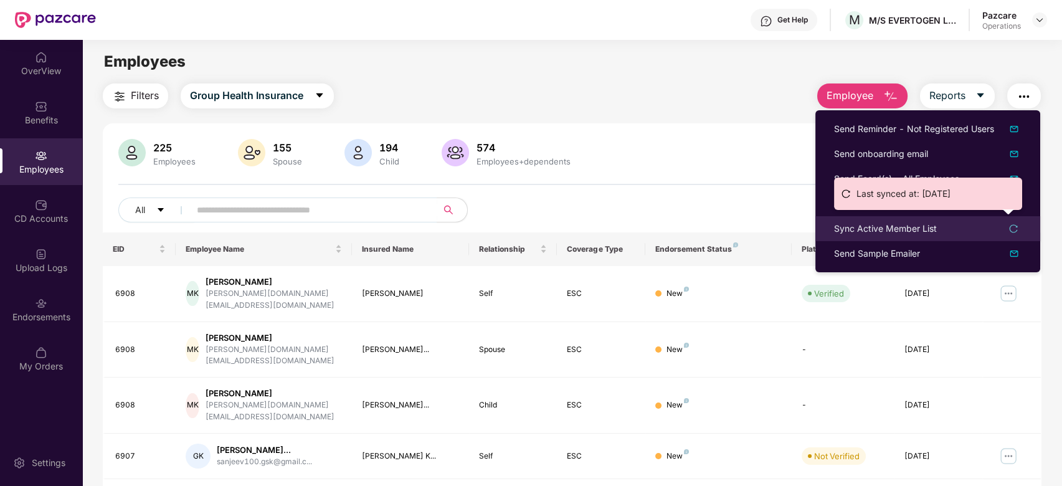
click at [874, 226] on div "Sync Active Member List" at bounding box center [885, 229] width 103 height 14
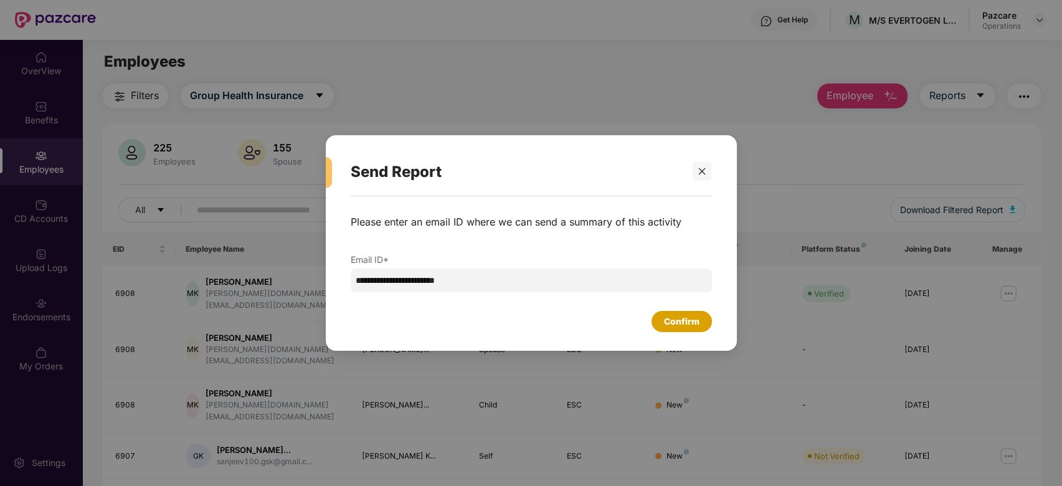
click at [693, 321] on div "Confirm" at bounding box center [682, 322] width 36 height 14
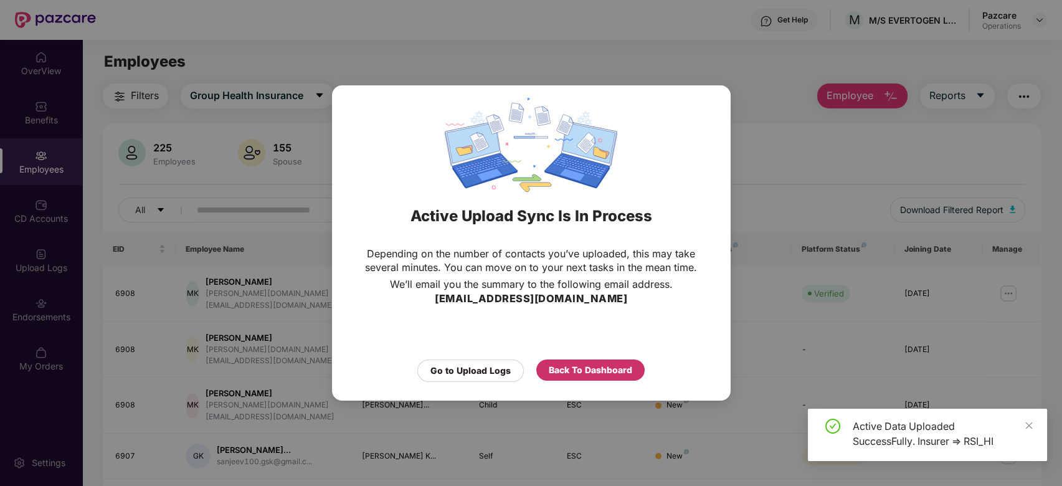
click at [591, 367] on div "Back To Dashboard" at bounding box center [590, 370] width 83 height 14
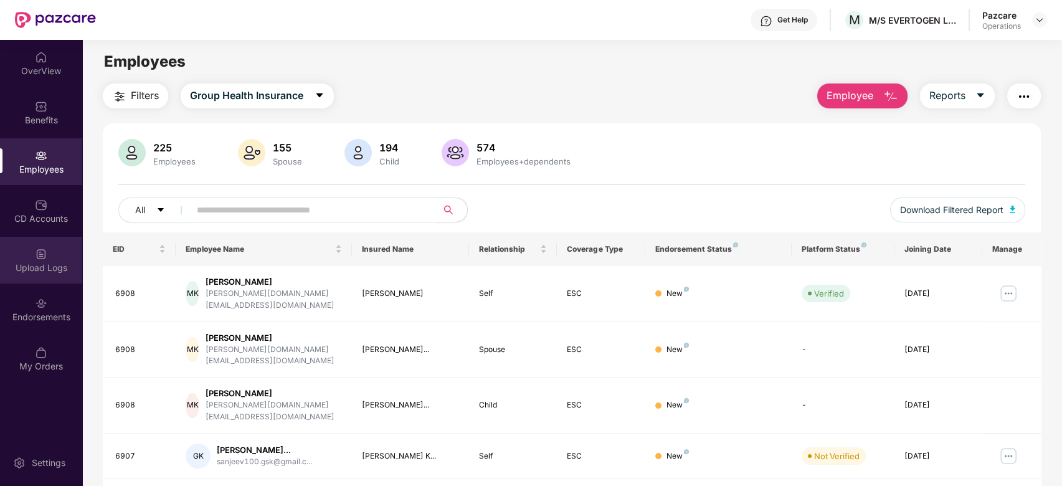
click at [27, 265] on div "Upload Logs" at bounding box center [41, 268] width 82 height 12
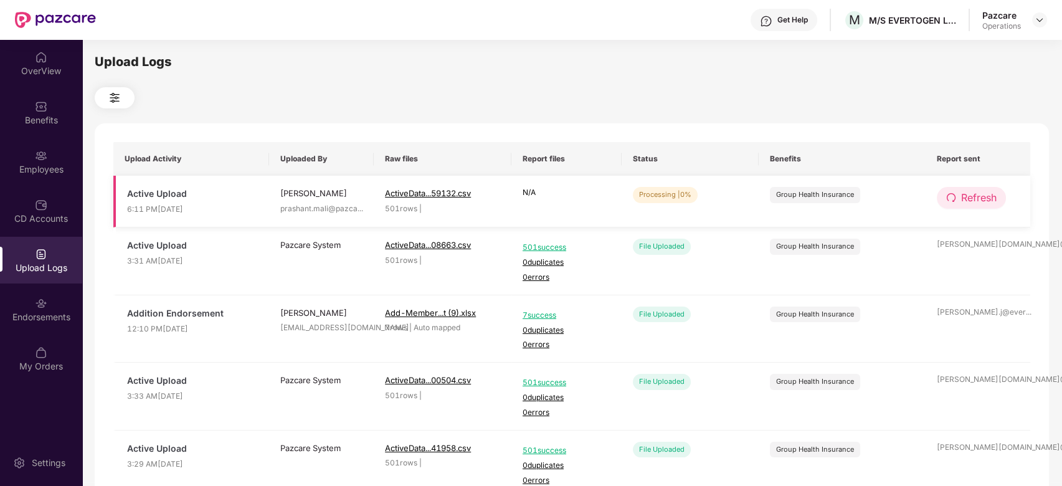
click at [986, 202] on span "Refresh" at bounding box center [979, 198] width 36 height 16
click at [979, 202] on span "Refresh" at bounding box center [979, 198] width 36 height 16
click at [979, 202] on span "Refresh" at bounding box center [980, 198] width 36 height 16
click at [970, 197] on span "Refresh" at bounding box center [979, 198] width 36 height 16
click at [967, 200] on span "Refresh" at bounding box center [979, 198] width 36 height 16
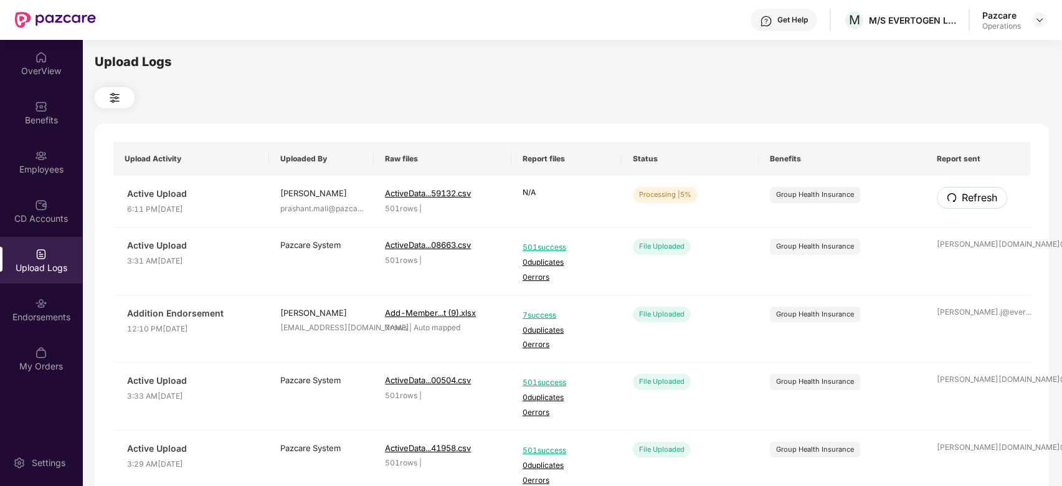
click at [967, 200] on span "Refresh" at bounding box center [980, 198] width 36 height 16
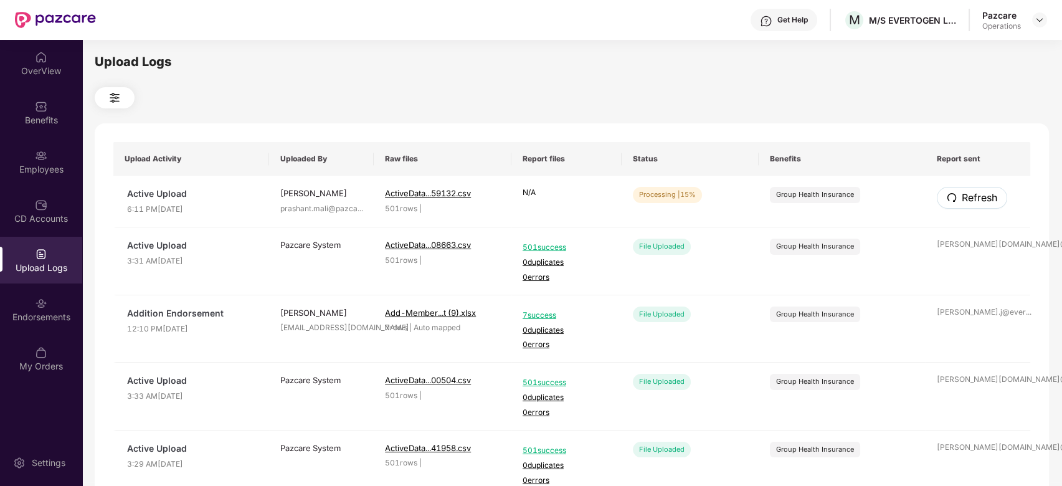
click at [967, 200] on span "Refresh" at bounding box center [980, 198] width 36 height 16
click at [971, 200] on span "Refresh" at bounding box center [979, 198] width 36 height 16
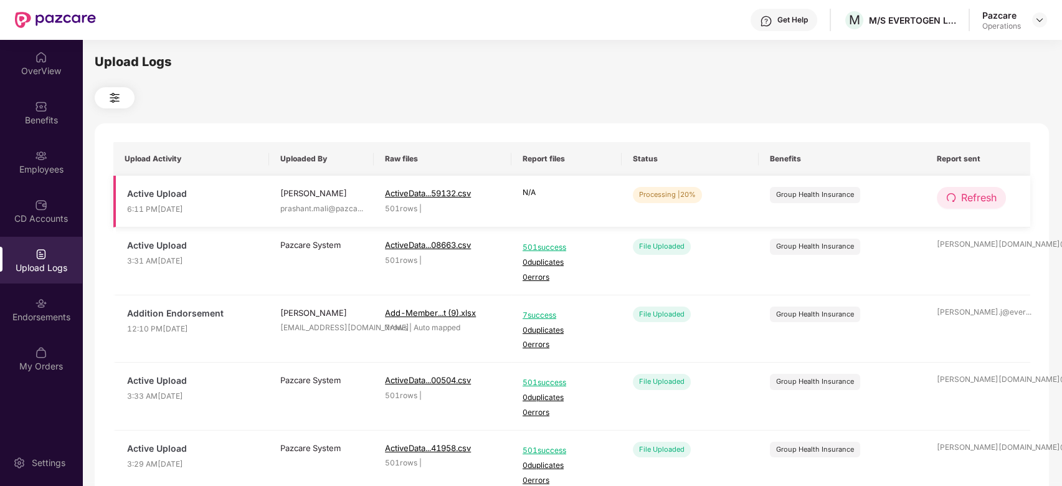
click at [949, 205] on button "Refresh" at bounding box center [971, 198] width 69 height 22
click at [964, 201] on span "Refresh" at bounding box center [979, 198] width 36 height 16
click at [964, 201] on span "Refresh" at bounding box center [980, 198] width 36 height 16
click at [974, 200] on span "Refresh" at bounding box center [979, 198] width 36 height 16
click at [981, 199] on span "Refresh" at bounding box center [979, 198] width 36 height 16
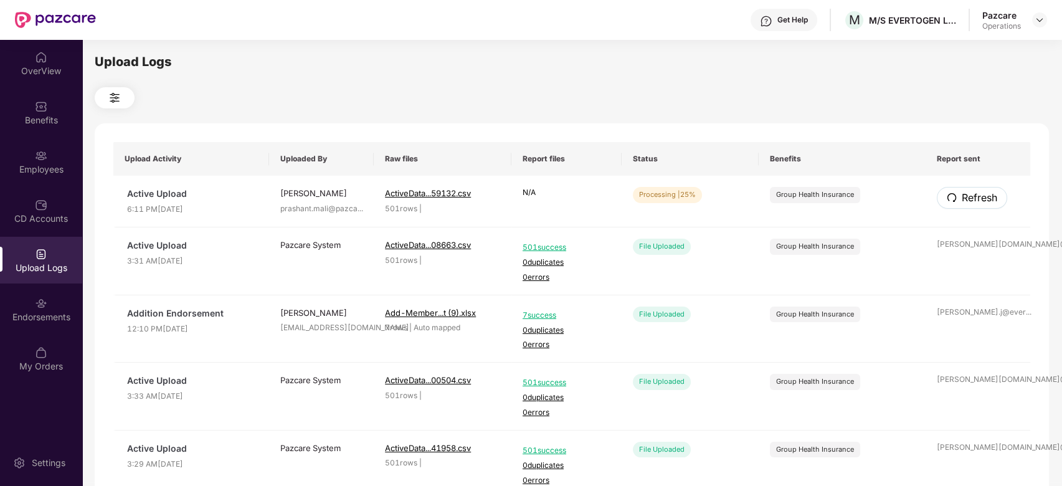
click at [981, 199] on span "Refresh" at bounding box center [980, 198] width 36 height 16
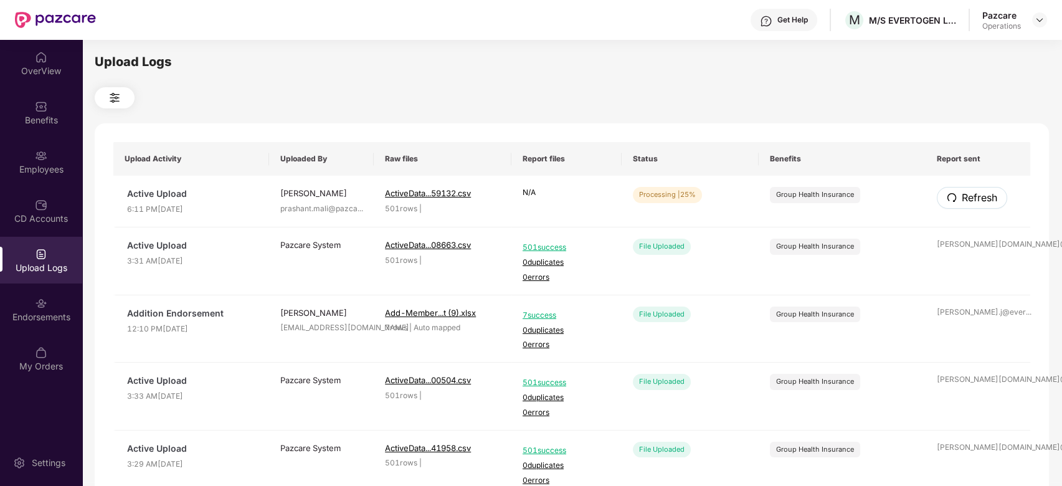
click at [981, 199] on span "Refresh" at bounding box center [980, 198] width 36 height 16
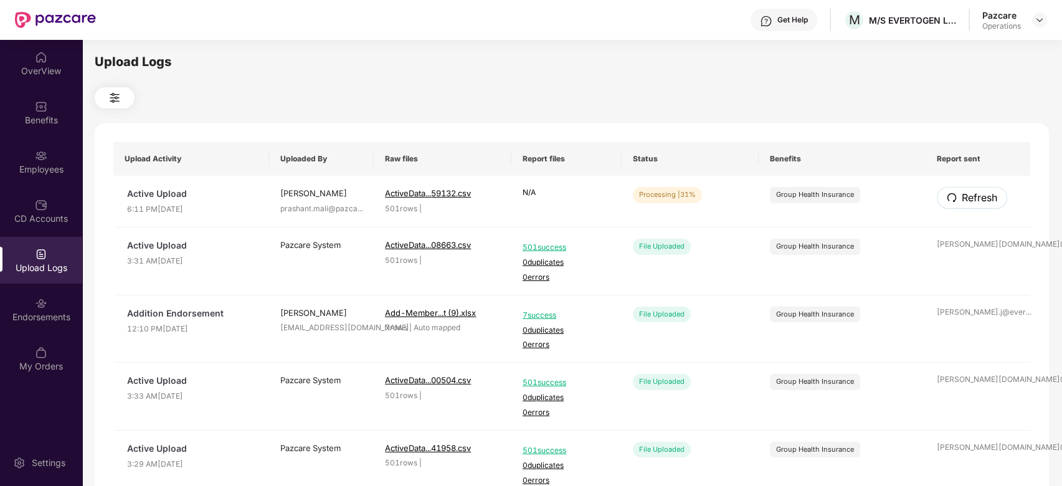
click at [981, 199] on span "Refresh" at bounding box center [980, 198] width 36 height 16
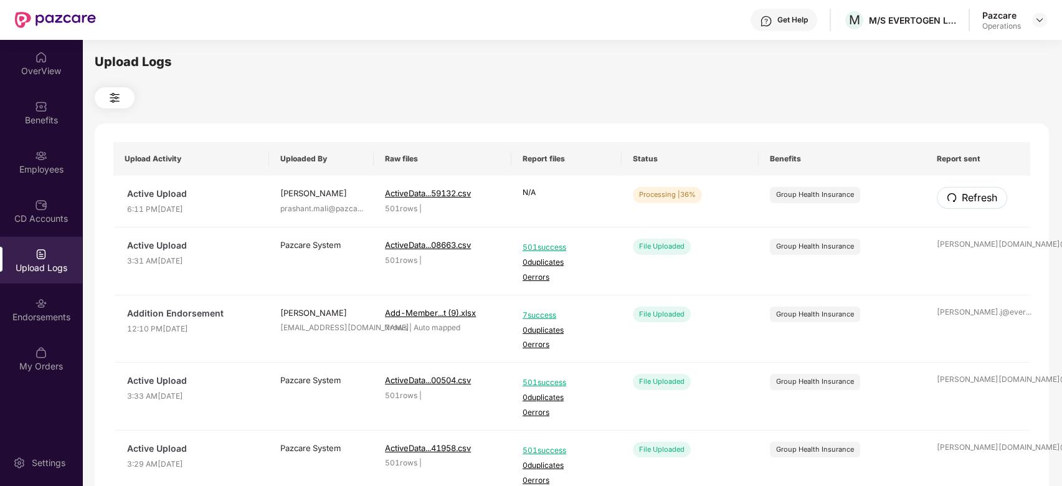
click at [981, 199] on span "Refresh" at bounding box center [980, 198] width 36 height 16
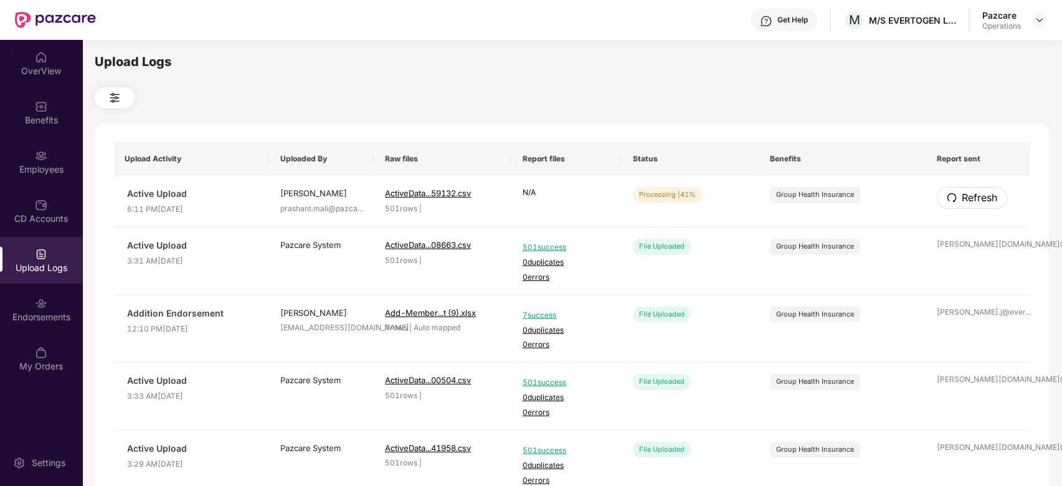
click at [981, 199] on span "Refresh" at bounding box center [980, 198] width 36 height 16
click at [979, 193] on span "Refresh" at bounding box center [979, 198] width 36 height 16
click at [964, 203] on span "Refresh" at bounding box center [979, 198] width 36 height 16
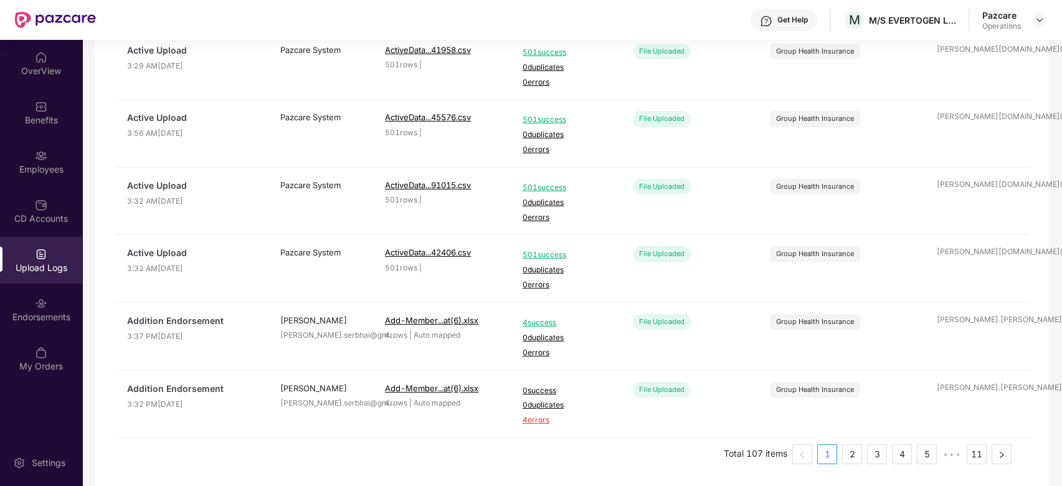
scroll to position [0, 0]
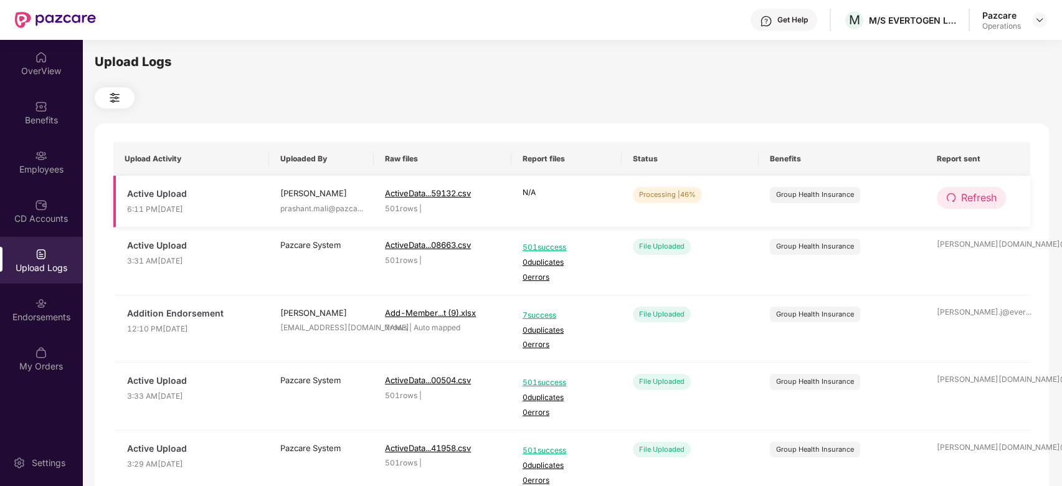
click at [983, 197] on span "Refresh" at bounding box center [979, 198] width 36 height 16
click at [990, 201] on span "Refresh" at bounding box center [979, 198] width 36 height 16
click at [969, 196] on span "Refresh" at bounding box center [979, 198] width 36 height 16
click at [971, 201] on span "Refresh" at bounding box center [979, 198] width 36 height 16
click at [974, 195] on span "Refresh" at bounding box center [979, 198] width 36 height 16
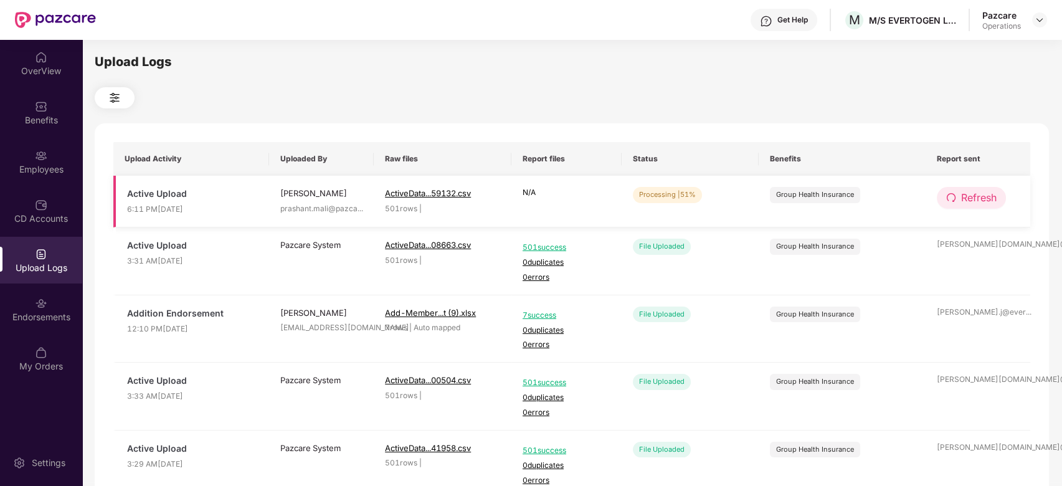
click at [971, 194] on span "Refresh" at bounding box center [979, 198] width 36 height 16
click at [969, 199] on span "Refresh" at bounding box center [979, 198] width 36 height 16
click at [969, 199] on span "Refresh" at bounding box center [980, 198] width 36 height 16
click at [969, 197] on span "Refresh" at bounding box center [979, 198] width 36 height 16
click at [976, 202] on span "Refresh" at bounding box center [979, 198] width 36 height 16
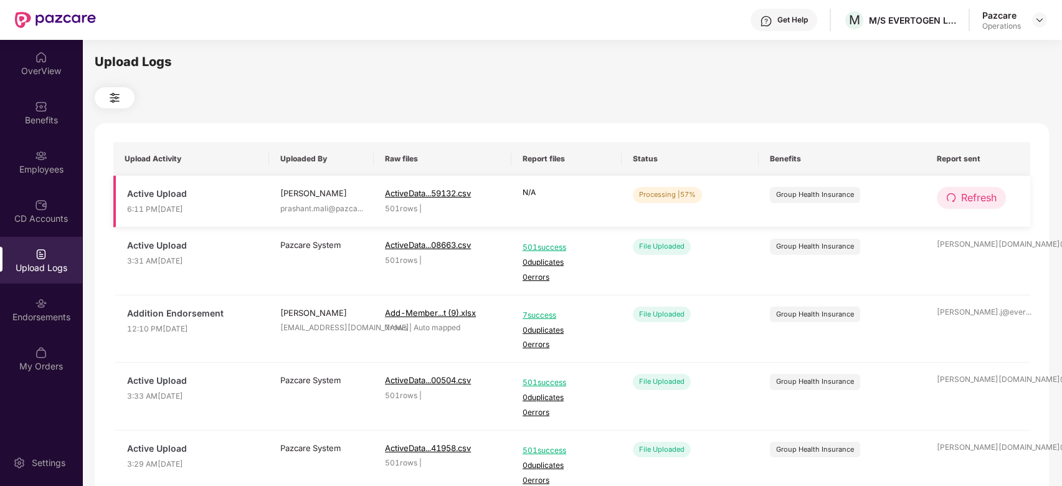
click at [979, 199] on span "Refresh" at bounding box center [979, 198] width 36 height 16
click at [979, 199] on span "Refresh" at bounding box center [980, 198] width 36 height 16
click at [968, 200] on span "Refresh" at bounding box center [979, 198] width 36 height 16
click at [968, 200] on span "Refresh" at bounding box center [980, 198] width 36 height 16
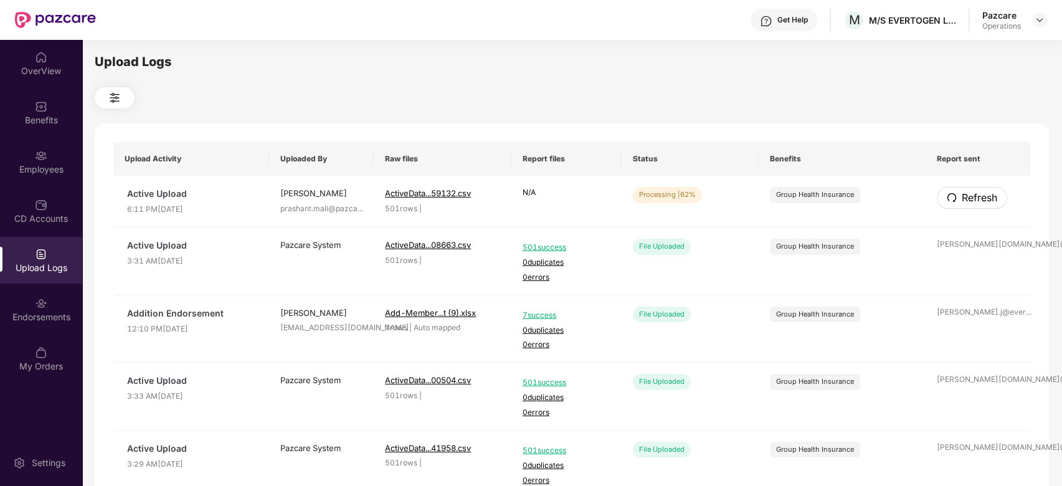
click at [968, 200] on span "Refresh" at bounding box center [980, 198] width 36 height 16
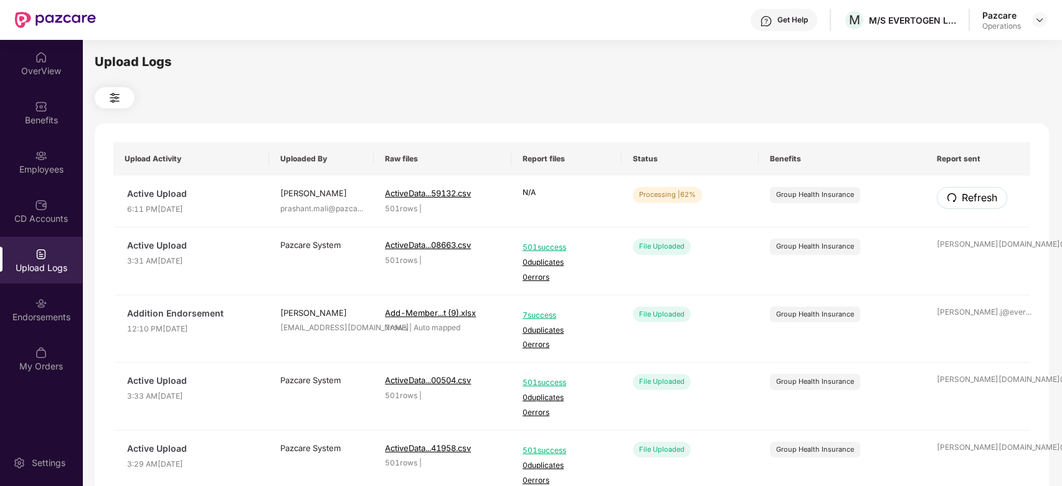
click at [968, 200] on span "Refresh" at bounding box center [980, 198] width 36 height 16
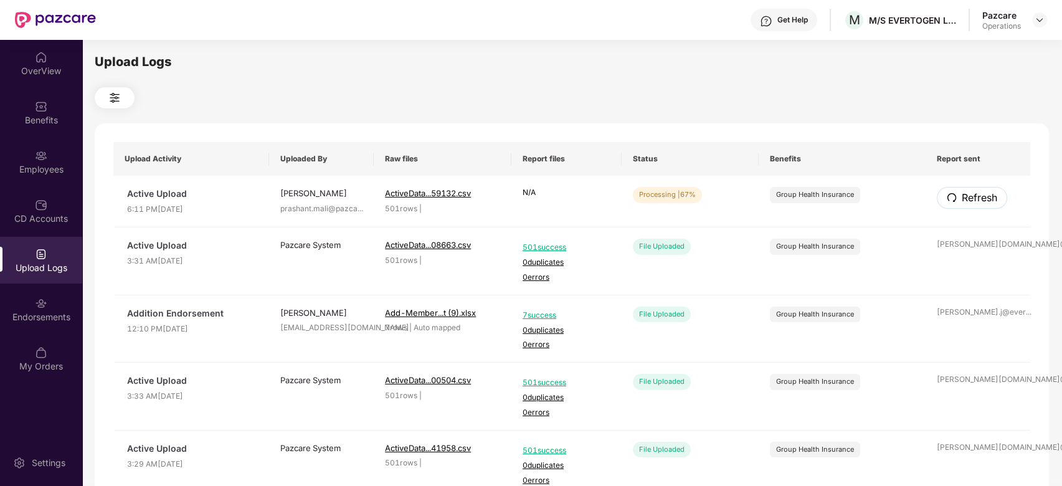
click at [968, 200] on span "Refresh" at bounding box center [980, 198] width 36 height 16
click at [965, 201] on span "Refresh" at bounding box center [979, 198] width 36 height 16
click at [965, 201] on span "Refresh" at bounding box center [980, 198] width 36 height 16
click at [982, 193] on span "Refresh" at bounding box center [979, 198] width 36 height 16
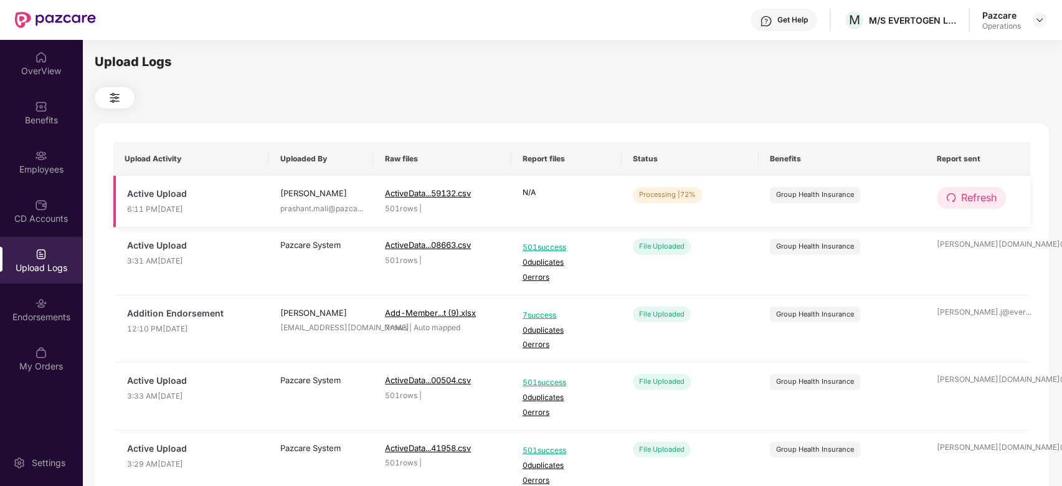
click at [982, 202] on span "Refresh" at bounding box center [979, 198] width 36 height 16
click at [982, 202] on span "Refresh" at bounding box center [980, 198] width 36 height 16
click at [972, 197] on span "Refresh" at bounding box center [979, 198] width 36 height 16
click at [968, 197] on span "Refresh" at bounding box center [979, 198] width 36 height 16
click at [968, 202] on span "Refresh" at bounding box center [979, 198] width 36 height 16
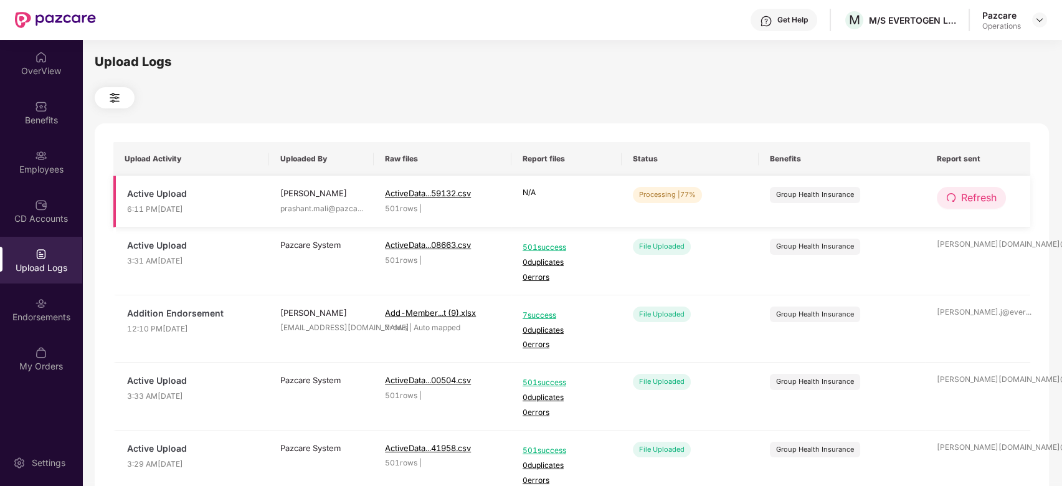
click at [978, 202] on span "Refresh" at bounding box center [979, 198] width 36 height 16
click at [978, 202] on span "Refresh" at bounding box center [980, 198] width 36 height 16
click at [966, 206] on button "Refresh" at bounding box center [971, 198] width 69 height 22
click at [966, 206] on button "Refresh" at bounding box center [972, 198] width 70 height 22
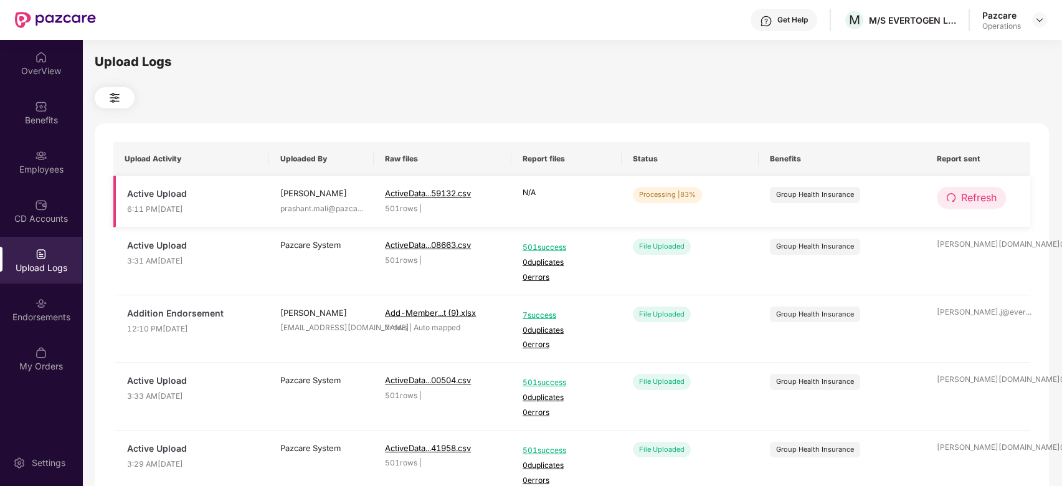
click at [957, 203] on button "Refresh" at bounding box center [971, 198] width 69 height 22
click at [957, 203] on button "Refresh" at bounding box center [972, 198] width 70 height 22
click at [967, 203] on span "Refresh" at bounding box center [979, 198] width 36 height 16
click at [967, 203] on span "Refresh" at bounding box center [980, 198] width 36 height 16
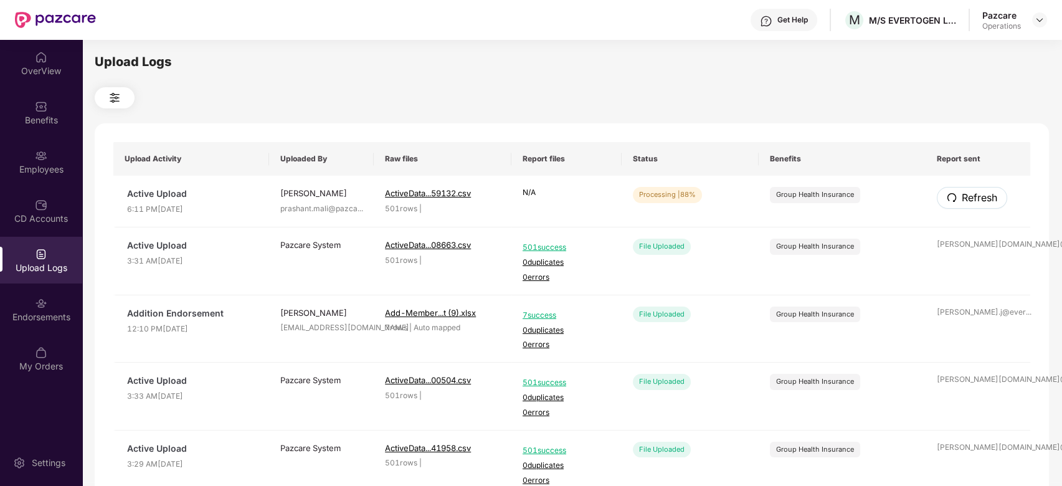
click at [967, 203] on span "Refresh" at bounding box center [980, 198] width 36 height 16
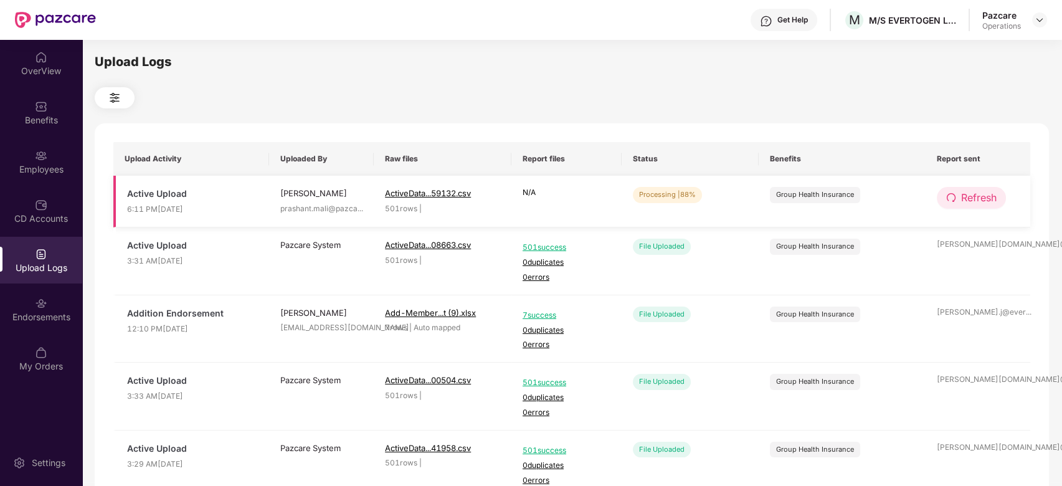
click at [971, 196] on span "Refresh" at bounding box center [979, 198] width 36 height 16
click at [976, 206] on span "Refresh" at bounding box center [979, 198] width 36 height 16
click at [976, 206] on span "Refresh" at bounding box center [980, 198] width 36 height 16
click at [950, 193] on icon "redo" at bounding box center [951, 198] width 10 height 10
click at [950, 193] on icon "redo" at bounding box center [952, 198] width 10 height 10
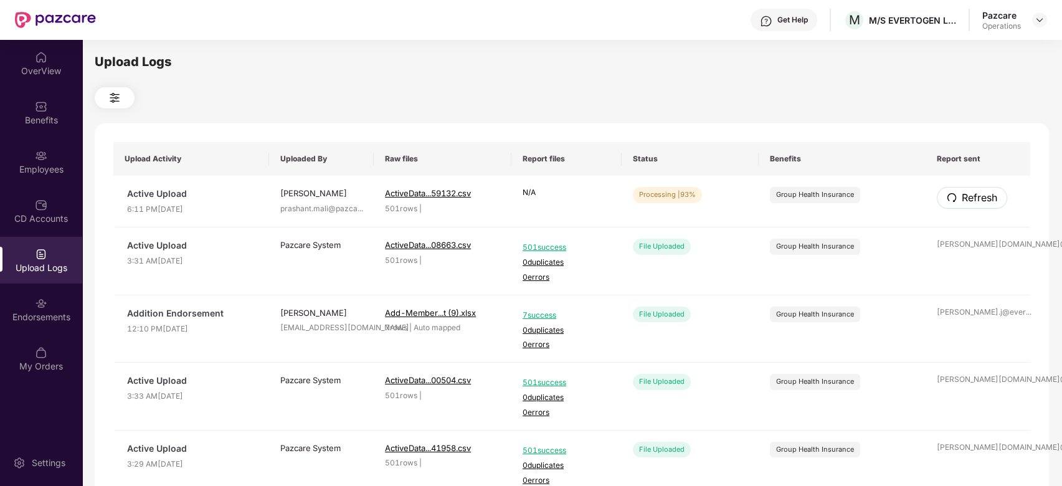
click at [950, 193] on icon "redo" at bounding box center [952, 198] width 10 height 10
click at [981, 202] on span "Refresh" at bounding box center [979, 198] width 36 height 16
click at [981, 202] on span "Refresh" at bounding box center [980, 198] width 36 height 16
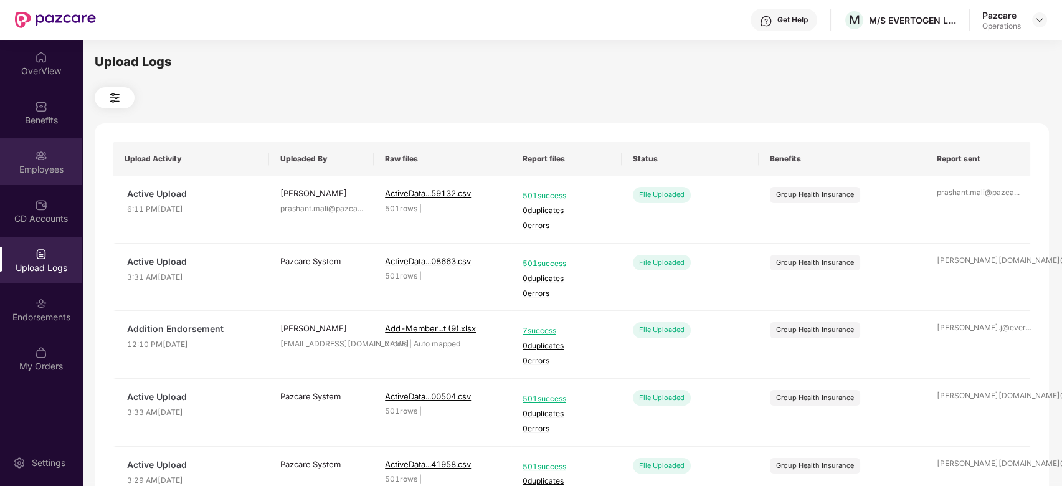
click at [24, 153] on div "Employees" at bounding box center [41, 161] width 82 height 47
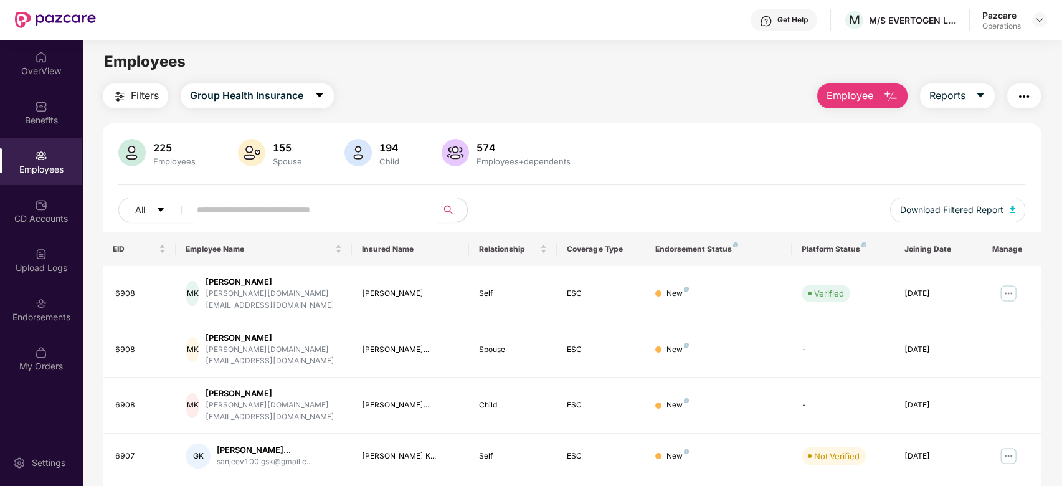
click at [137, 101] on span "Filters" at bounding box center [145, 96] width 28 height 16
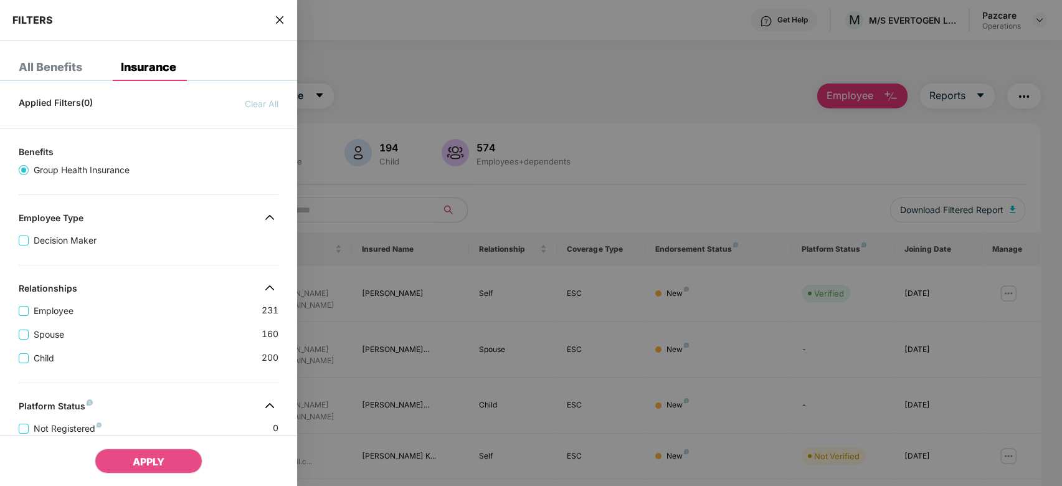
scroll to position [310, 0]
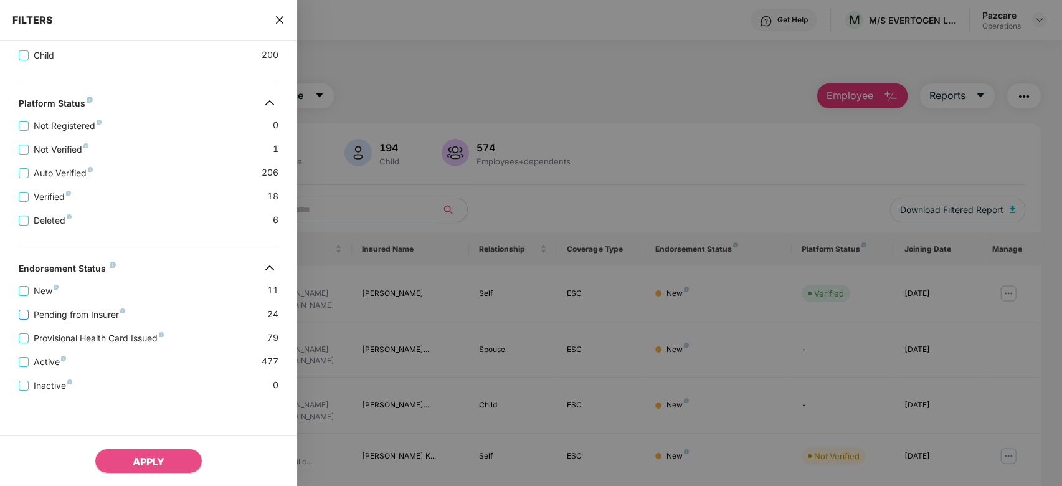
click at [93, 313] on span "Pending from Insurer" at bounding box center [80, 315] width 102 height 14
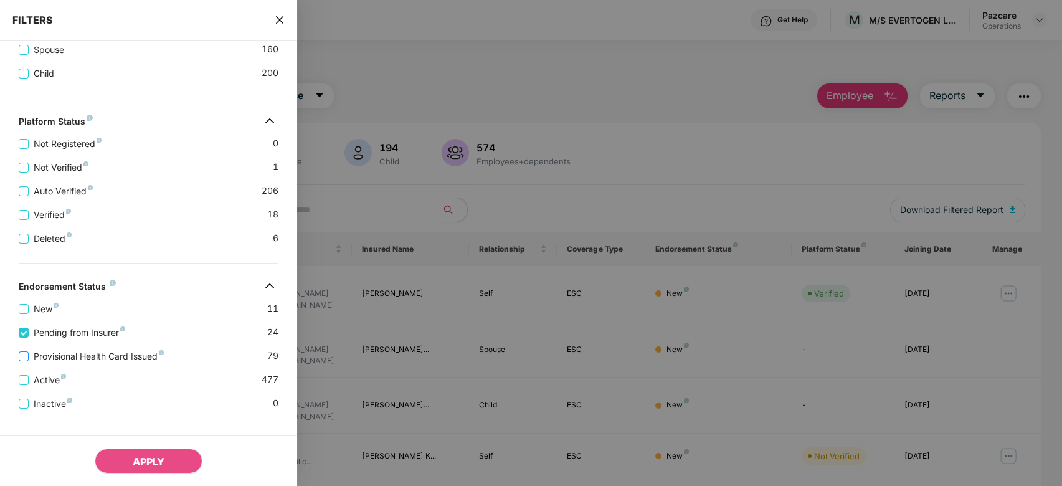
click at [95, 359] on span "Provisional Health Card Issued" at bounding box center [99, 357] width 140 height 14
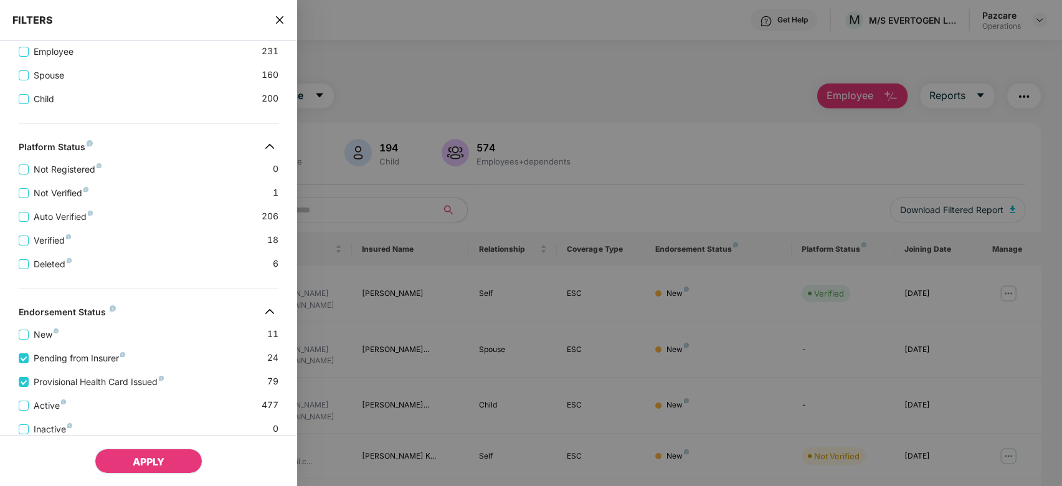
click at [135, 456] on span "APPLY" at bounding box center [149, 461] width 32 height 12
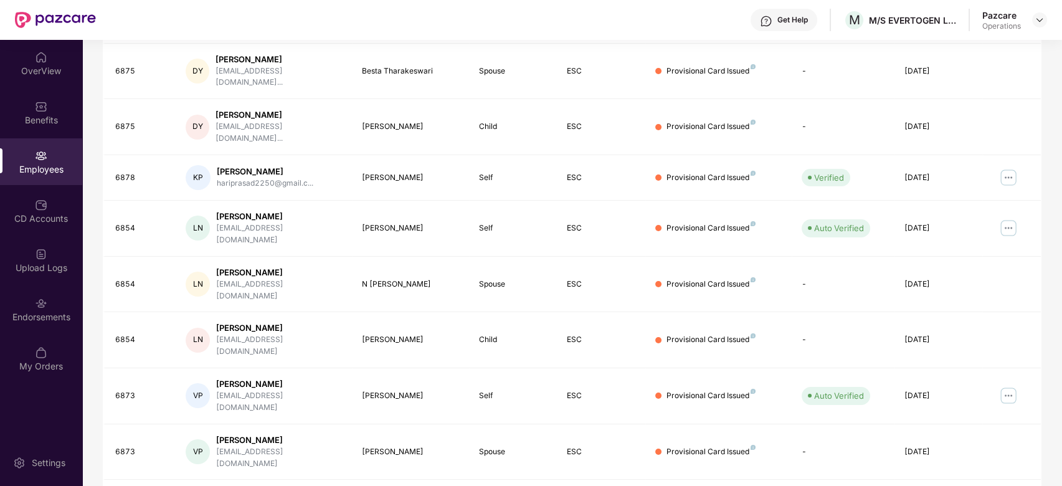
scroll to position [0, 0]
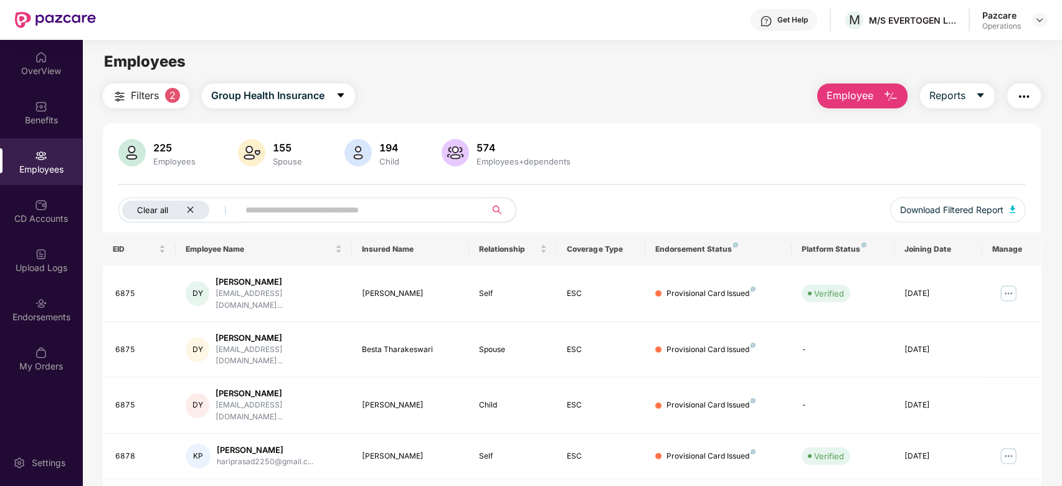
click at [196, 209] on div "Clear all" at bounding box center [165, 210] width 87 height 19
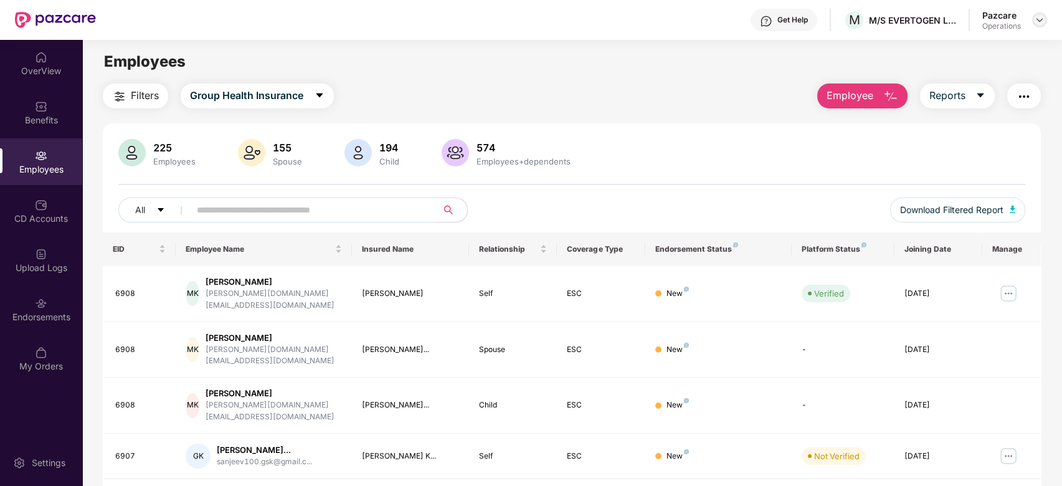
click at [1037, 17] on img at bounding box center [1040, 20] width 10 height 10
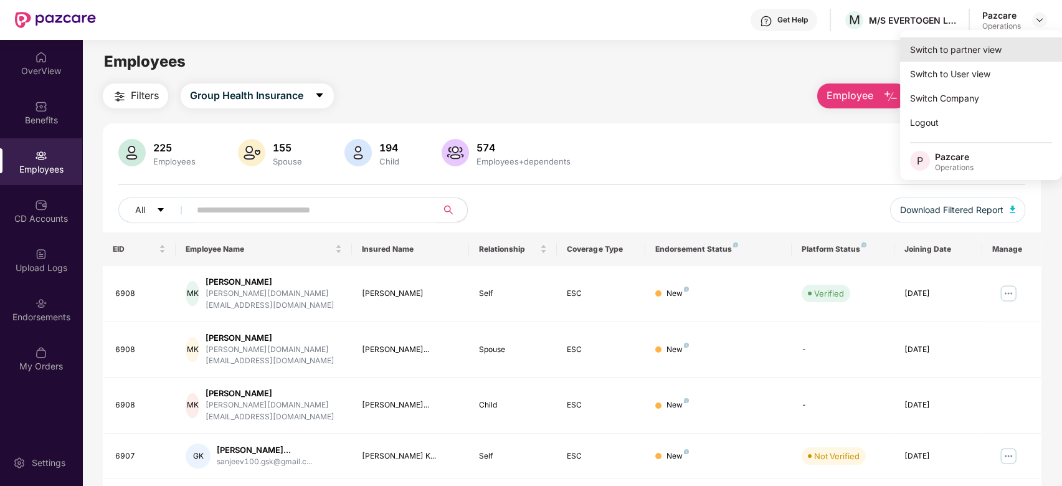
click at [972, 52] on div "Switch to partner view" at bounding box center [981, 49] width 162 height 24
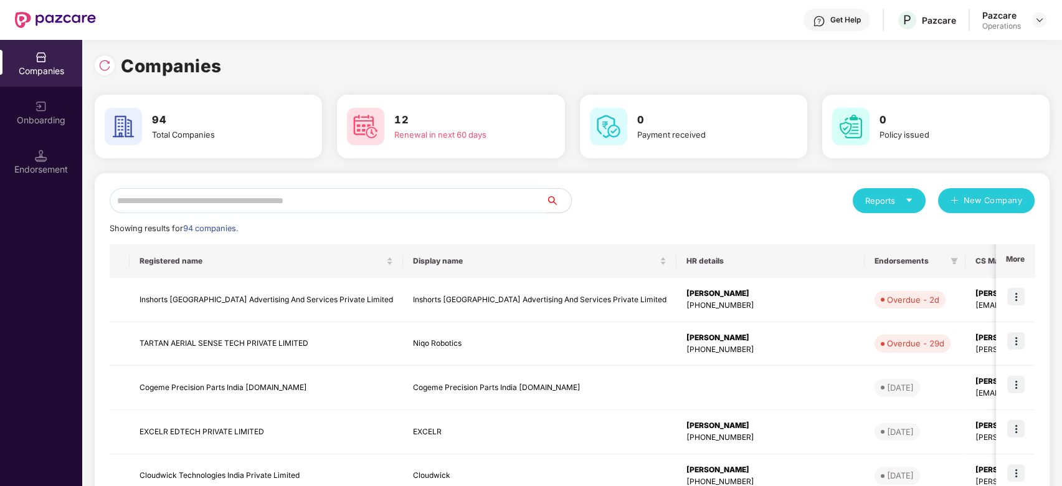
click at [472, 199] on input "text" at bounding box center [328, 200] width 437 height 25
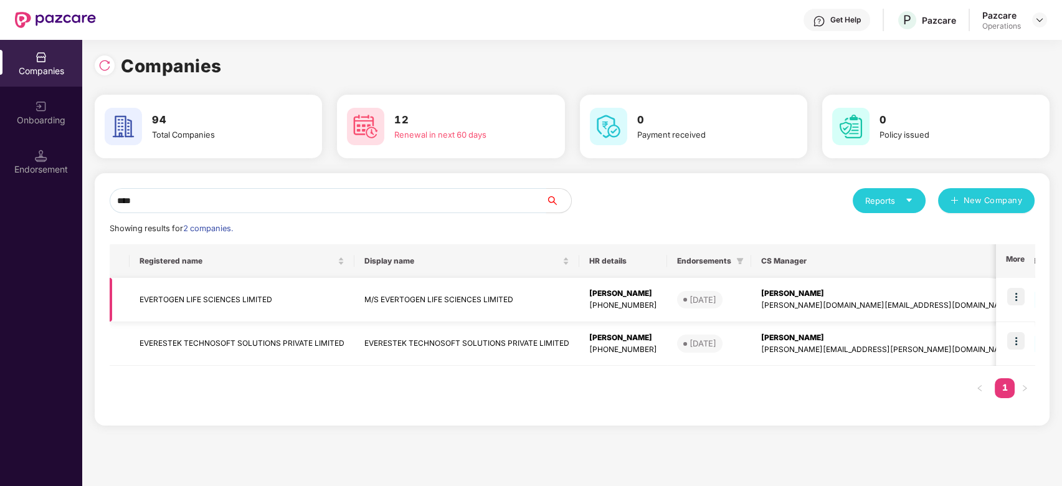
type input "****"
click at [211, 300] on td "EVERTOGEN LIFE SCIENCES LIMITED" at bounding box center [242, 300] width 225 height 44
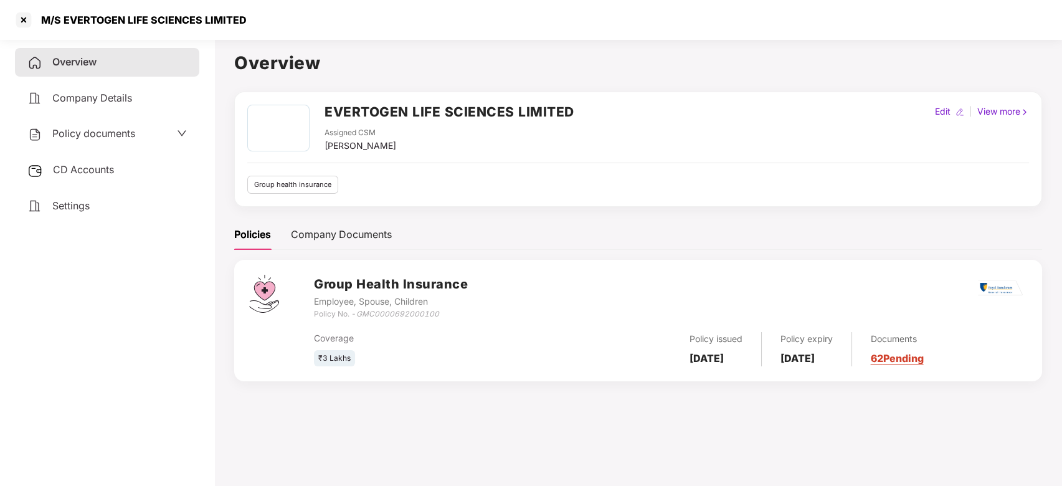
click at [126, 138] on span "Policy documents" at bounding box center [93, 133] width 83 height 12
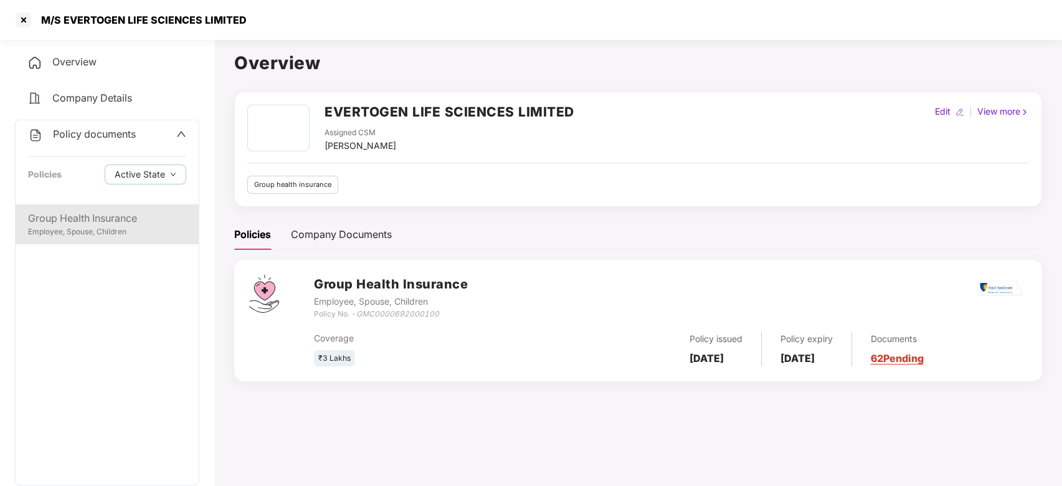
click at [92, 224] on div "Group Health Insurance" at bounding box center [107, 219] width 158 height 16
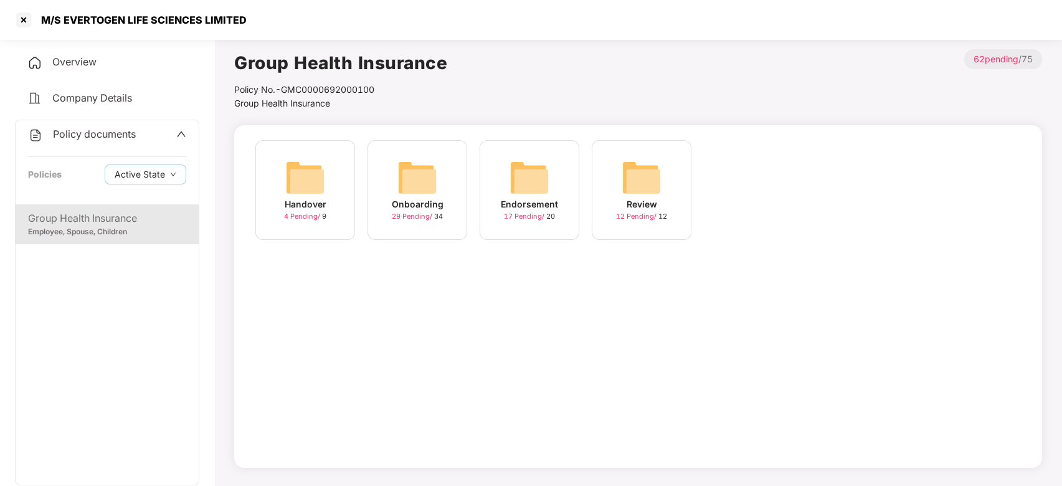
click at [528, 178] on img at bounding box center [530, 178] width 40 height 40
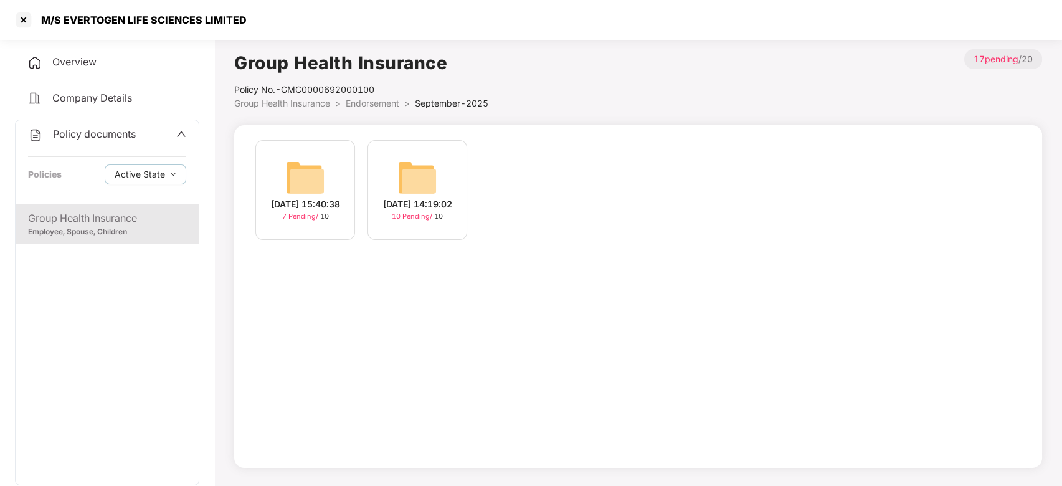
click at [407, 180] on img at bounding box center [417, 178] width 40 height 40
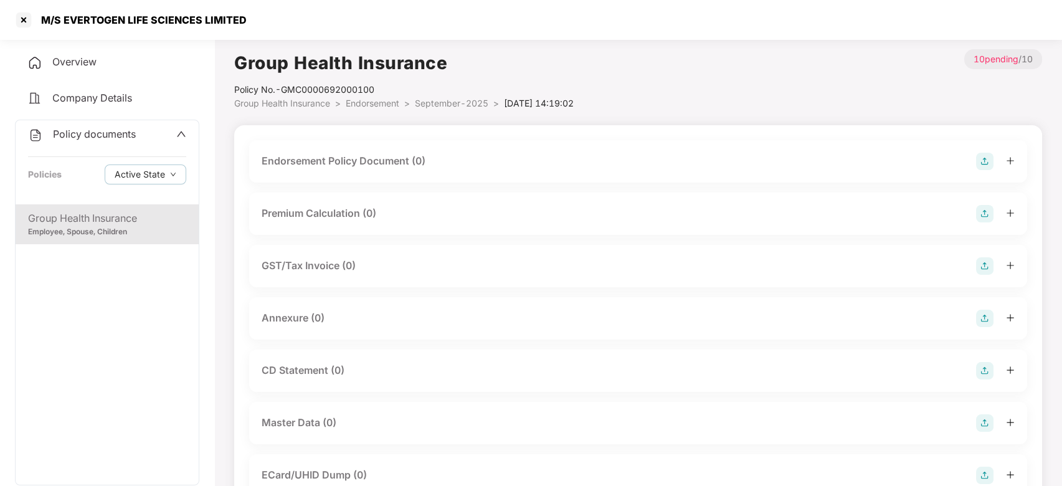
click at [987, 157] on img at bounding box center [984, 161] width 17 height 17
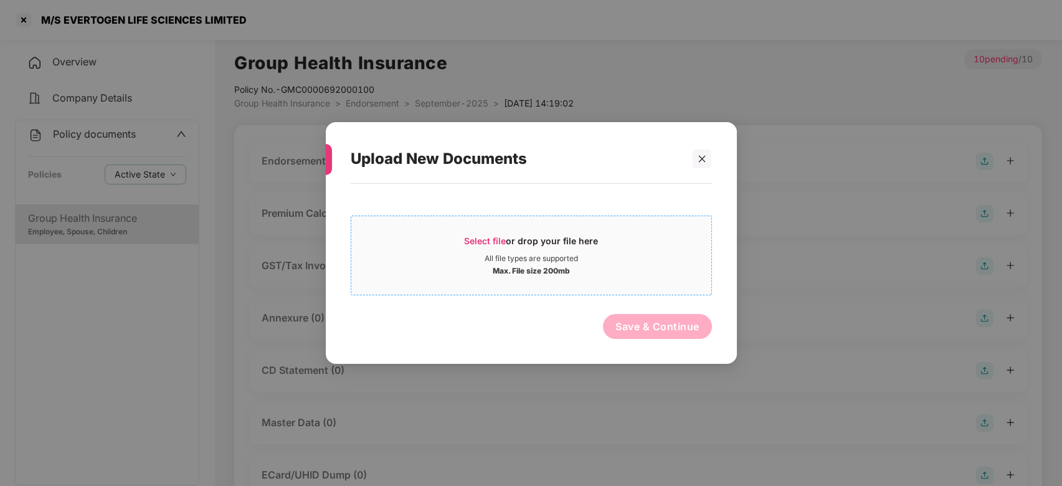
click at [626, 249] on div "Select file or drop your file here" at bounding box center [531, 244] width 360 height 19
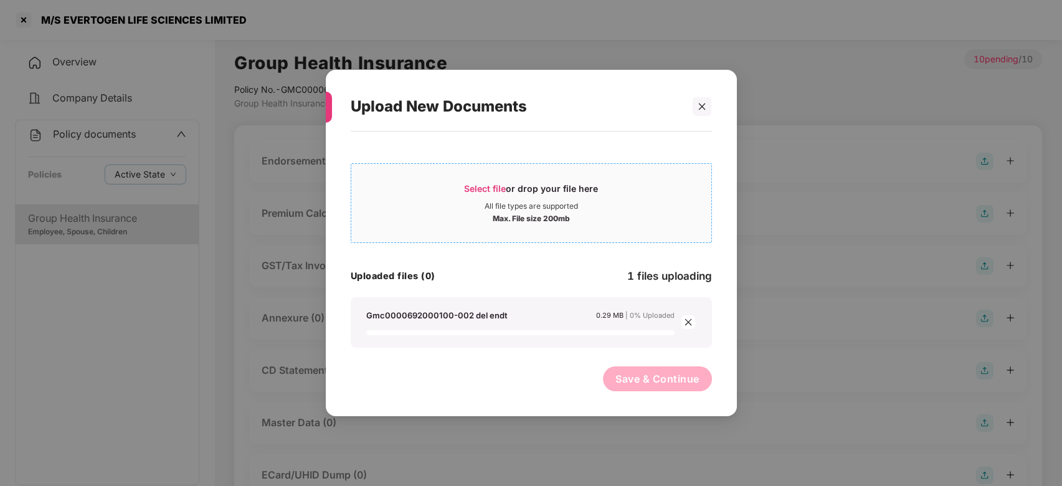
click at [447, 226] on span "Select file or drop your file here All file types are supported Max. File size …" at bounding box center [531, 203] width 360 height 60
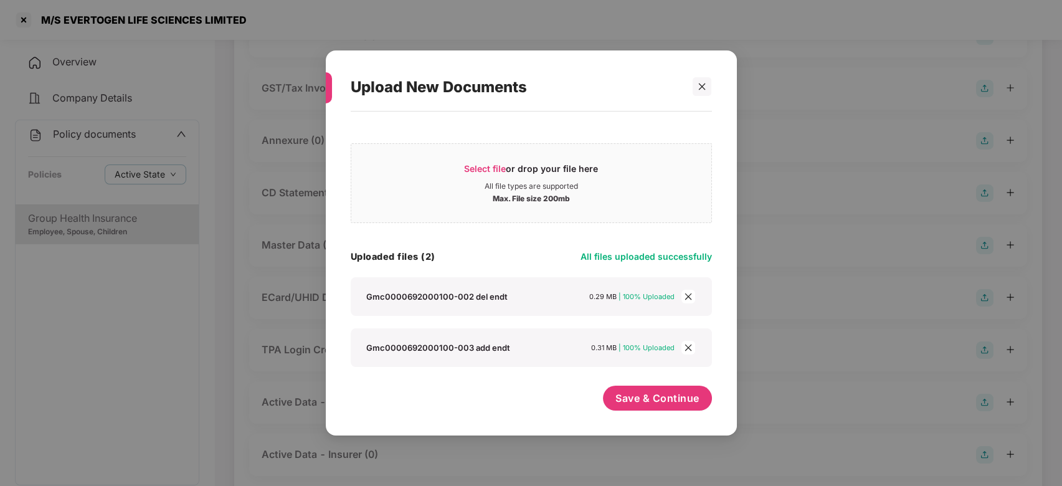
scroll to position [207, 0]
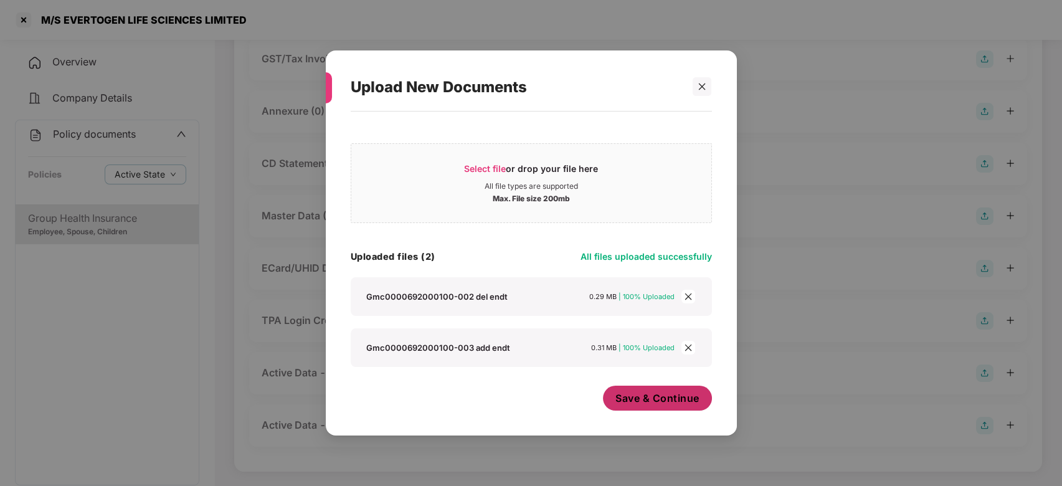
click at [638, 393] on span "Save & Continue" at bounding box center [658, 398] width 84 height 14
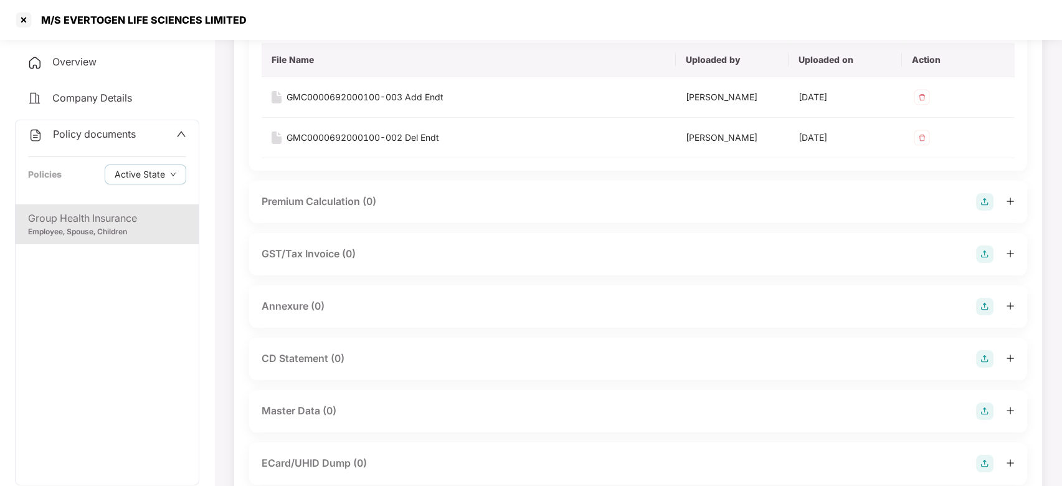
scroll to position [252, 0]
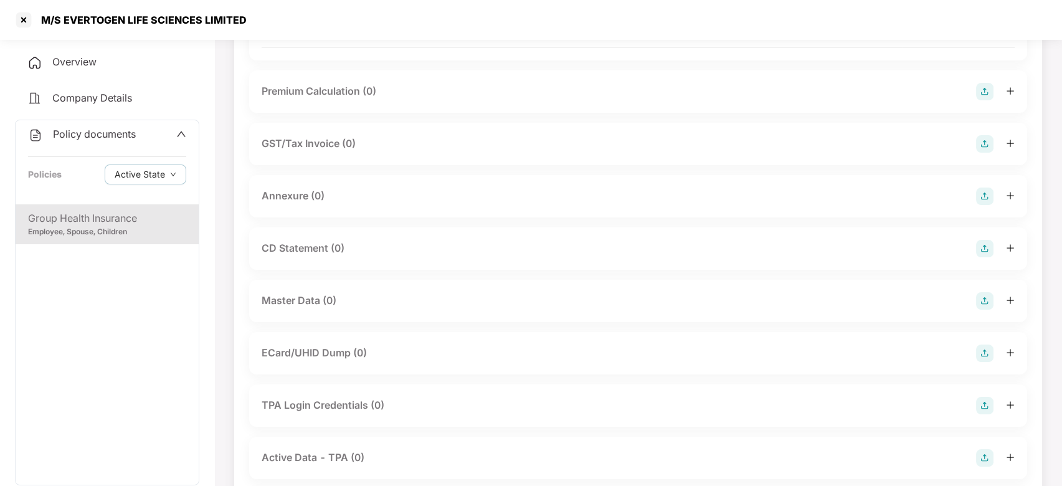
click at [979, 197] on img at bounding box center [984, 196] width 17 height 17
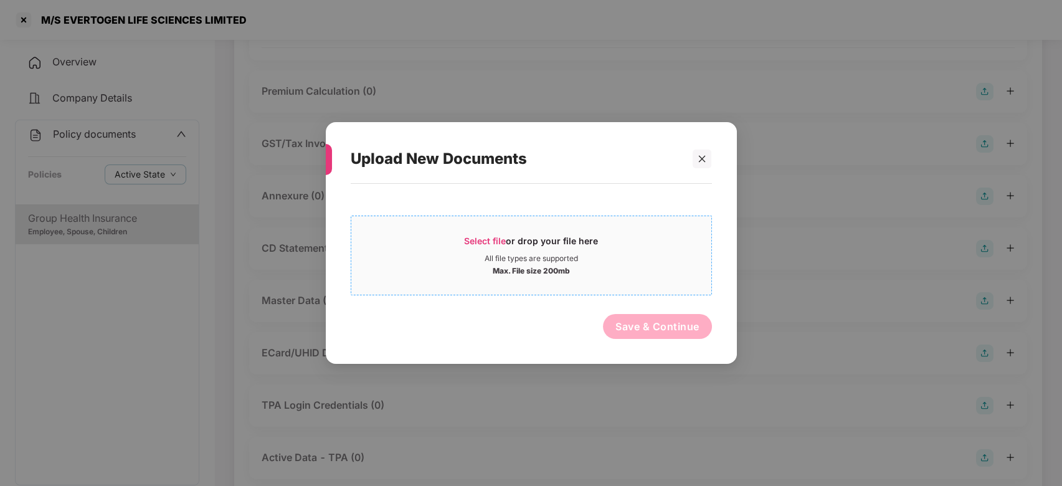
click at [654, 265] on div "Max. File size 200mb" at bounding box center [531, 270] width 360 height 12
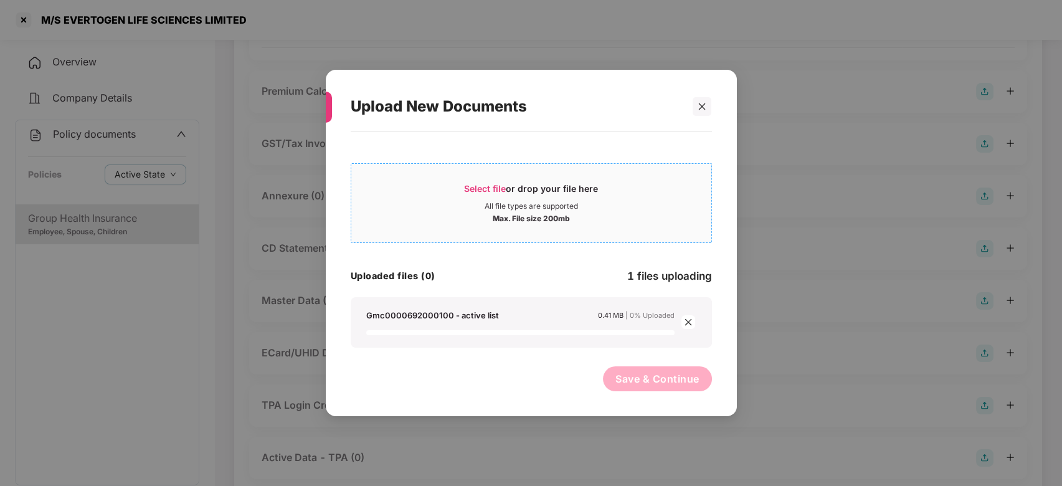
scroll to position [337, 0]
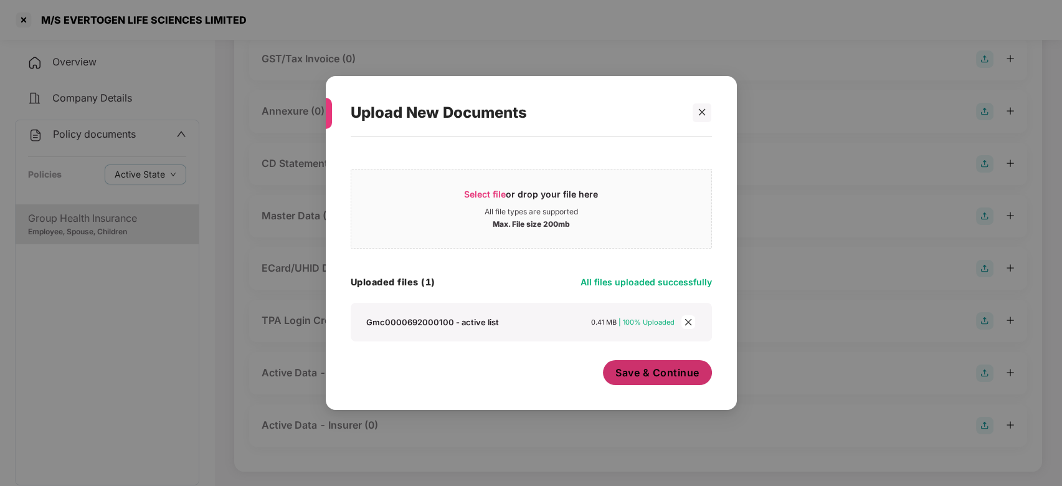
click at [632, 360] on button "Save & Continue" at bounding box center [657, 372] width 109 height 25
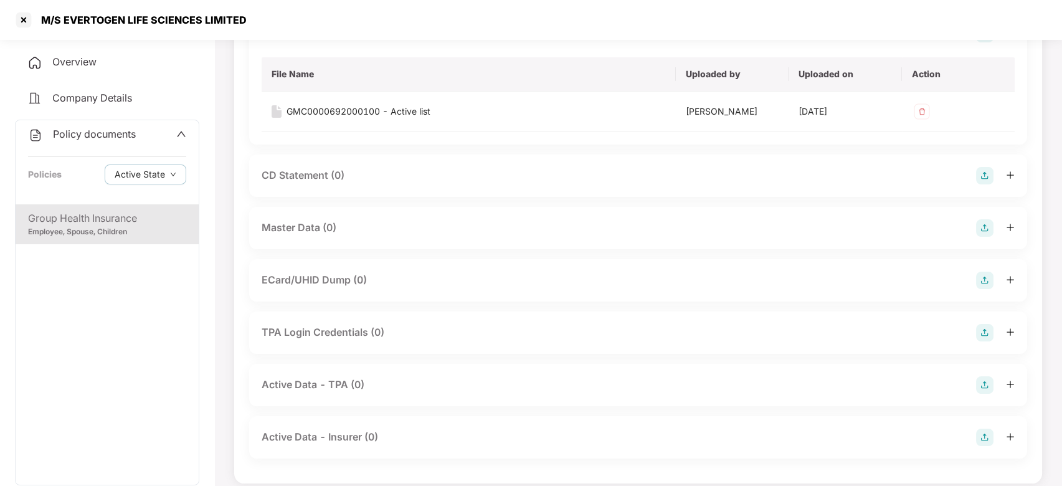
scroll to position [424, 0]
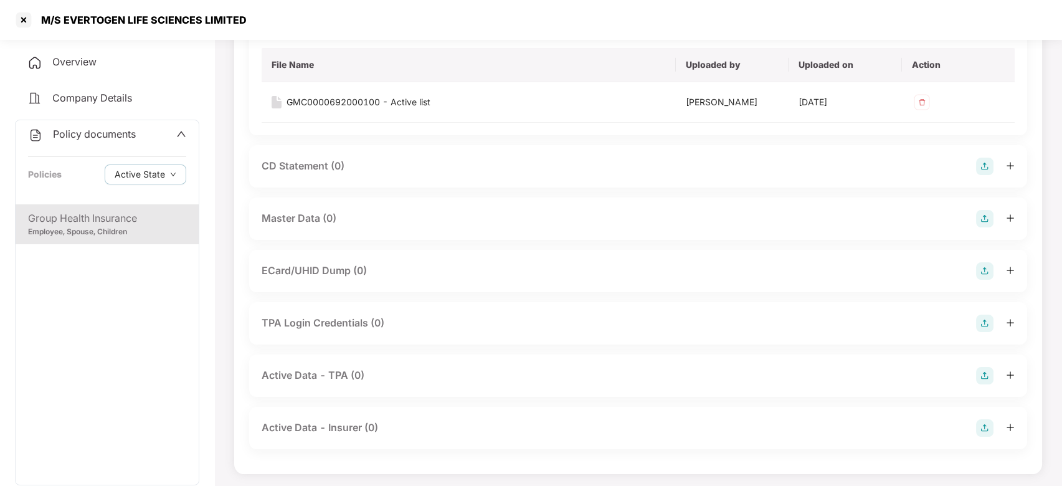
click at [973, 218] on div "Master Data (0)" at bounding box center [638, 218] width 753 height 17
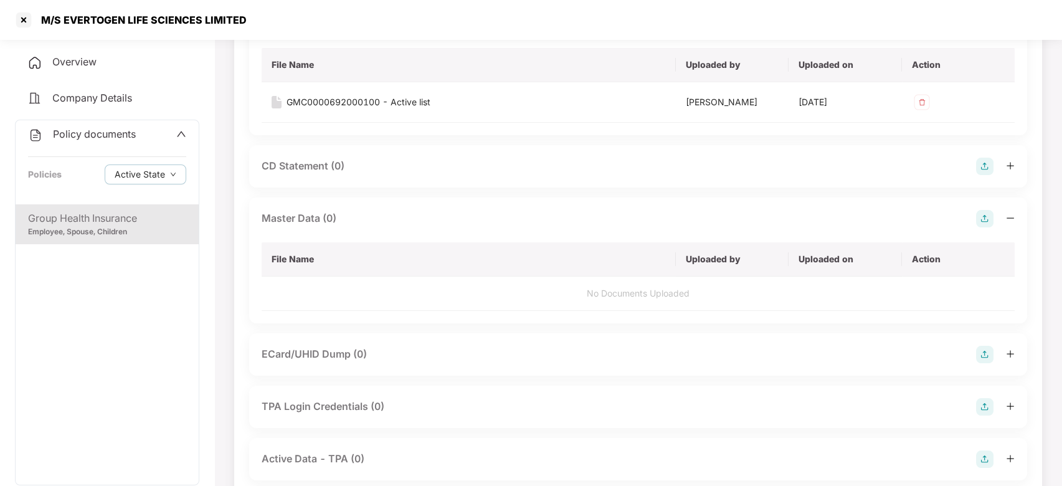
click at [991, 217] on img at bounding box center [984, 218] width 17 height 17
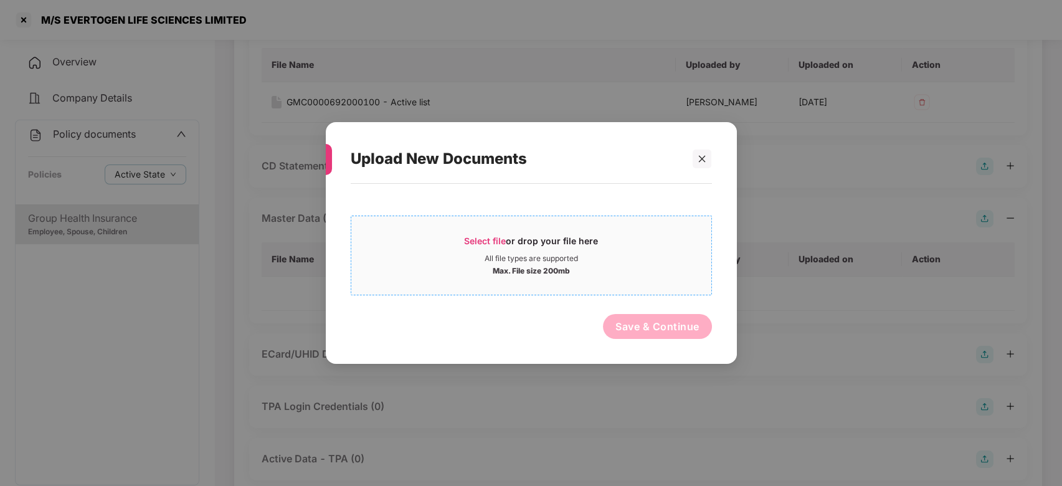
click at [670, 227] on span "Select file or drop your file here All file types are supported Max. File size …" at bounding box center [531, 256] width 360 height 60
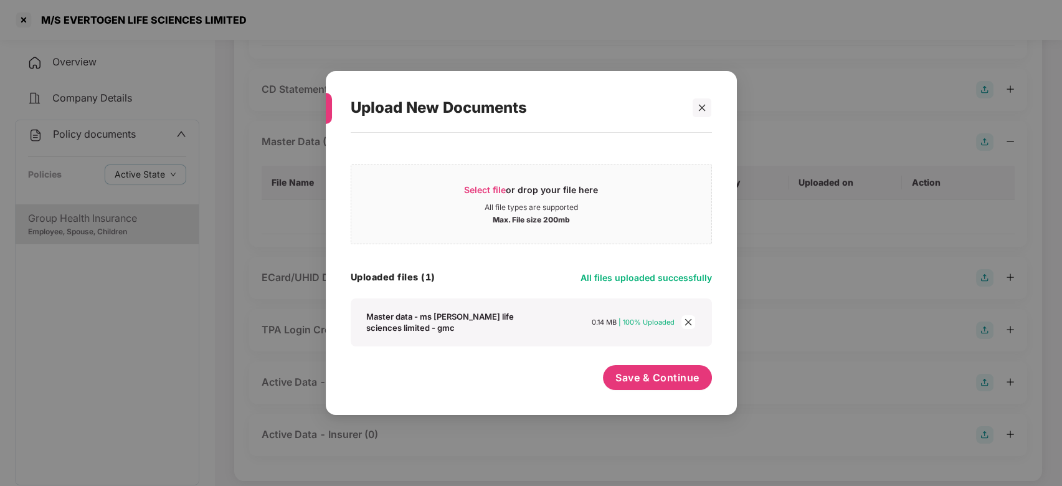
scroll to position [510, 0]
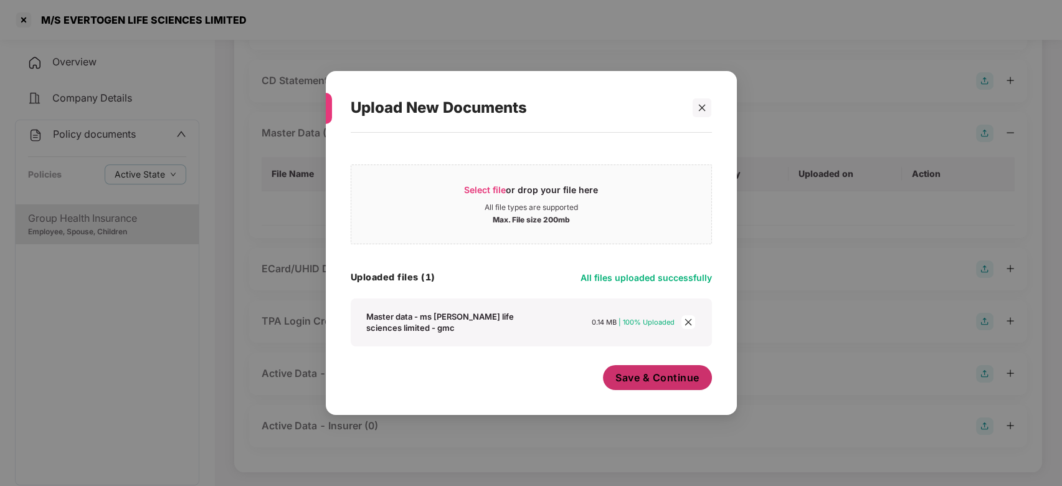
click at [659, 387] on button "Save & Continue" at bounding box center [657, 377] width 109 height 25
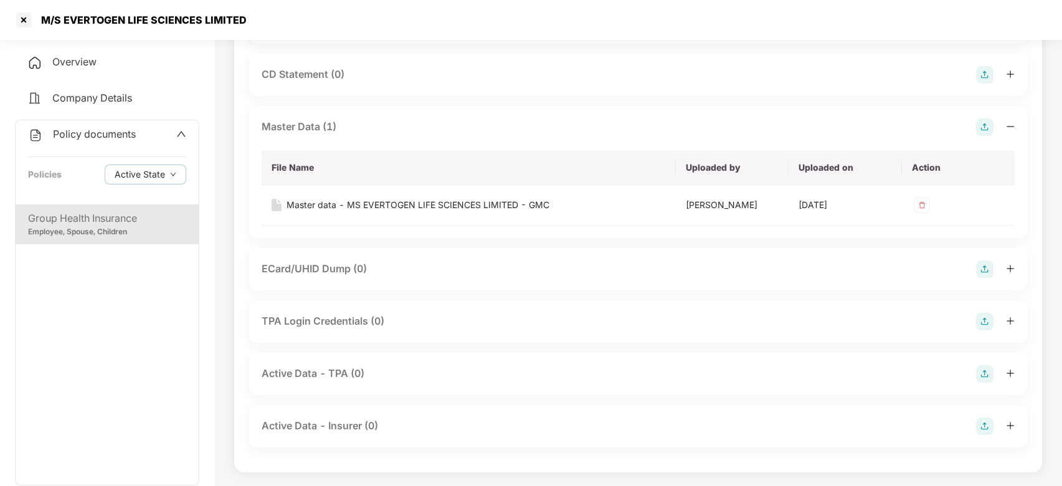
scroll to position [0, 0]
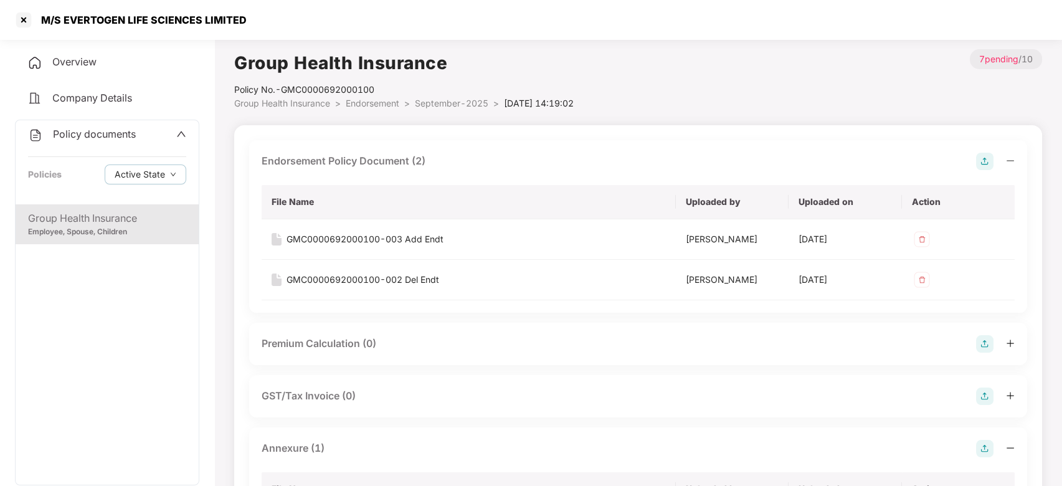
click at [435, 100] on span "September-2025" at bounding box center [452, 103] width 74 height 11
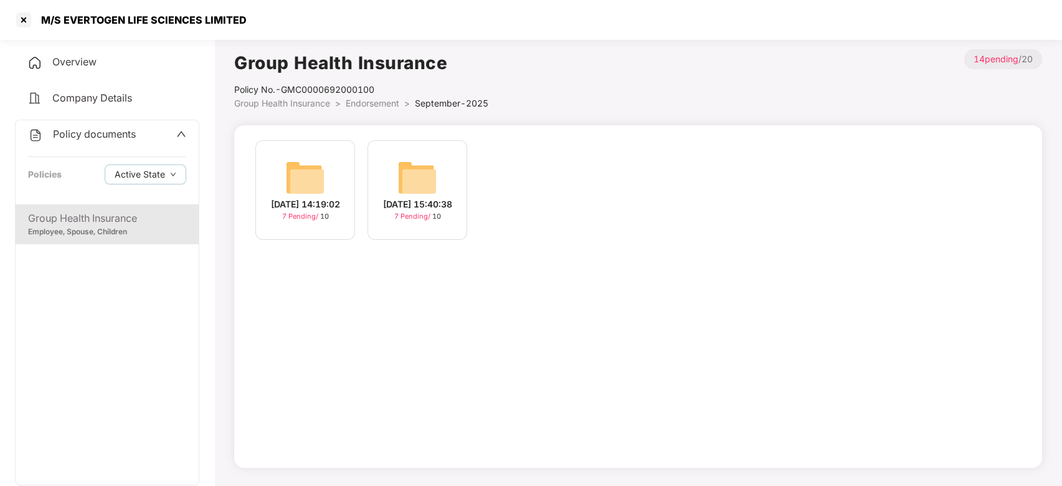
click at [89, 131] on span "Policy documents" at bounding box center [94, 134] width 83 height 12
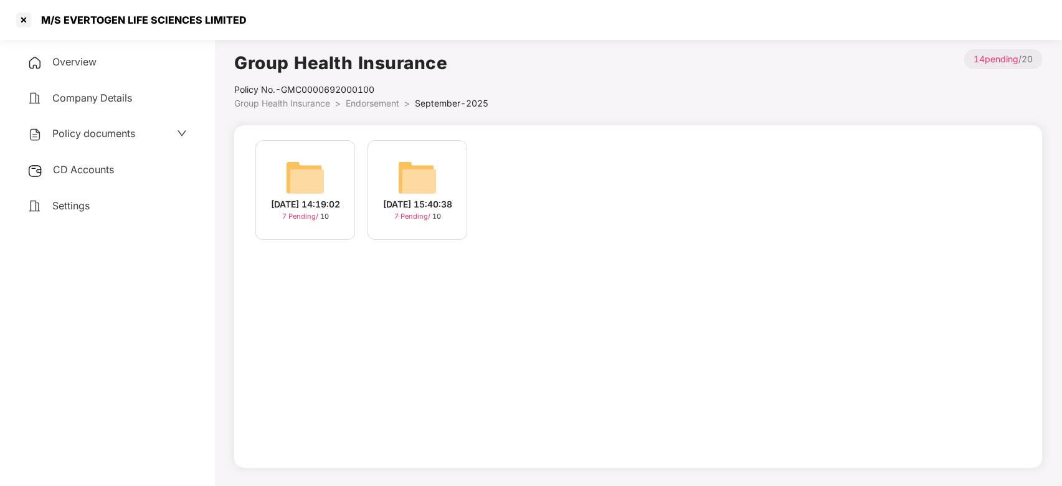
click at [82, 162] on div "CD Accounts" at bounding box center [107, 170] width 184 height 29
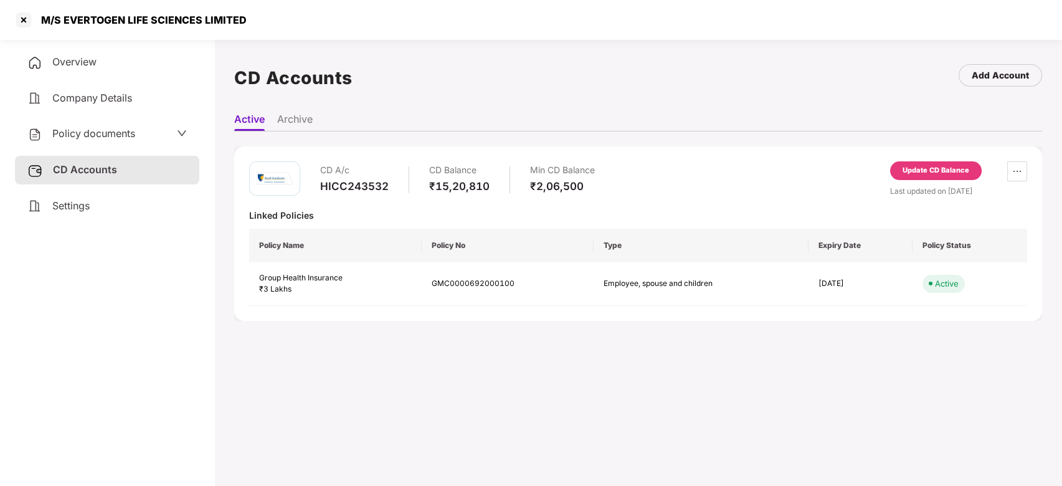
click at [922, 182] on div "Update CD Balance" at bounding box center [936, 173] width 92 height 24
click at [915, 173] on div "Update CD Balance" at bounding box center [936, 170] width 67 height 11
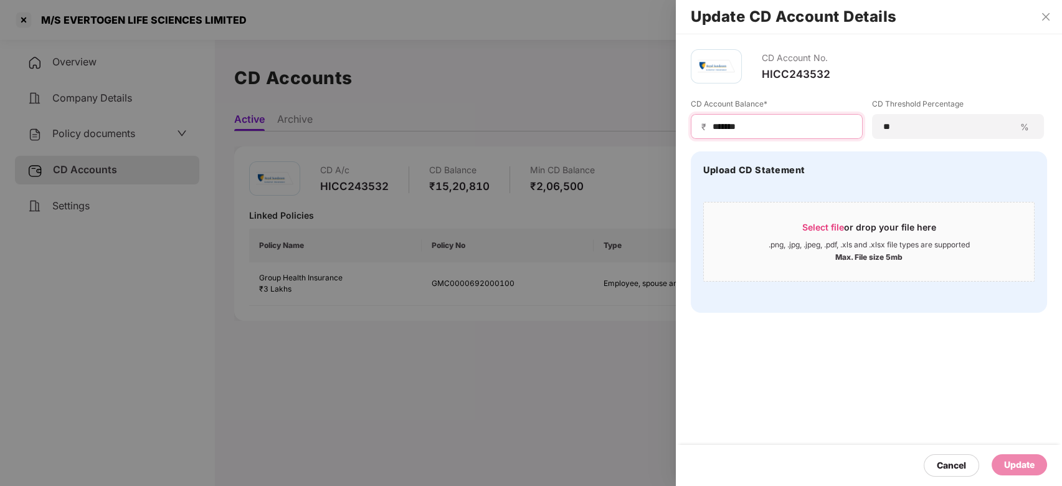
click at [747, 123] on input "*******" at bounding box center [781, 126] width 141 height 13
type input "*"
type input "*****"
click at [1014, 461] on div "Update" at bounding box center [1019, 465] width 31 height 14
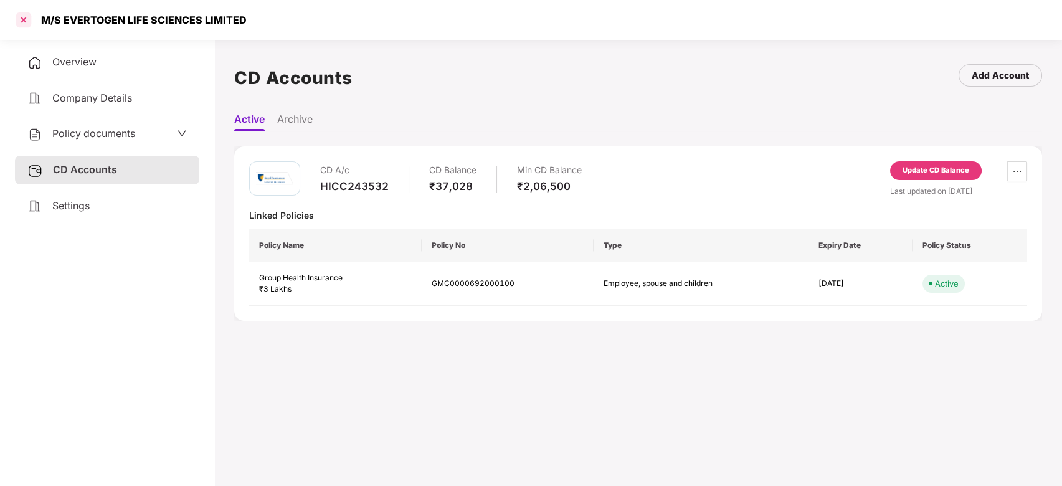
click at [21, 19] on div at bounding box center [24, 20] width 20 height 20
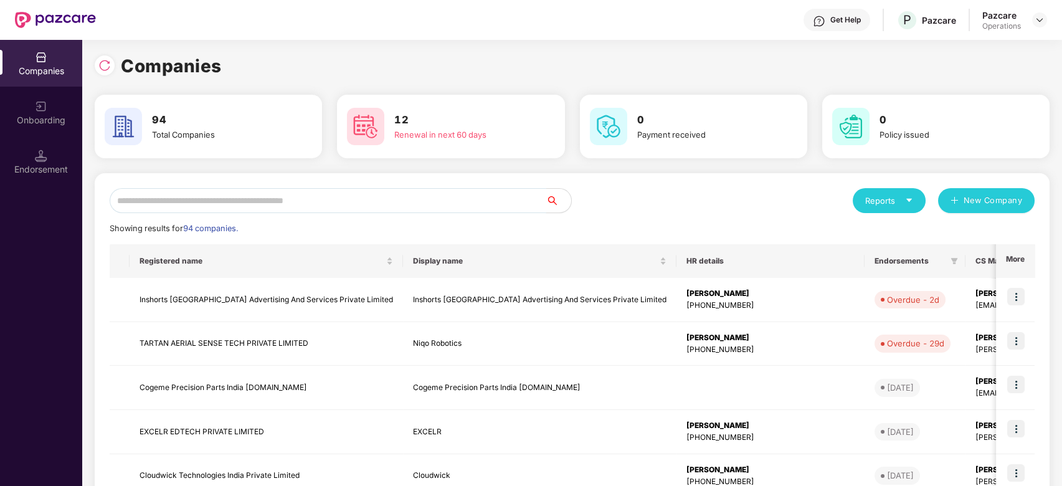
click at [364, 197] on input "text" at bounding box center [328, 200] width 437 height 25
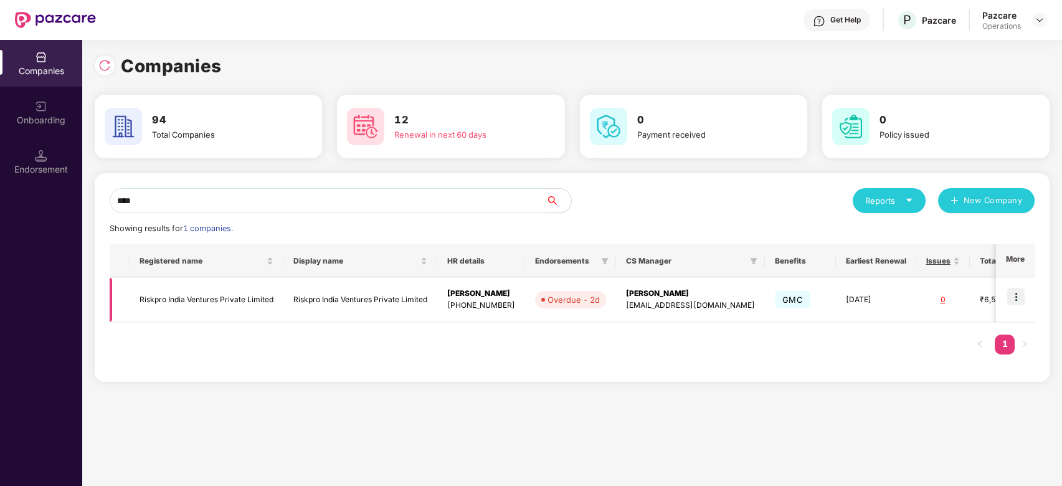
type input "****"
click at [1014, 292] on img at bounding box center [1015, 296] width 17 height 17
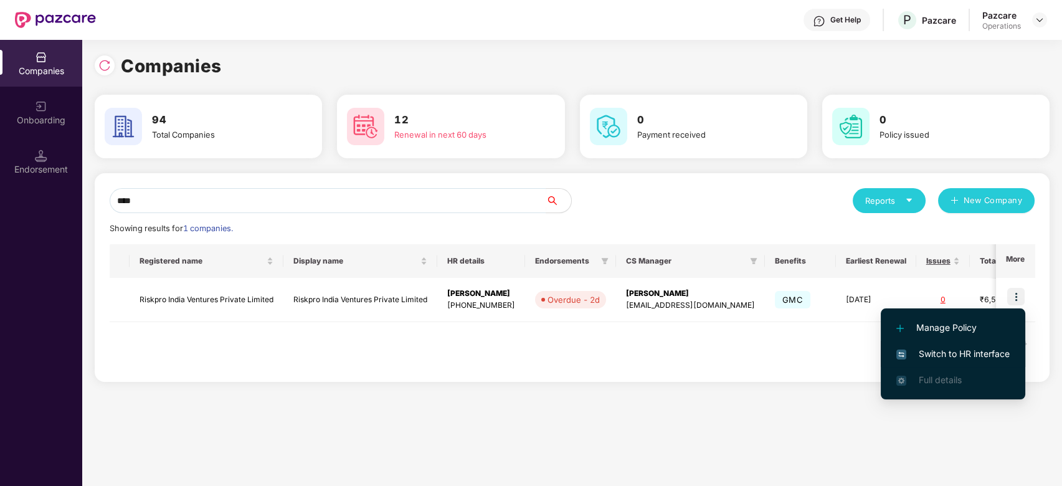
click at [949, 356] on span "Switch to HR interface" at bounding box center [953, 354] width 113 height 14
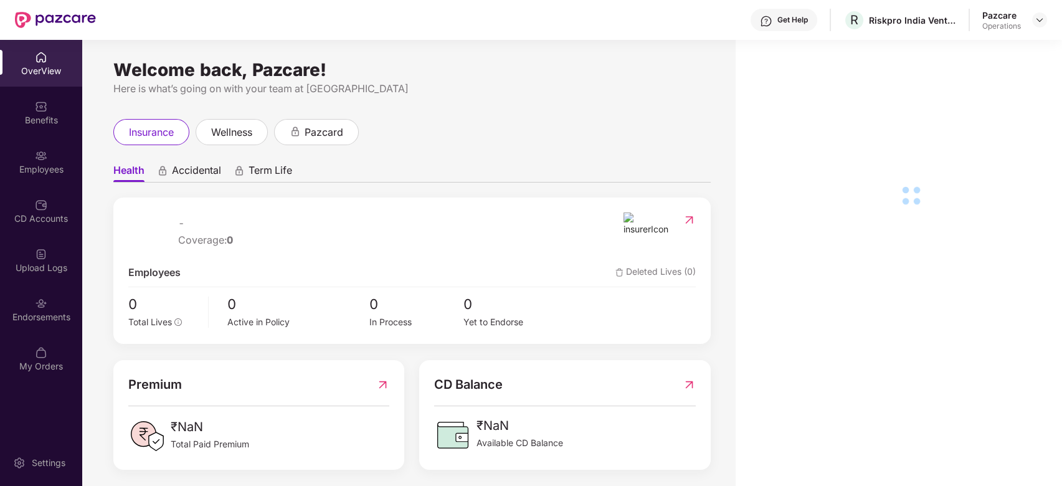
scroll to position [40, 0]
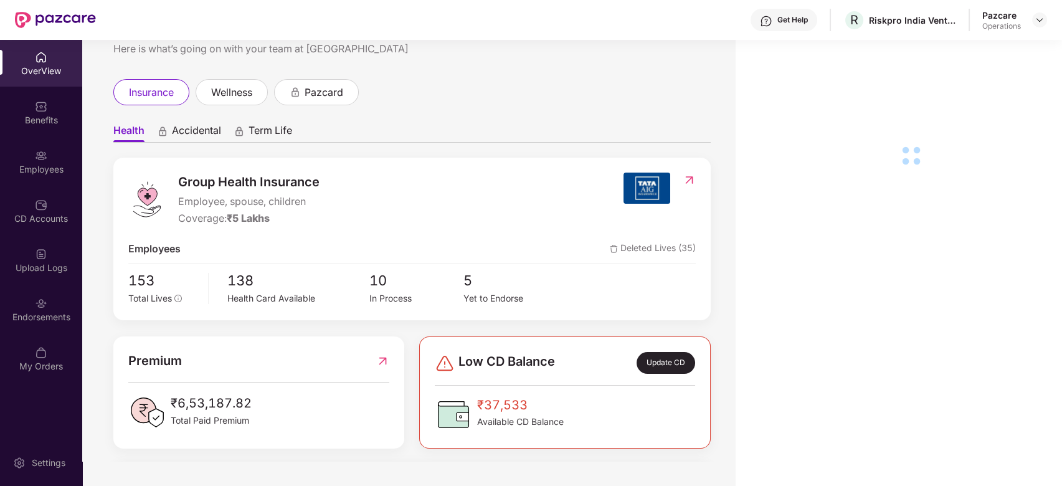
click at [19, 303] on div "Endorsements" at bounding box center [41, 309] width 82 height 47
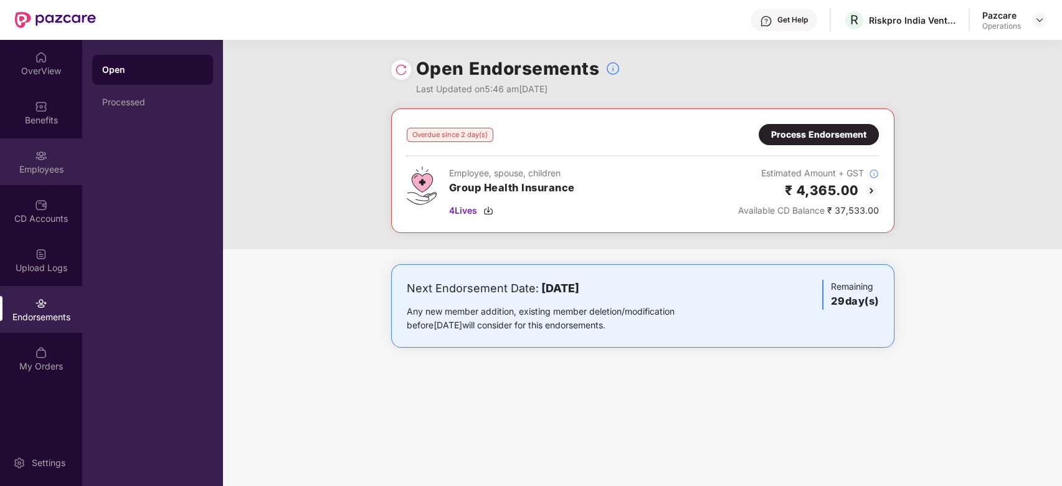
click at [46, 155] on img at bounding box center [41, 156] width 12 height 12
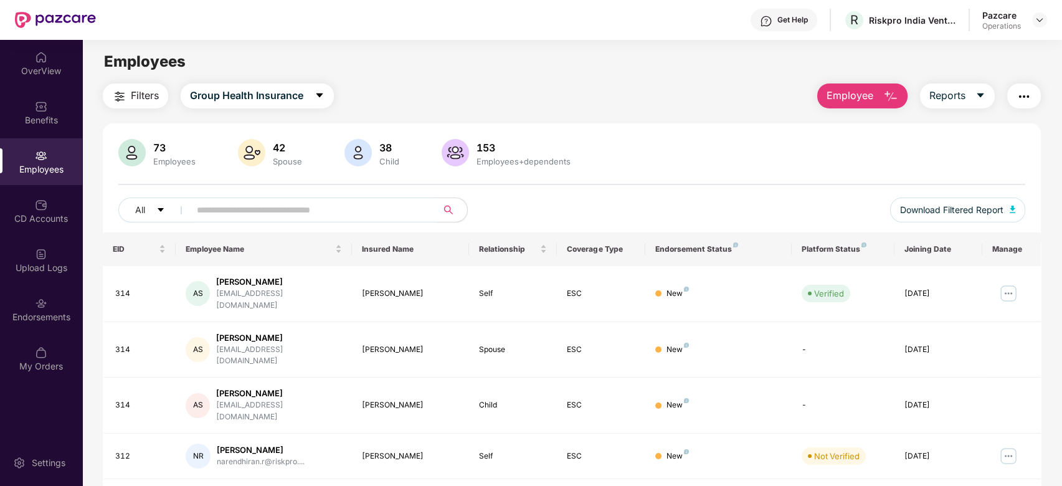
click at [354, 212] on input "text" at bounding box center [309, 210] width 224 height 19
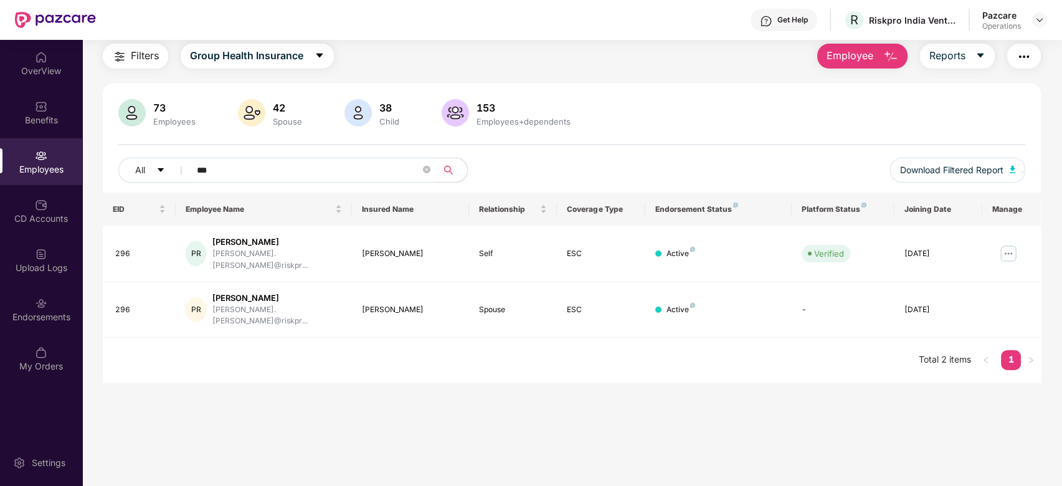
scroll to position [8, 0]
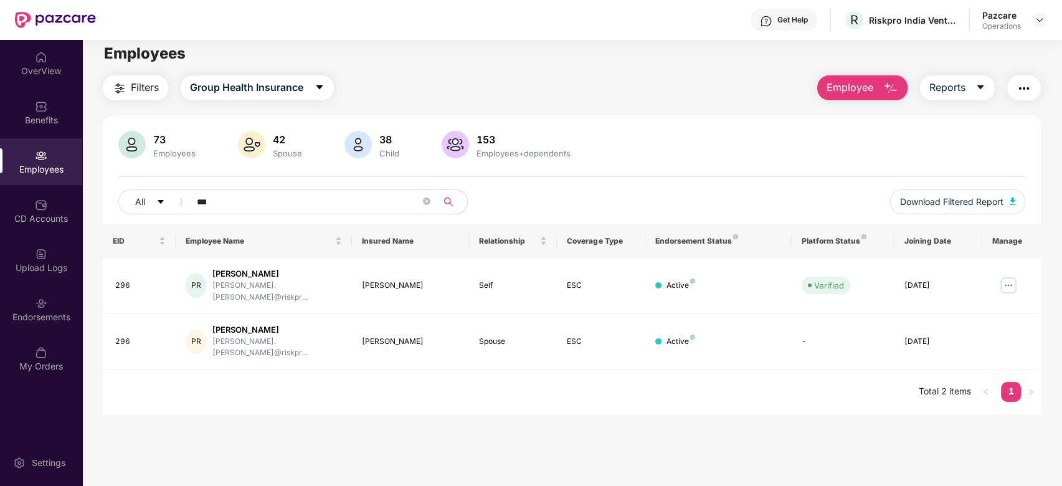
type input "***"
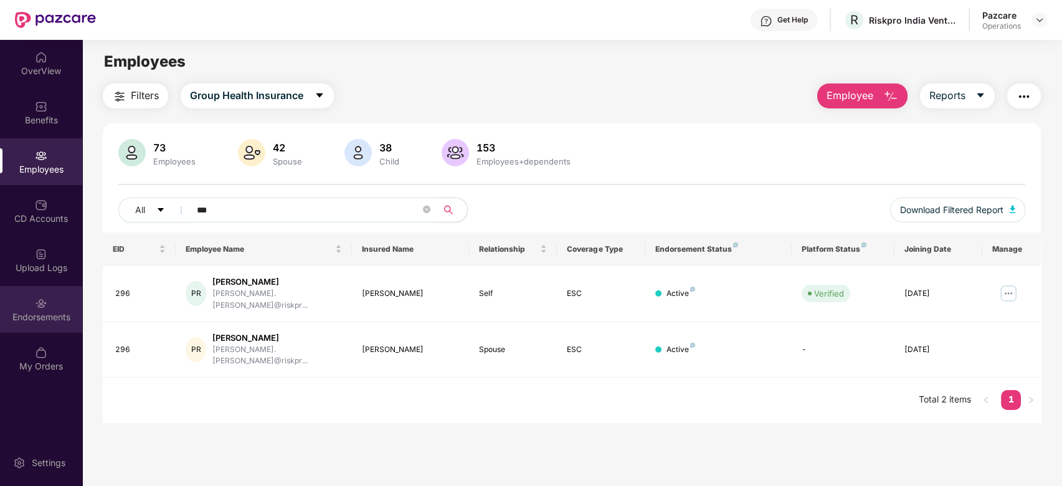
click at [36, 313] on div "Endorsements" at bounding box center [41, 317] width 82 height 12
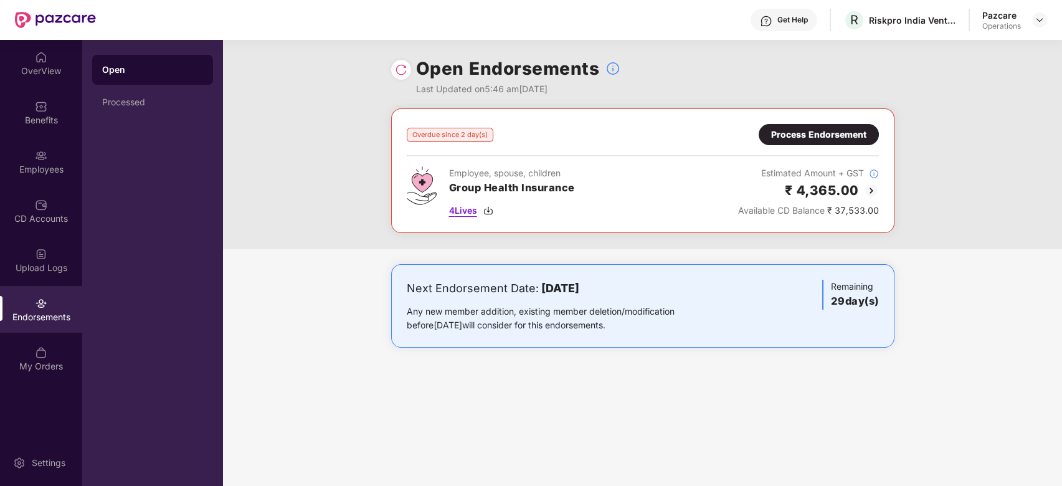
click at [464, 212] on span "4 Lives" at bounding box center [463, 211] width 28 height 14
click at [788, 135] on div "Process Endorsement" at bounding box center [818, 135] width 95 height 14
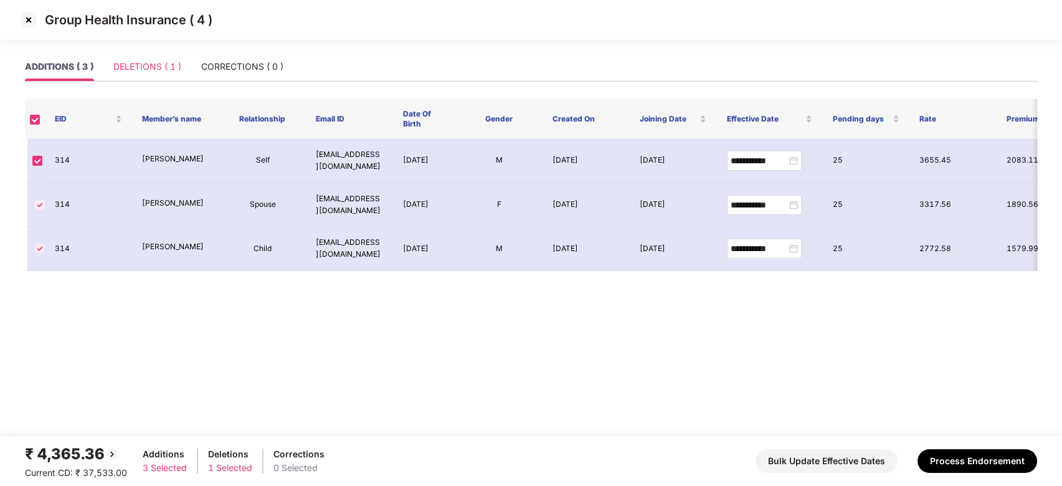
click at [138, 74] on div "DELETIONS ( 1 )" at bounding box center [147, 66] width 68 height 29
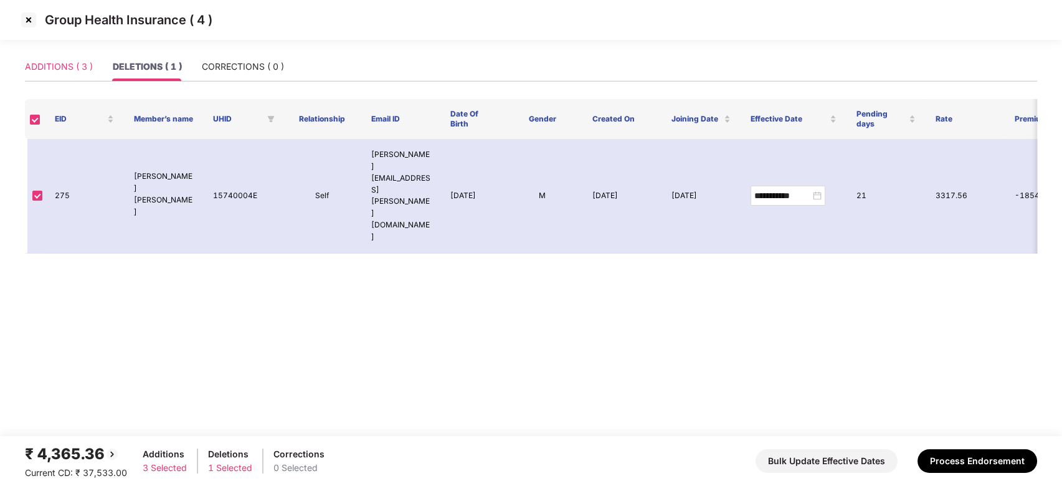
click at [27, 74] on div "ADDITIONS ( 3 )" at bounding box center [59, 66] width 68 height 29
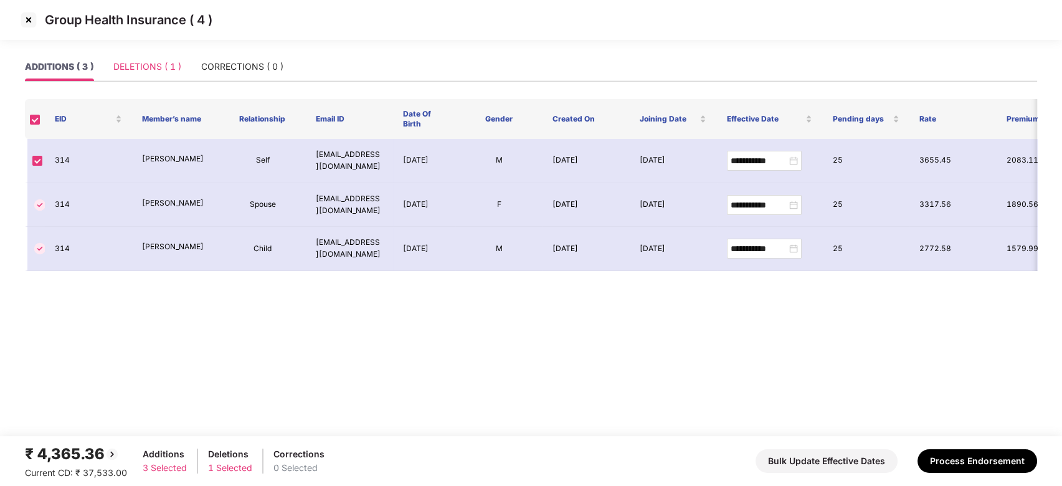
click at [141, 59] on div "DELETIONS ( 1 )" at bounding box center [147, 66] width 68 height 29
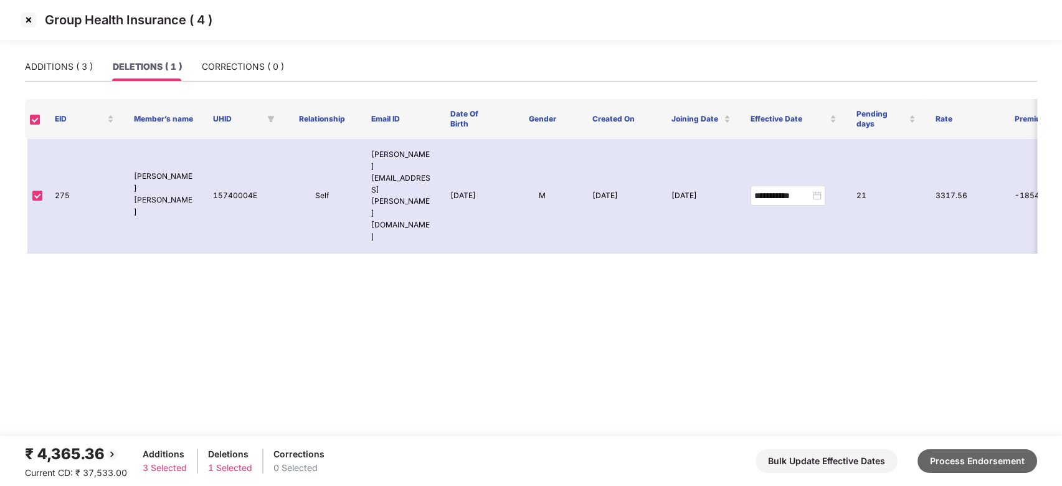
click at [958, 459] on button "Process Endorsement" at bounding box center [978, 461] width 120 height 24
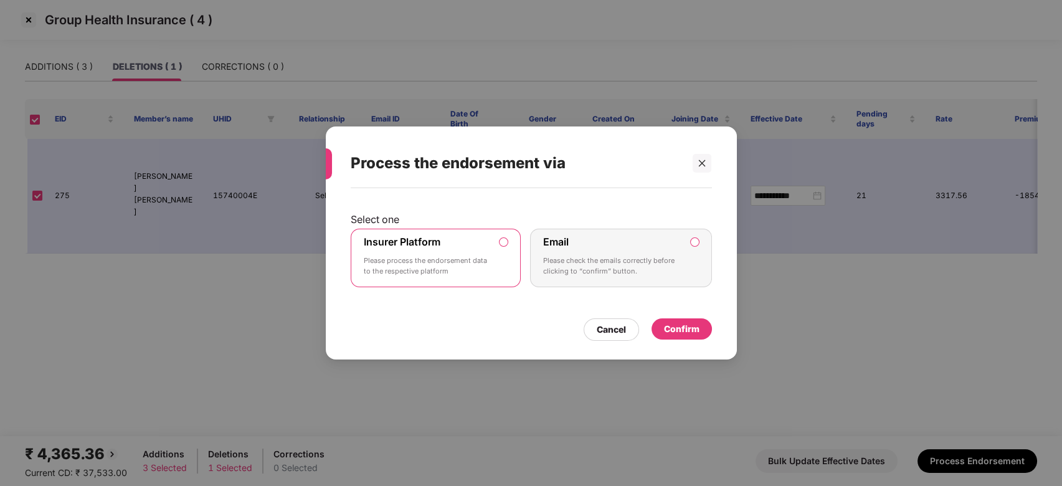
click at [492, 259] on label "Insurer Platform Please process the endorsement data to the respective platform" at bounding box center [436, 258] width 171 height 59
click at [680, 321] on div "Confirm" at bounding box center [682, 328] width 60 height 21
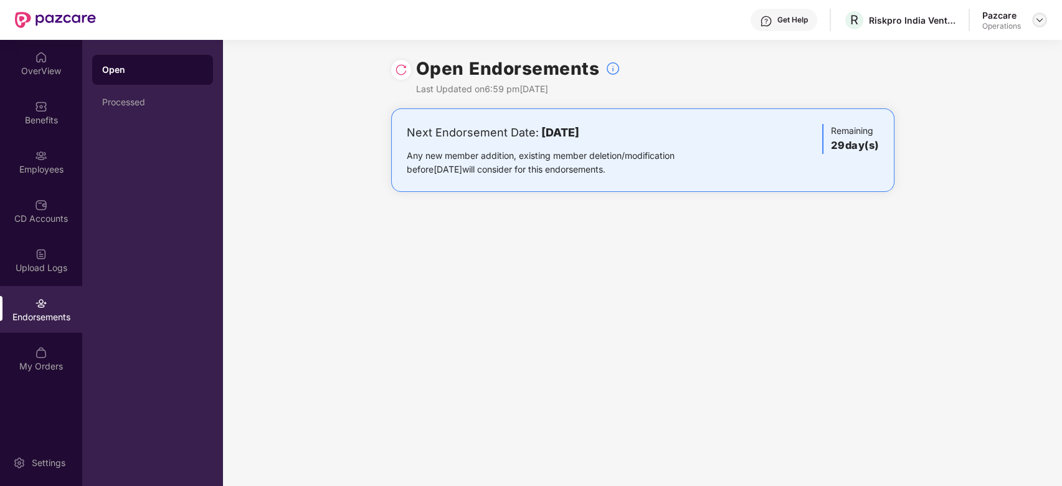
click at [1039, 24] on img at bounding box center [1040, 20] width 10 height 10
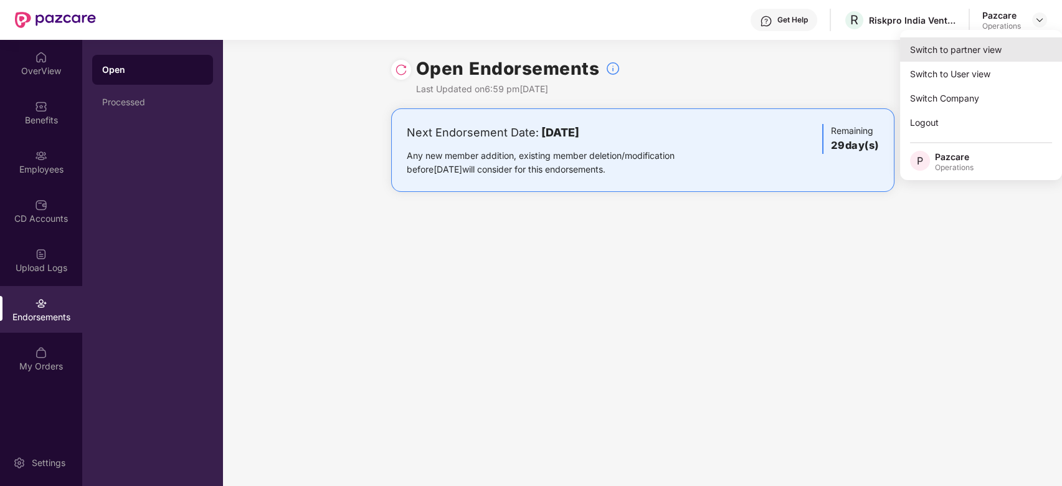
click at [971, 47] on div "Switch to partner view" at bounding box center [981, 49] width 162 height 24
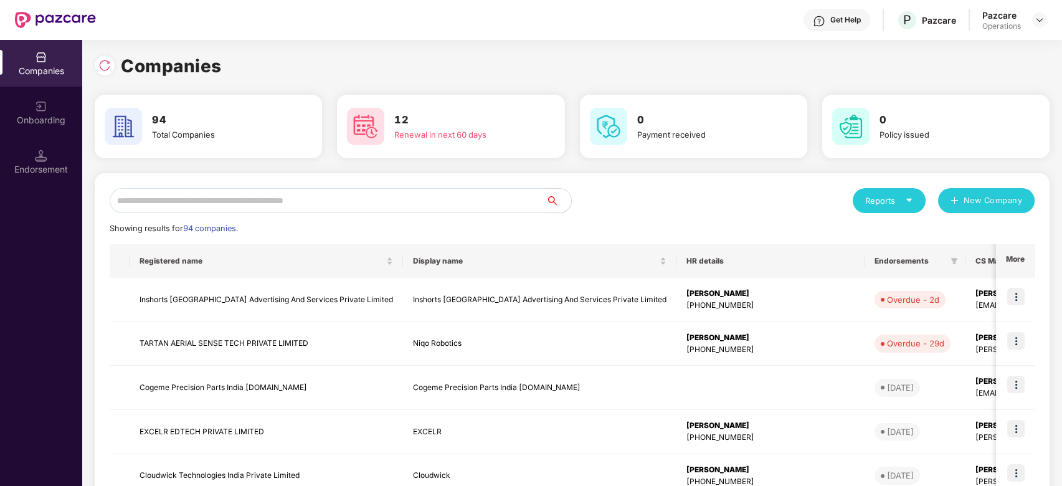
click at [417, 205] on input "text" at bounding box center [328, 200] width 437 height 25
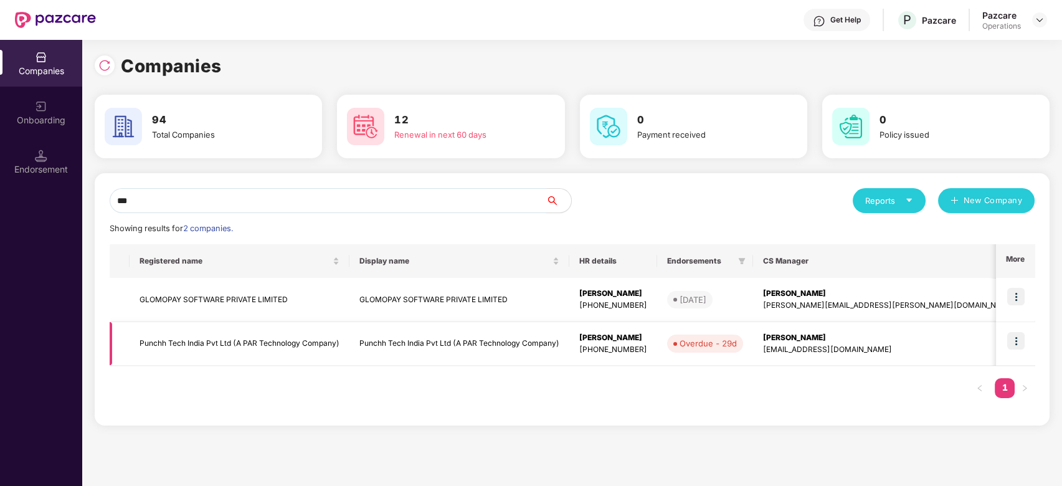
type input "***"
click at [1025, 340] on img at bounding box center [1015, 340] width 17 height 17
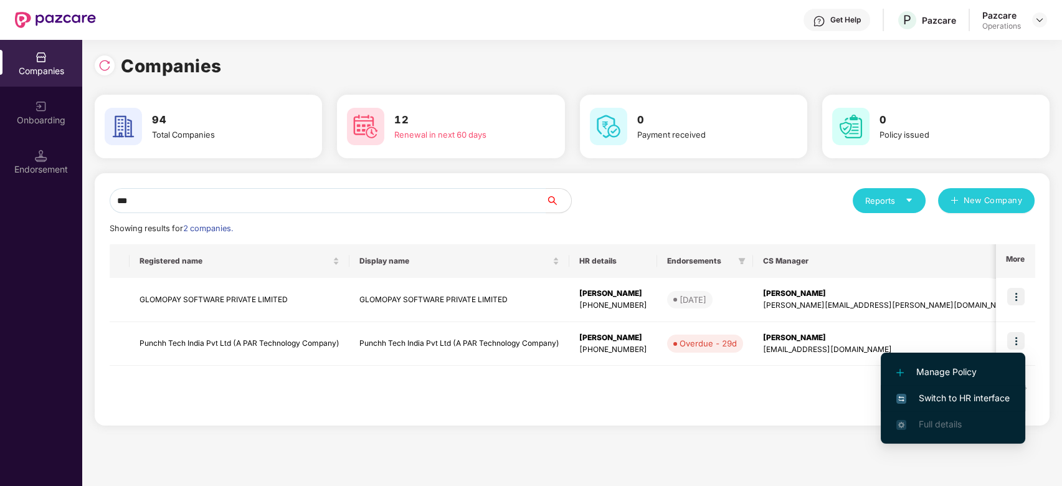
click at [953, 391] on span "Switch to HR interface" at bounding box center [953, 398] width 113 height 14
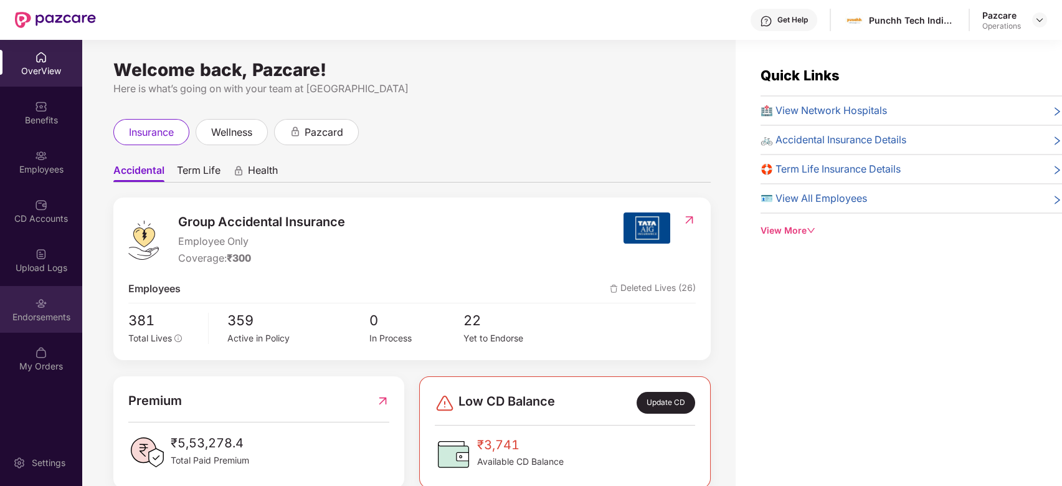
click at [25, 307] on div "Endorsements" at bounding box center [41, 309] width 82 height 47
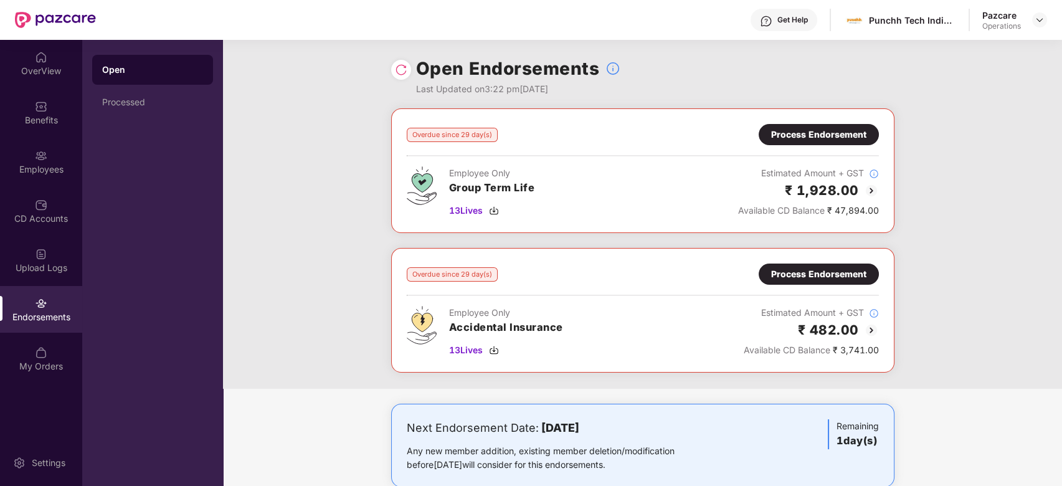
click at [799, 138] on div "Process Endorsement" at bounding box center [818, 135] width 95 height 14
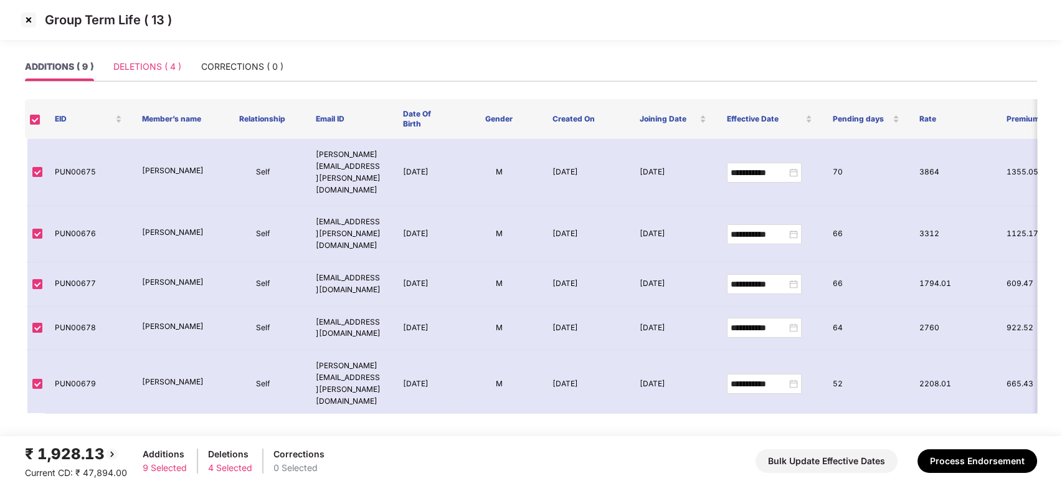
click at [131, 54] on div "DELETIONS ( 4 )" at bounding box center [147, 66] width 68 height 29
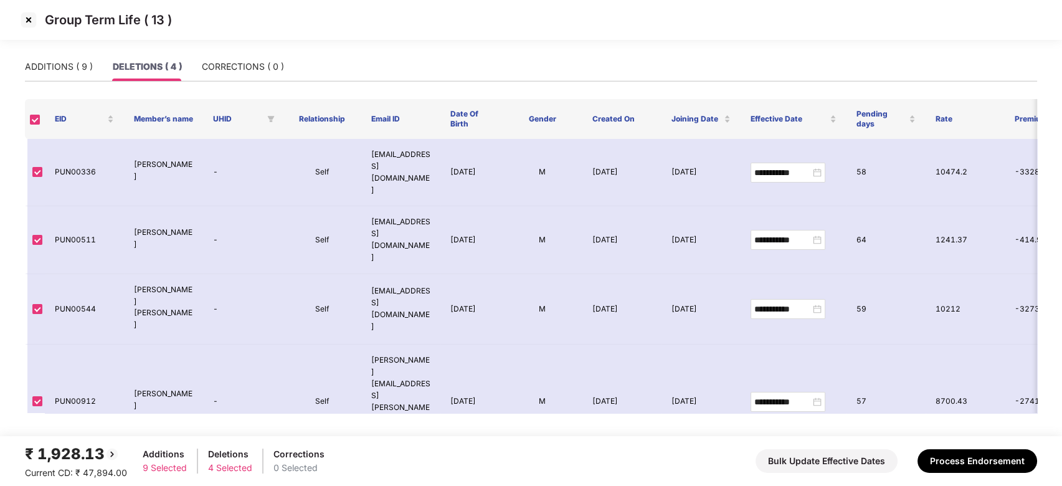
click at [25, 14] on img at bounding box center [29, 20] width 20 height 20
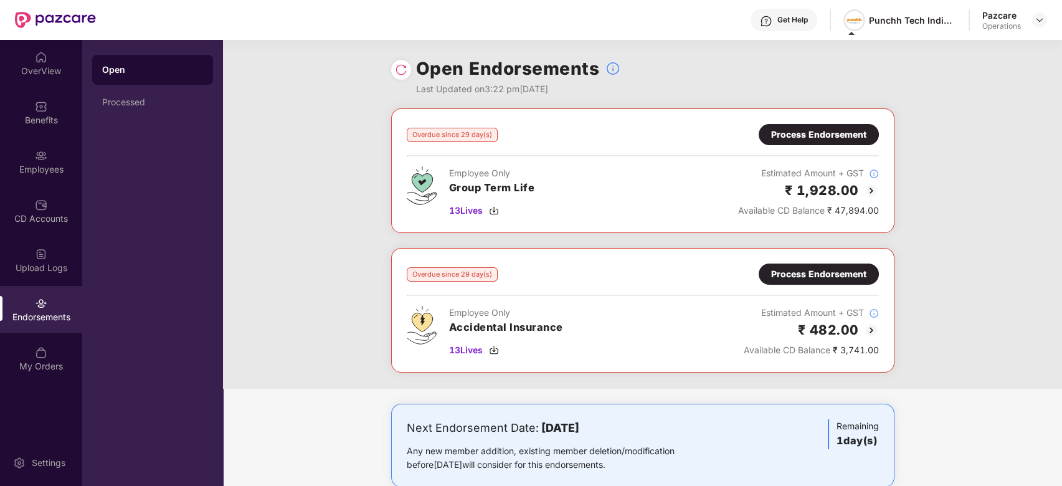
click at [853, 21] on img at bounding box center [854, 20] width 18 height 18
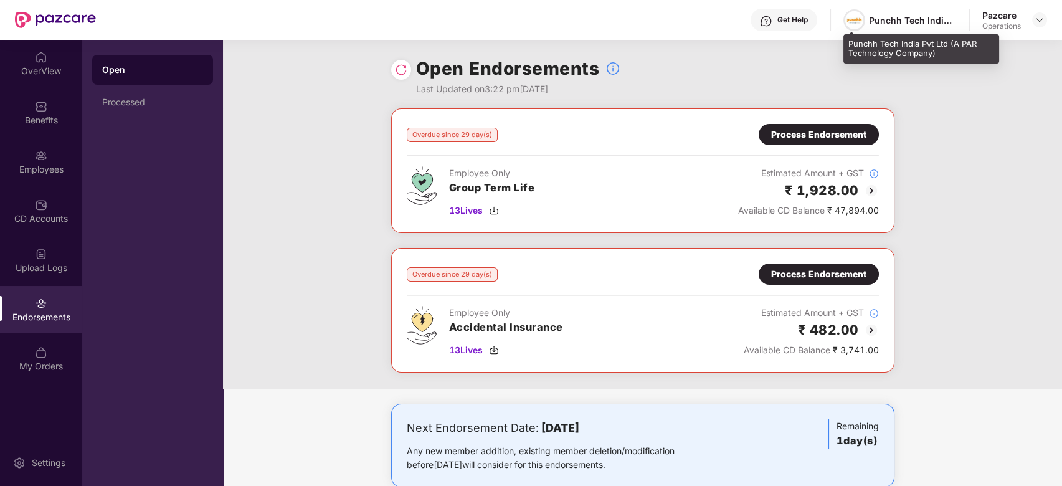
click at [862, 23] on img at bounding box center [854, 20] width 18 height 18
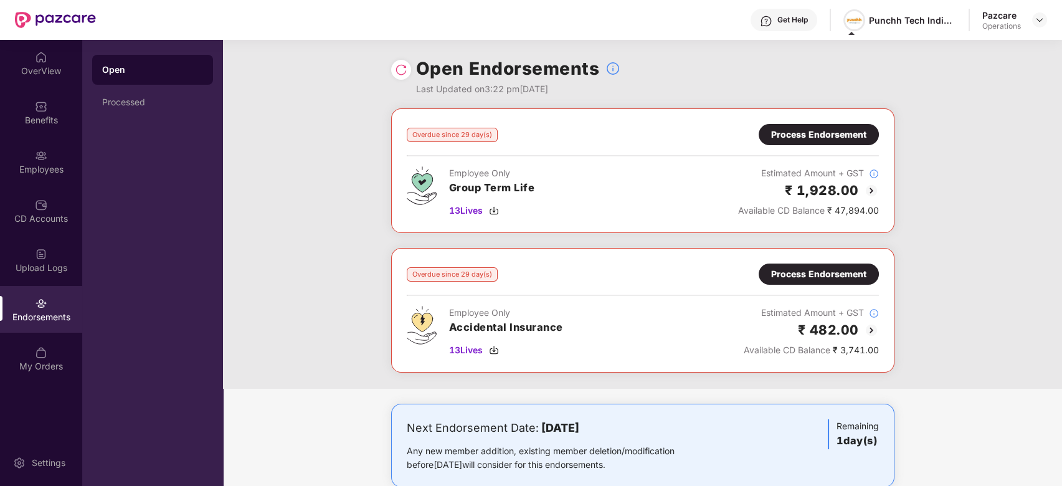
click at [851, 22] on img at bounding box center [854, 20] width 18 height 18
click at [856, 17] on img at bounding box center [854, 20] width 18 height 18
click at [882, 17] on div "Punchh Tech India Pvt Ltd (A PAR Technology Company)" at bounding box center [912, 20] width 87 height 12
click at [850, 27] on img at bounding box center [854, 20] width 18 height 18
click at [23, 152] on div "Employees" at bounding box center [41, 161] width 82 height 47
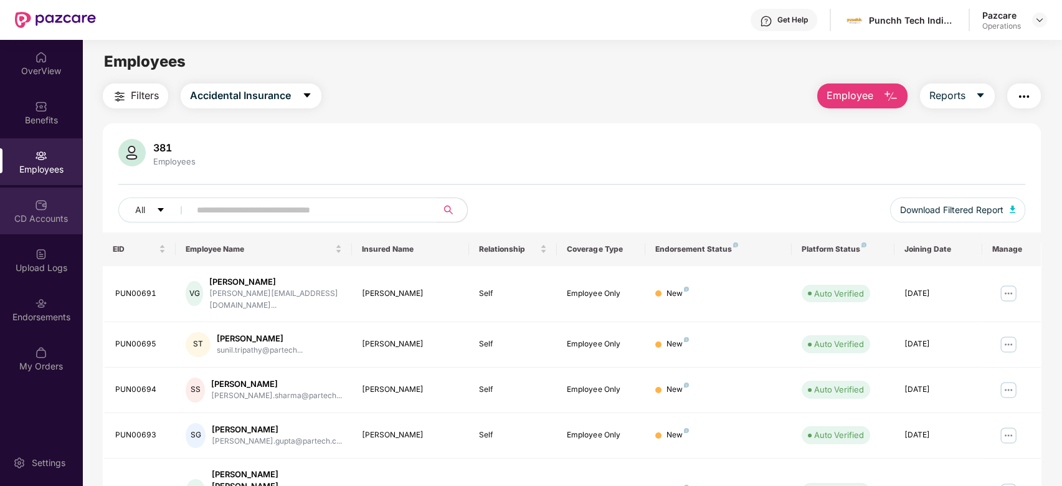
click at [31, 200] on div "CD Accounts" at bounding box center [41, 211] width 82 height 47
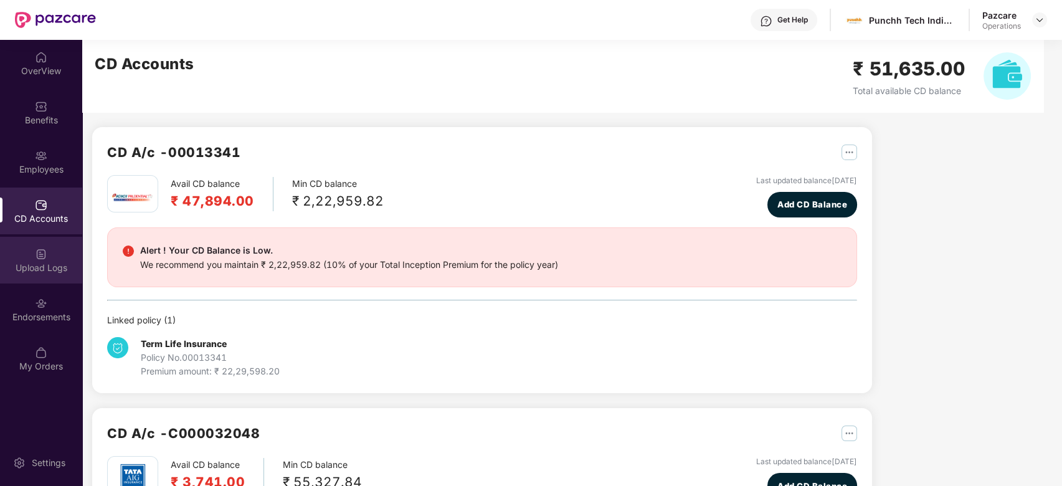
click at [26, 245] on div "Upload Logs" at bounding box center [41, 260] width 82 height 47
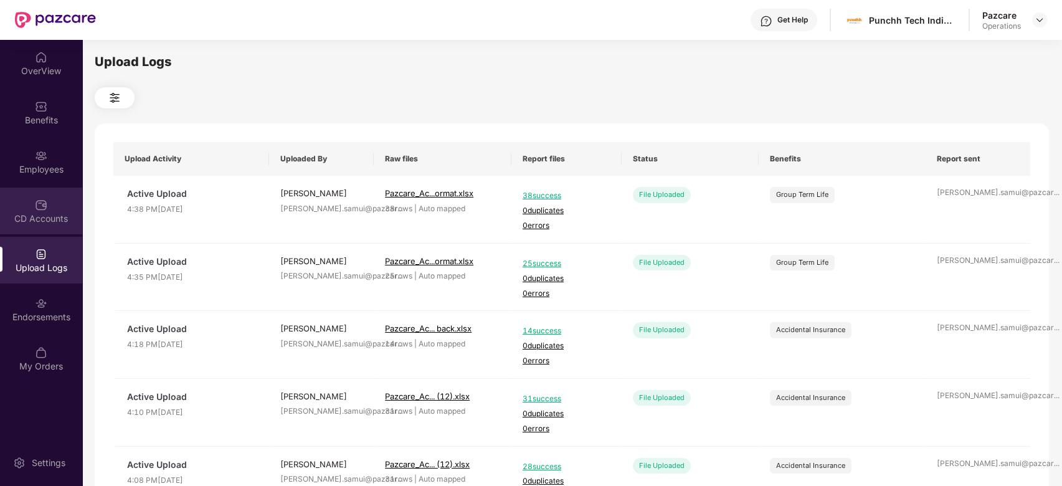
click at [33, 212] on div "CD Accounts" at bounding box center [41, 218] width 82 height 12
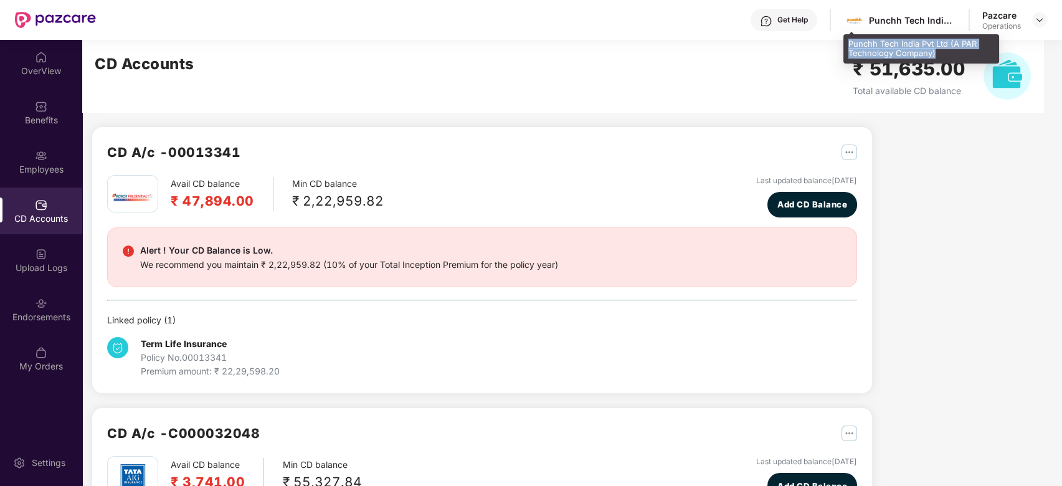
drag, startPoint x: 847, startPoint y: 42, endPoint x: 937, endPoint y: 52, distance: 90.3
click at [937, 52] on div "Punchh Tech India Pvt Ltd (A PAR Technology Company)" at bounding box center [922, 48] width 156 height 29
copy div "Punchh Tech India Pvt Ltd (A PAR Technology Company)"
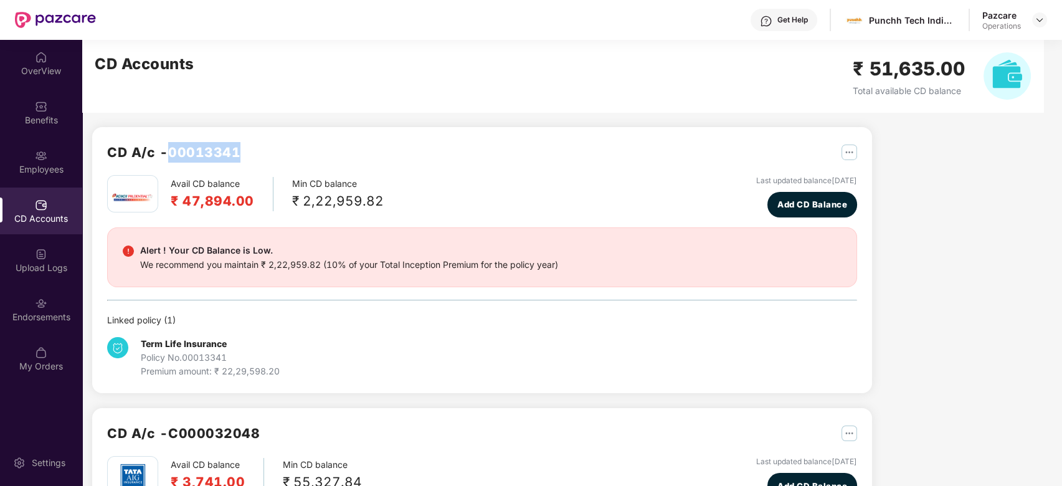
drag, startPoint x: 172, startPoint y: 154, endPoint x: 246, endPoint y: 152, distance: 74.2
click at [246, 152] on div "CD A/c - 00013341" at bounding box center [482, 158] width 750 height 33
copy h2 "00013341"
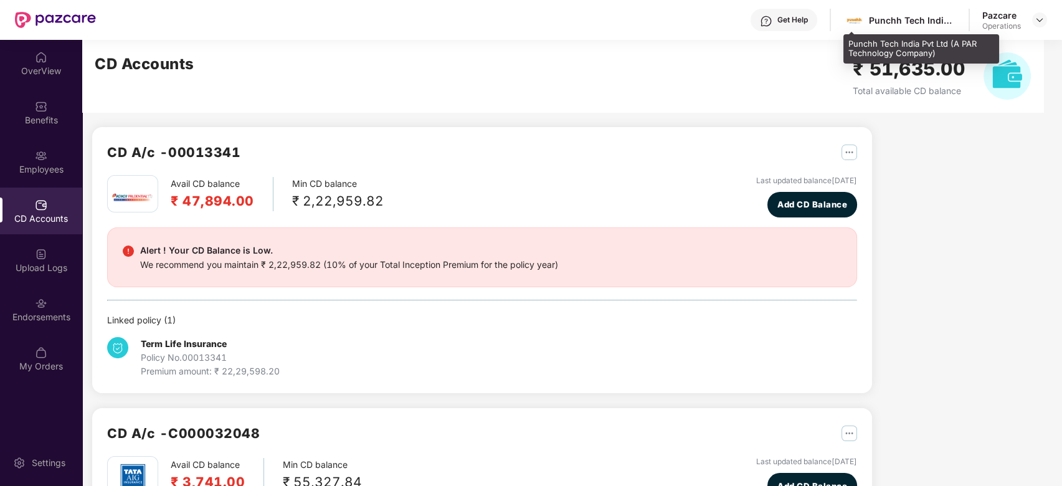
click at [878, 18] on div "Punchh Tech India Pvt Ltd (A PAR Technology Company)" at bounding box center [912, 20] width 87 height 12
click at [854, 22] on img at bounding box center [854, 20] width 18 height 18
drag, startPoint x: 847, startPoint y: 42, endPoint x: 938, endPoint y: 54, distance: 91.0
click at [938, 54] on div "Punchh Tech India Pvt Ltd (A PAR Technology Company)" at bounding box center [922, 48] width 156 height 29
copy div "Punchh Tech India Pvt Ltd (A PAR Technology Company)"
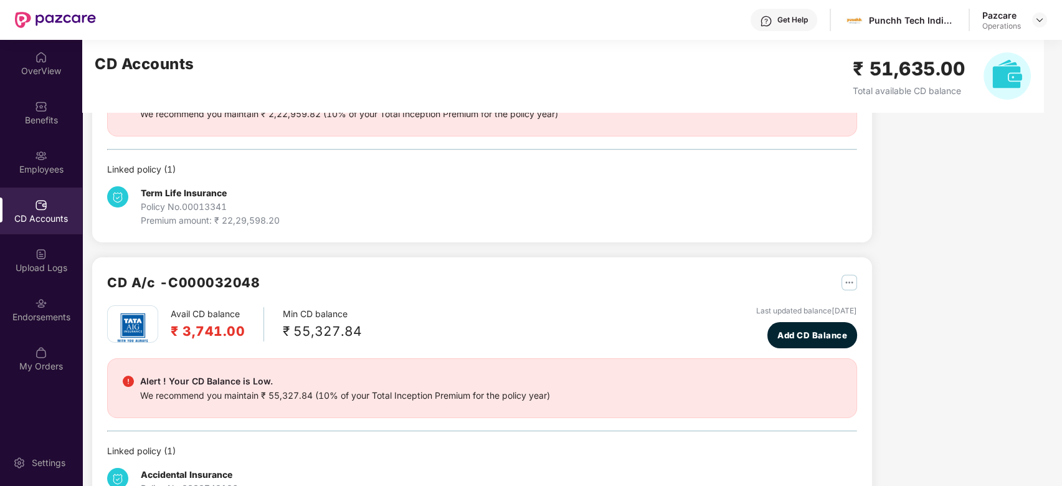
scroll to position [202, 0]
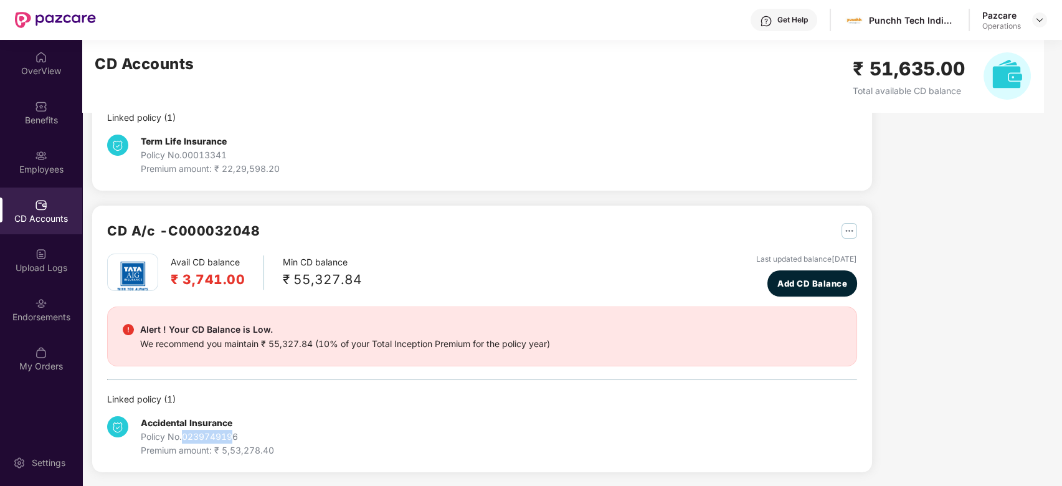
drag, startPoint x: 184, startPoint y: 438, endPoint x: 236, endPoint y: 431, distance: 52.8
click at [236, 431] on div "Policy No. 0239749196" at bounding box center [207, 437] width 133 height 14
copy div "0239749196"
click at [1039, 20] on img at bounding box center [1040, 20] width 10 height 10
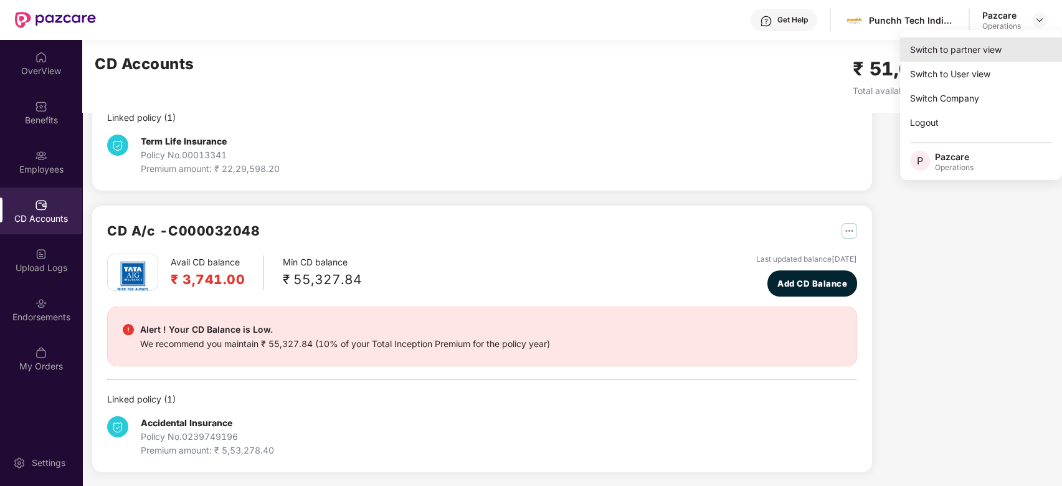
click at [971, 47] on div "Switch to partner view" at bounding box center [981, 49] width 162 height 24
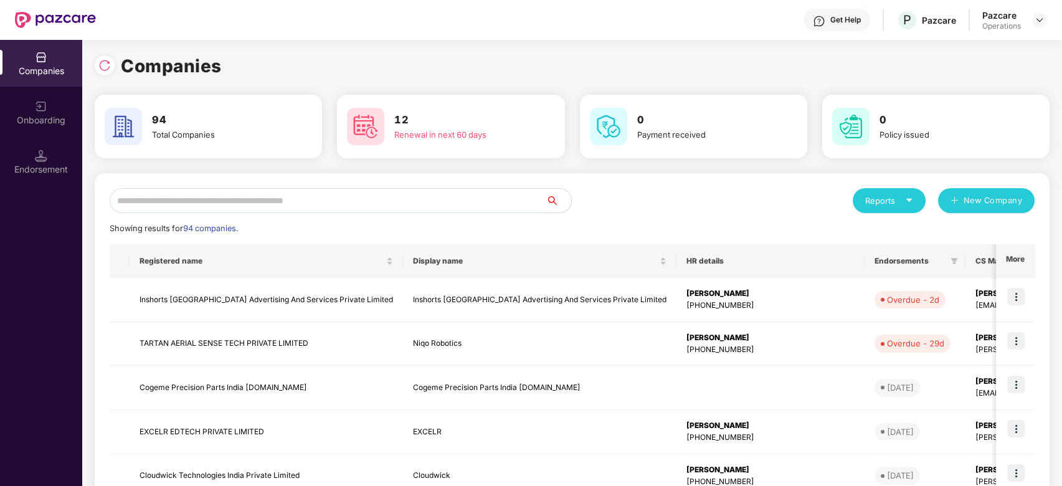
click at [511, 195] on input "text" at bounding box center [328, 200] width 437 height 25
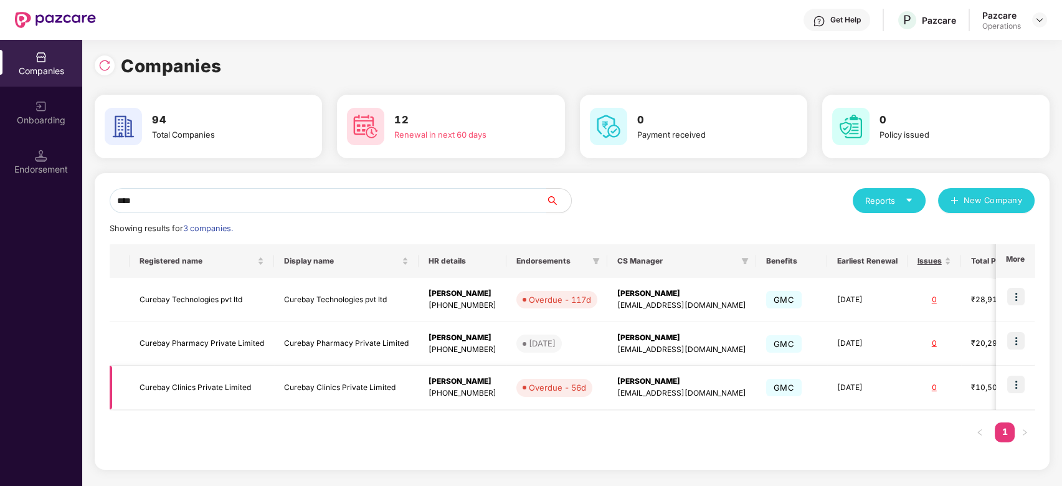
type input "****"
click at [1014, 384] on img at bounding box center [1015, 384] width 17 height 17
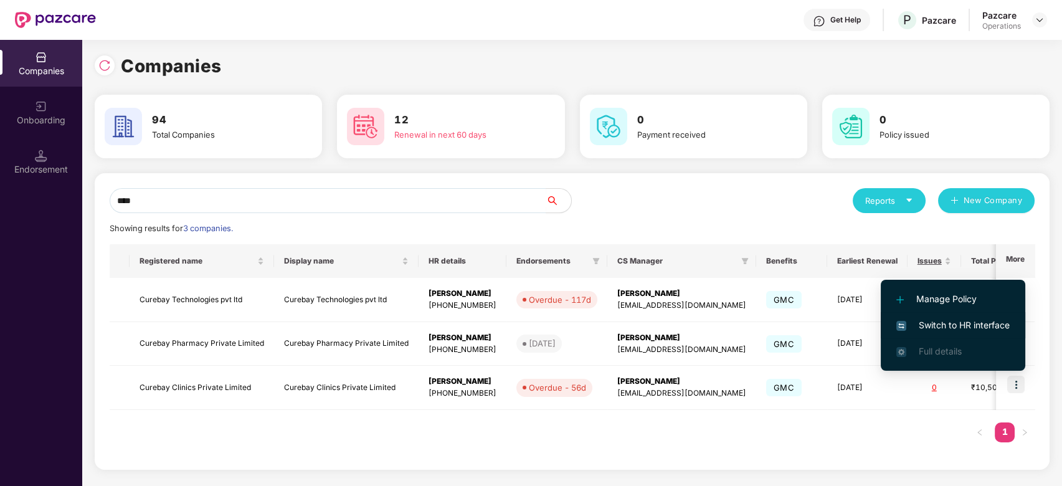
click at [940, 326] on span "Switch to HR interface" at bounding box center [953, 325] width 113 height 14
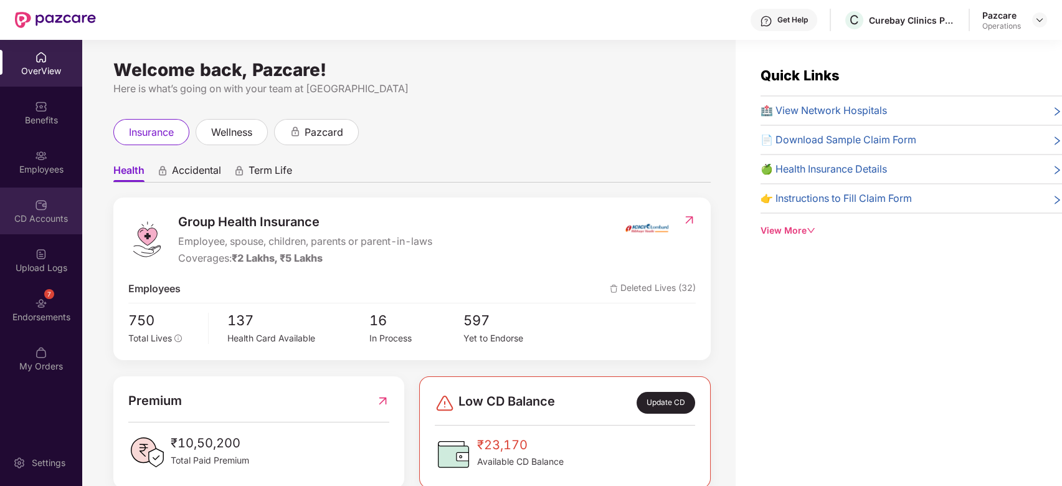
click at [21, 201] on div "CD Accounts" at bounding box center [41, 211] width 82 height 47
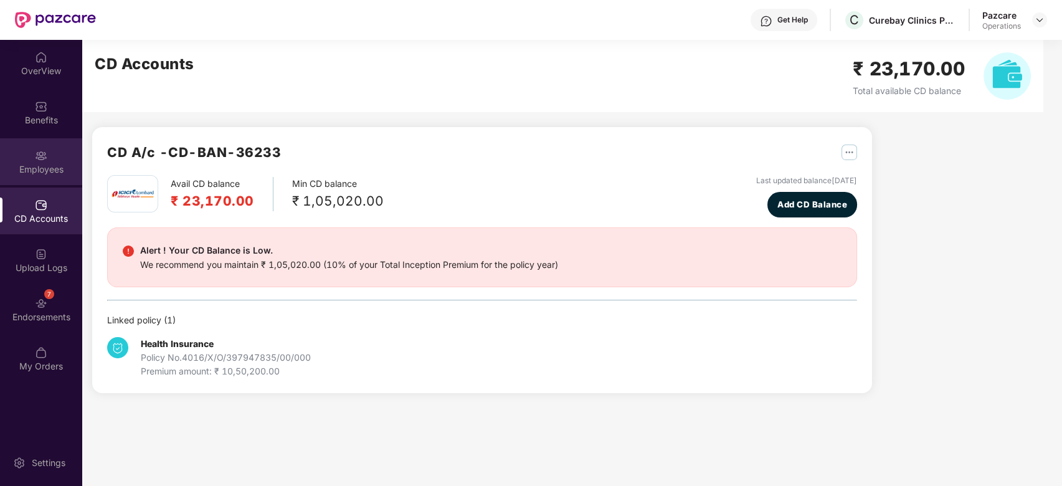
click at [42, 158] on img at bounding box center [41, 156] width 12 height 12
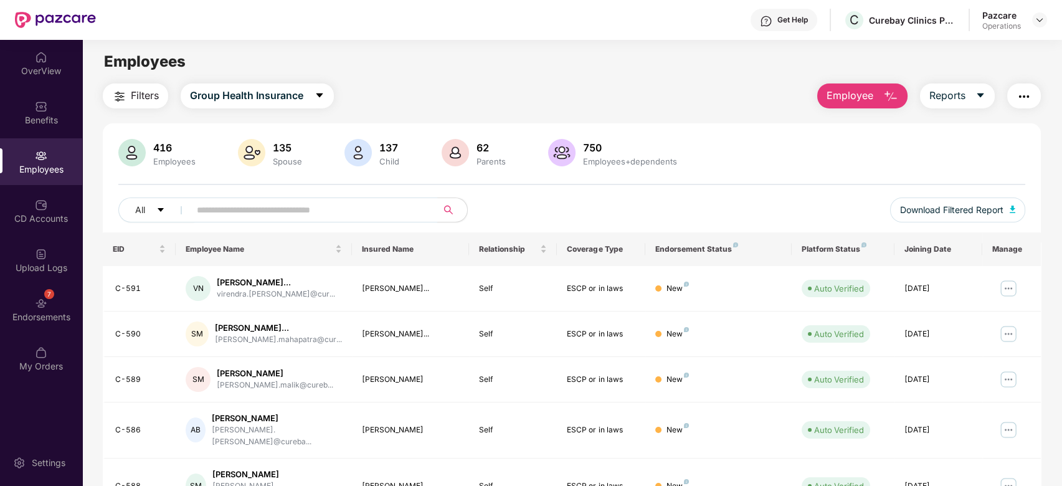
click at [298, 201] on input "text" at bounding box center [309, 210] width 224 height 19
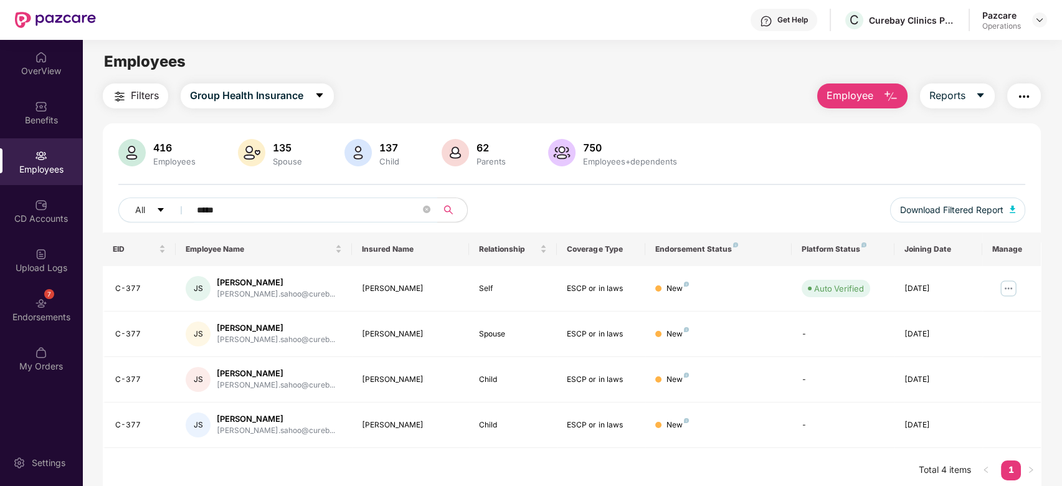
type input "*****"
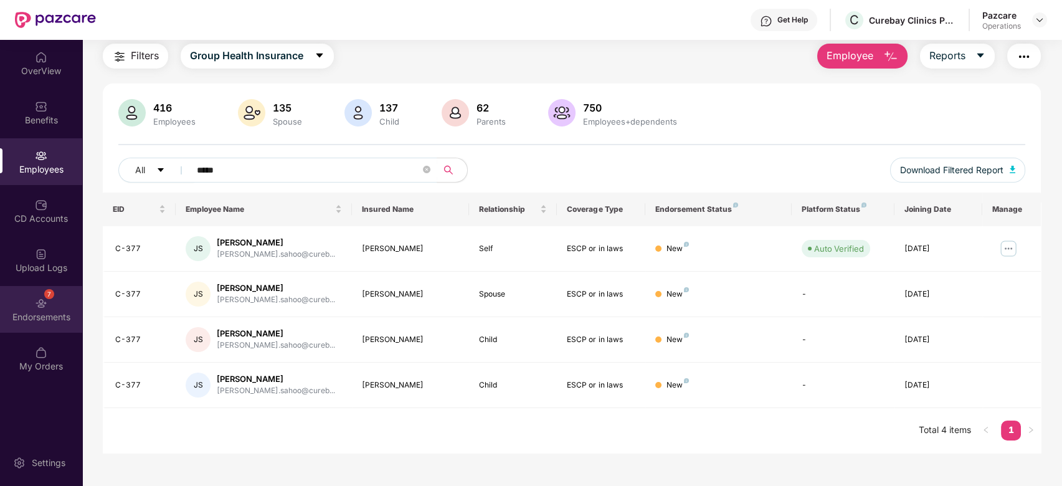
click at [25, 300] on div "7 Endorsements" at bounding box center [41, 309] width 82 height 47
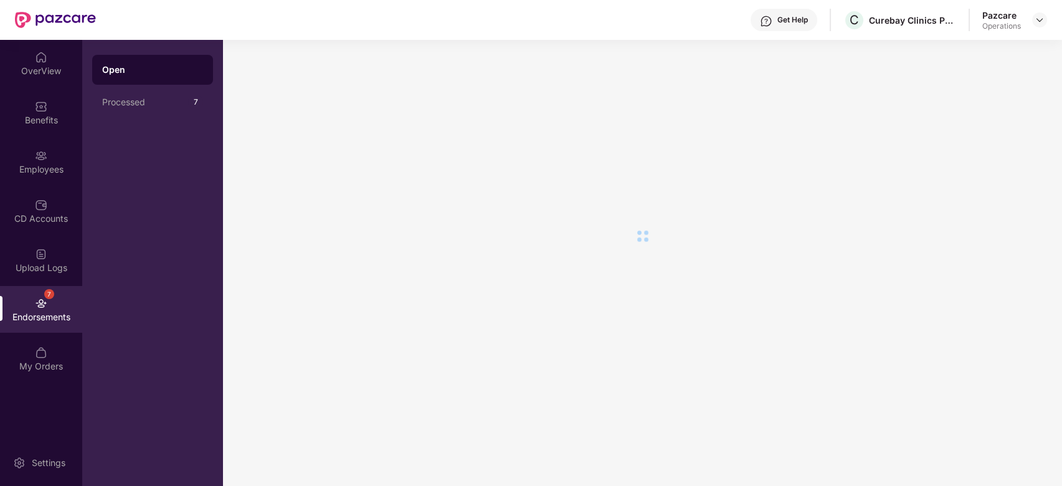
scroll to position [0, 0]
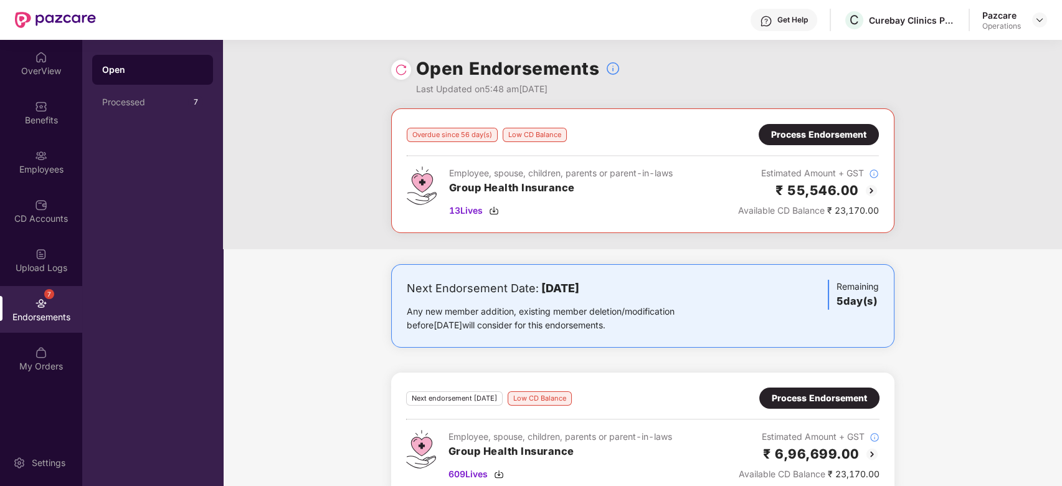
click at [809, 133] on div "Process Endorsement" at bounding box center [818, 135] width 95 height 14
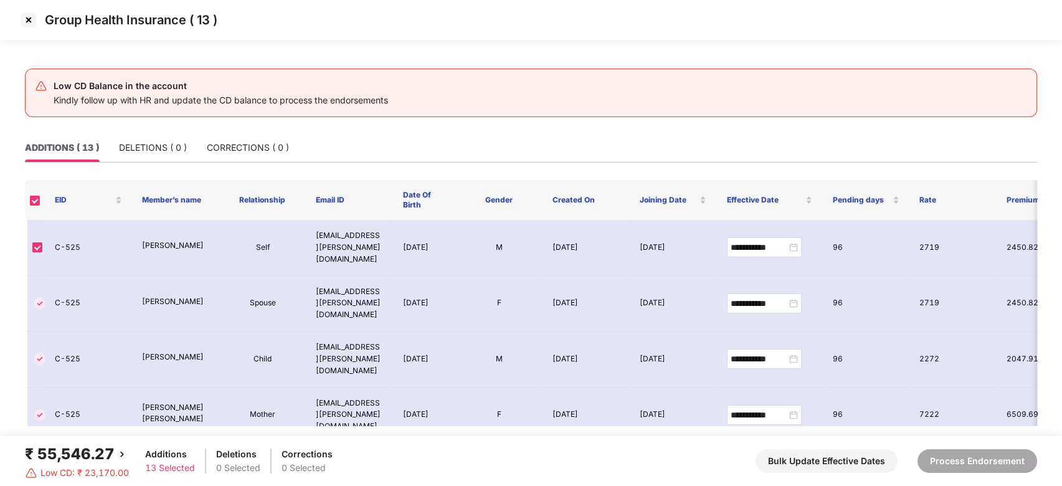
click at [27, 18] on img at bounding box center [29, 20] width 20 height 20
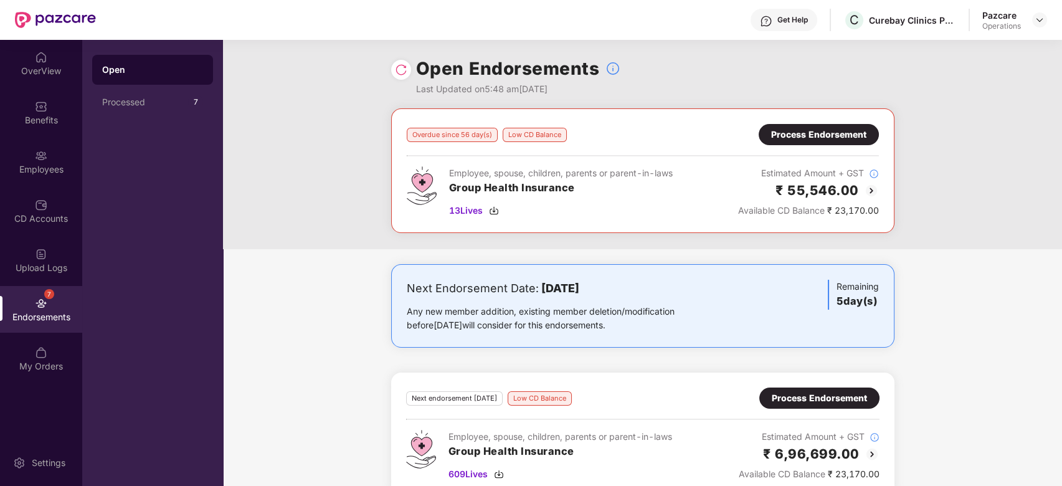
scroll to position [24, 0]
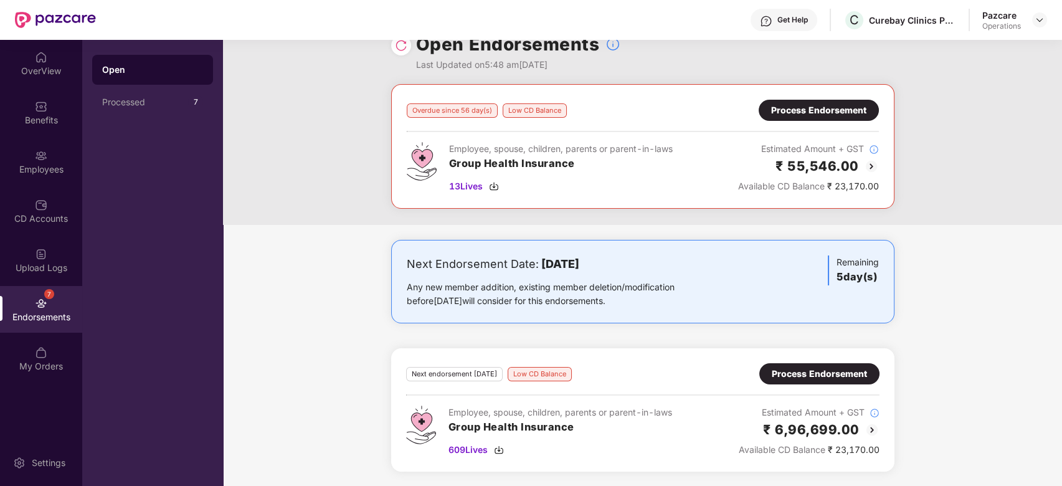
click at [802, 374] on div "Process Endorsement" at bounding box center [819, 374] width 95 height 14
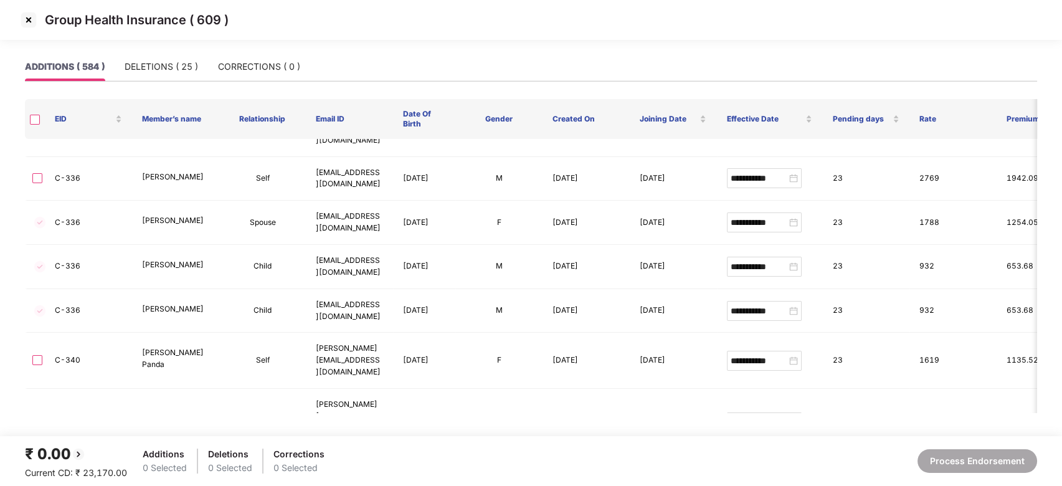
scroll to position [14704, 0]
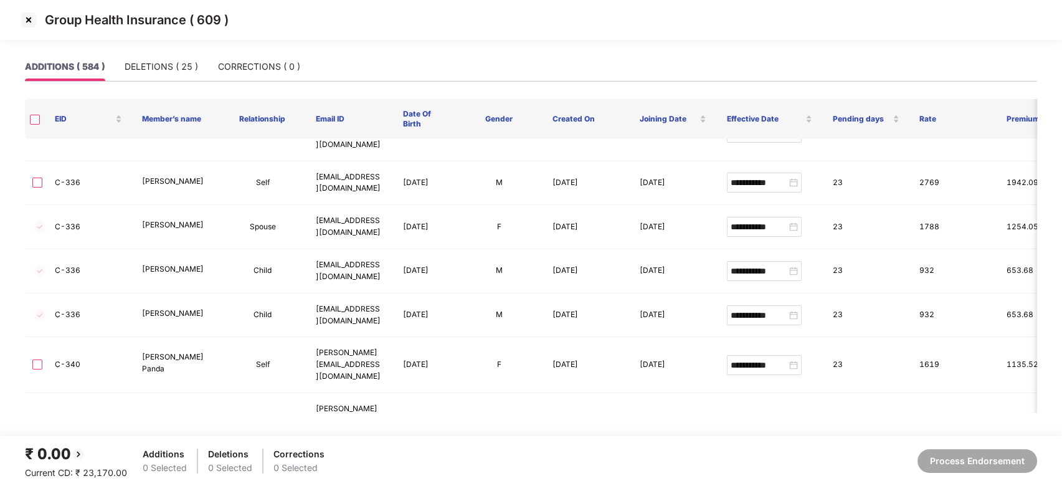
click at [27, 20] on img at bounding box center [29, 20] width 20 height 20
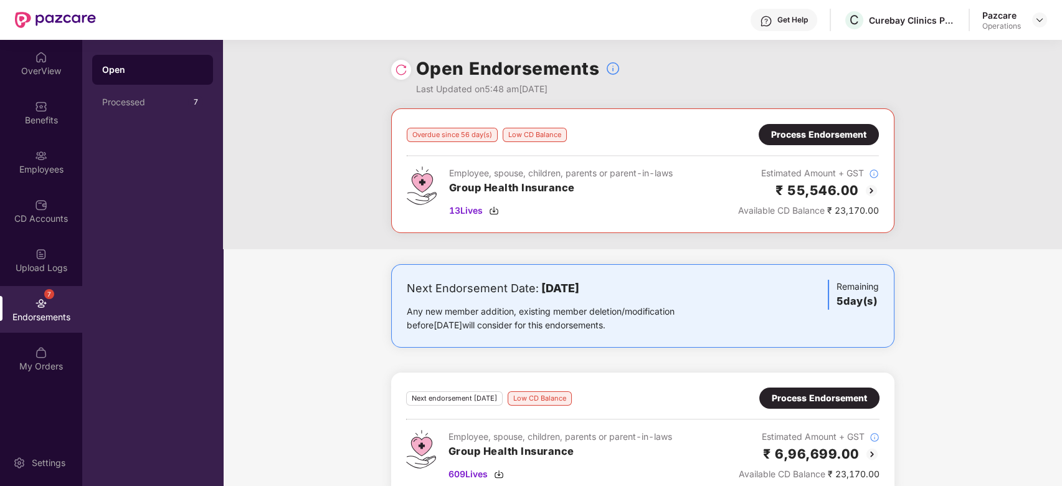
scroll to position [24, 0]
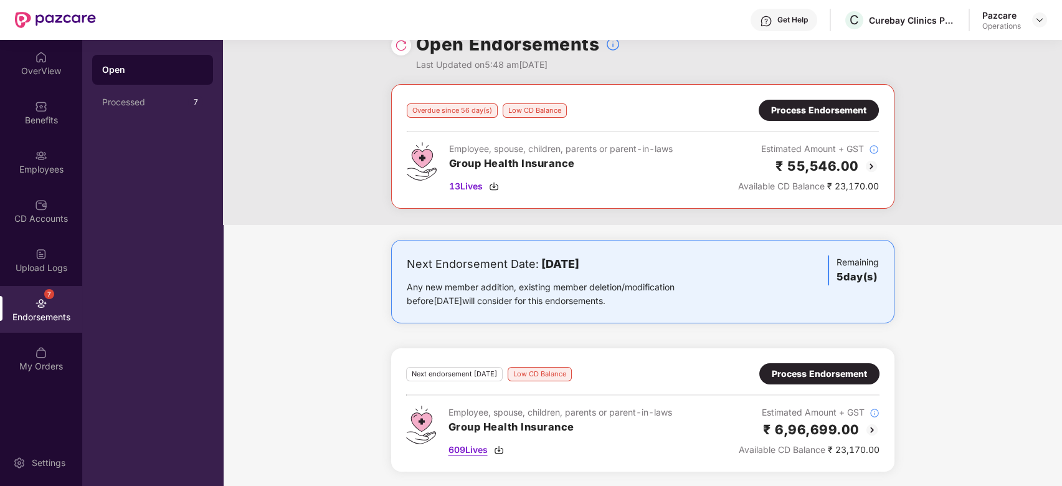
click at [462, 451] on span "609 Lives" at bounding box center [468, 450] width 39 height 14
click at [819, 371] on div "Process Endorsement" at bounding box center [819, 374] width 95 height 14
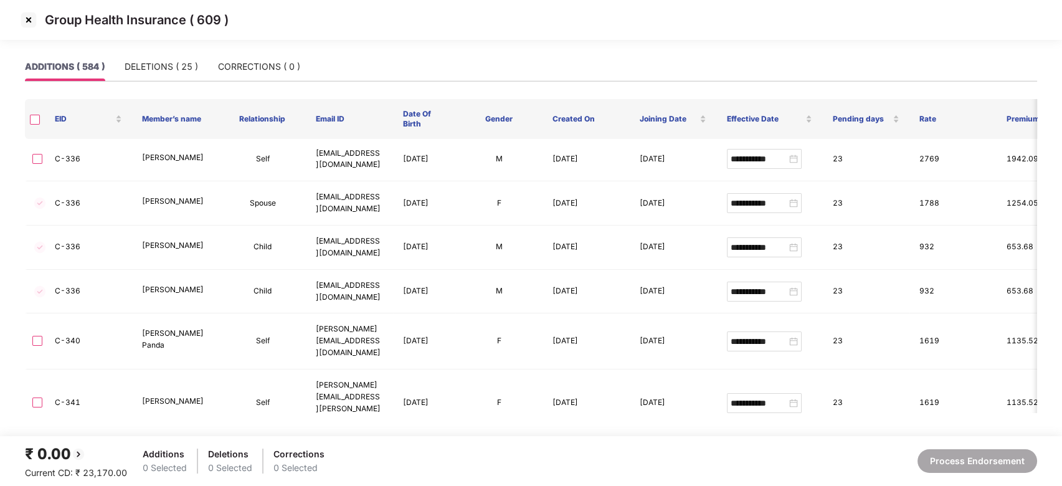
scroll to position [14733, 0]
